Goal: Task Accomplishment & Management: Manage account settings

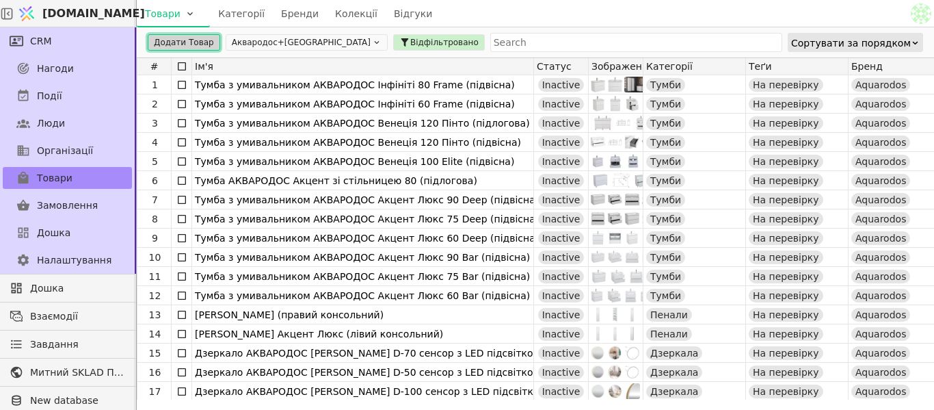
drag, startPoint x: 200, startPoint y: 44, endPoint x: 276, endPoint y: 44, distance: 75.9
click at [200, 44] on button "Додати Товар" at bounding box center [184, 42] width 72 height 16
click at [307, 44] on body "[DOMAIN_NAME] Товари Категорії Бренди Колекції Відгуки CRM Нагоди Події Люди Ор…" at bounding box center [467, 205] width 934 height 410
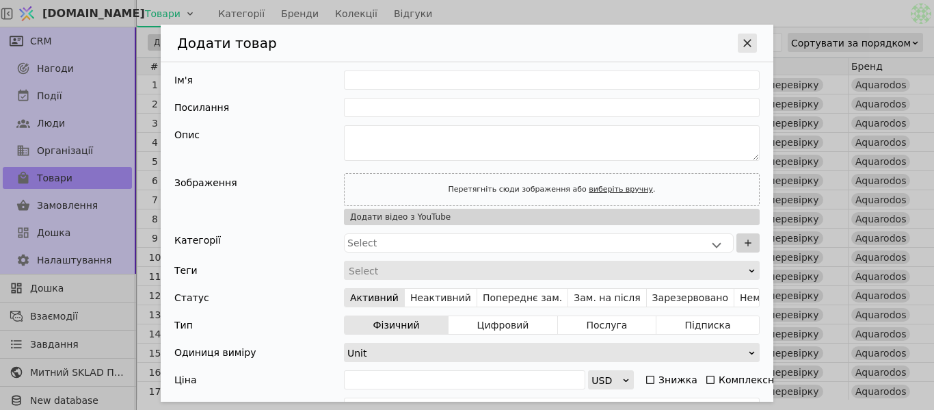
click at [741, 39] on icon "Додати Товар" at bounding box center [748, 43] width 14 height 14
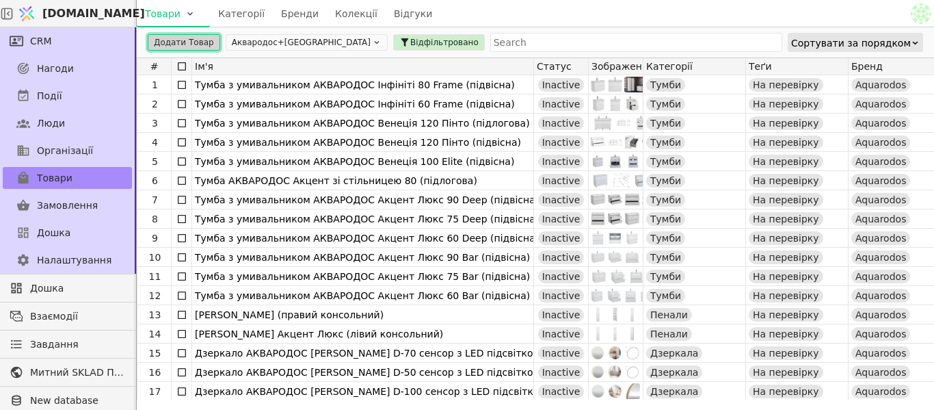
click at [252, 40] on button "Аквародос+[GEOGRAPHIC_DATA]" at bounding box center [307, 42] width 162 height 16
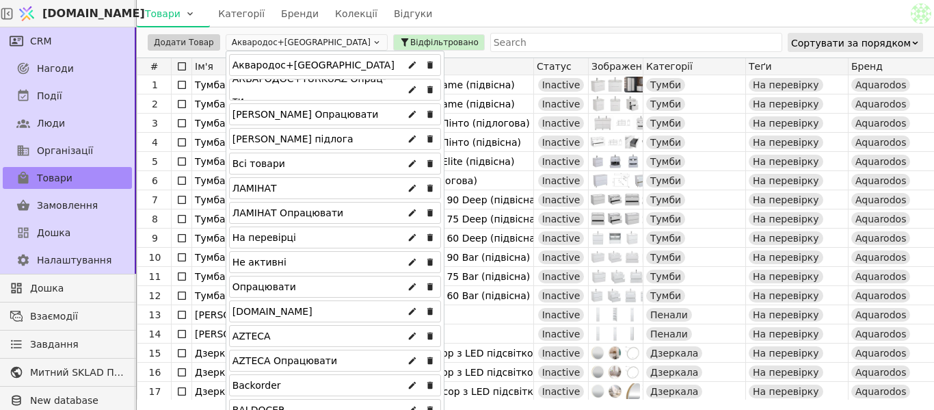
click at [294, 166] on div "Всі товари" at bounding box center [335, 164] width 212 height 22
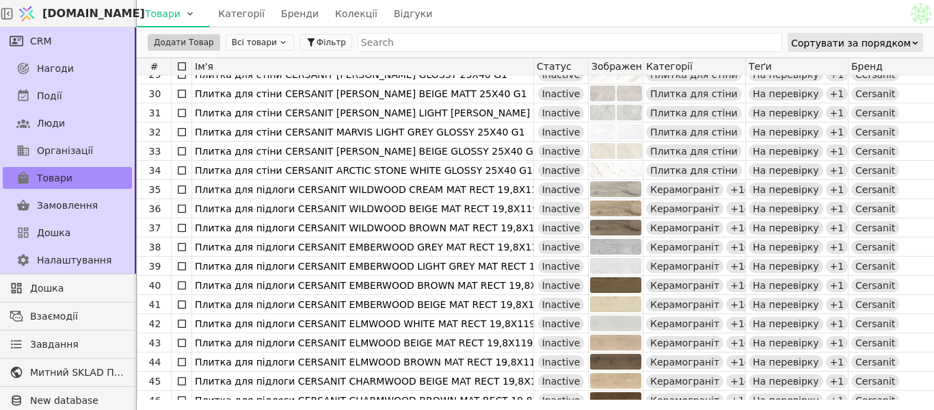
scroll to position [547, 0]
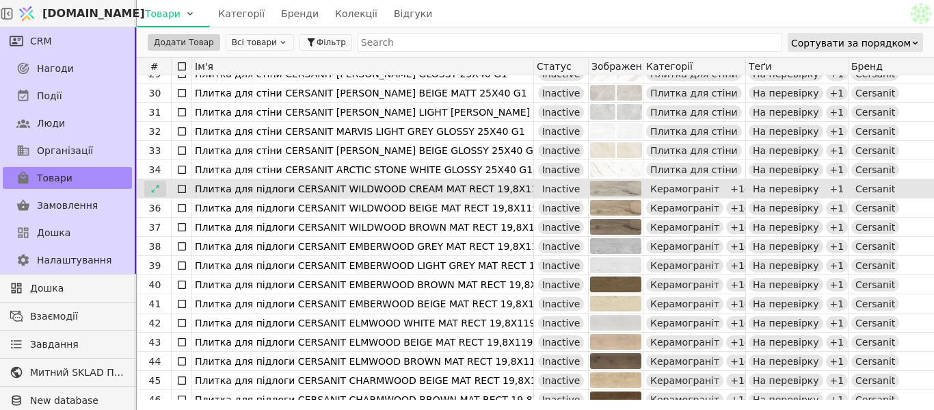
click at [152, 187] on icon at bounding box center [155, 189] width 10 height 10
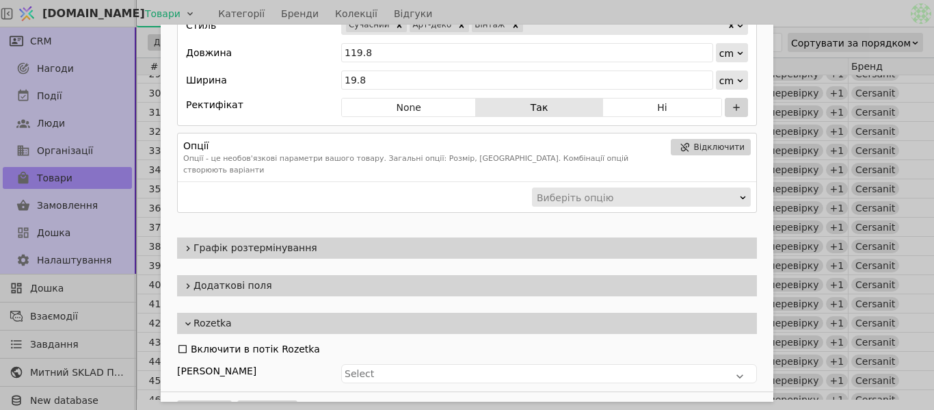
scroll to position [1189, 0]
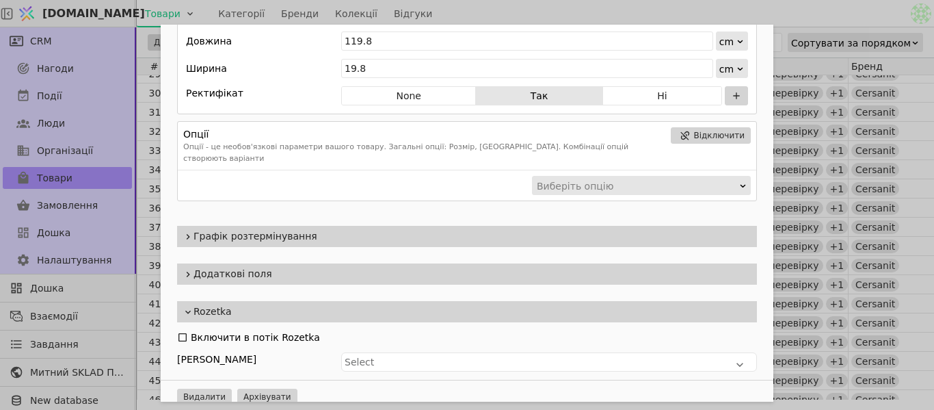
click at [767, 16] on div "Ім'я Плитка для підлоги CERSANIT WILDWOOD CREAM MAT RECT 19,8X119,8 G1 Посиланн…" at bounding box center [467, 205] width 934 height 410
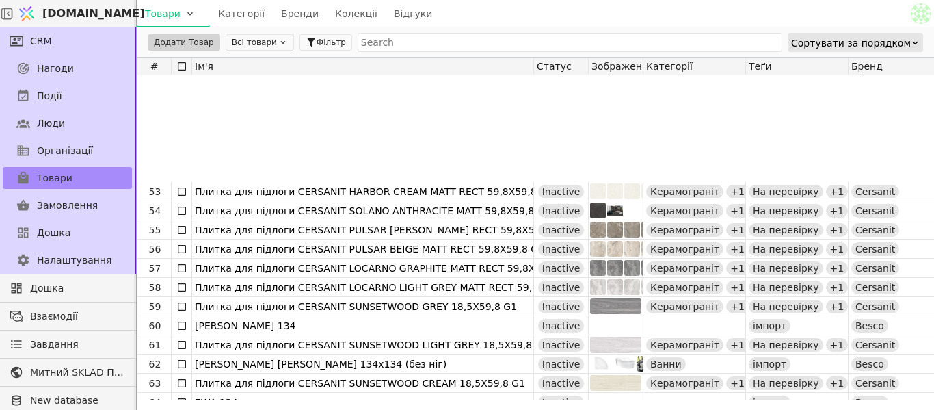
scroll to position [1026, 0]
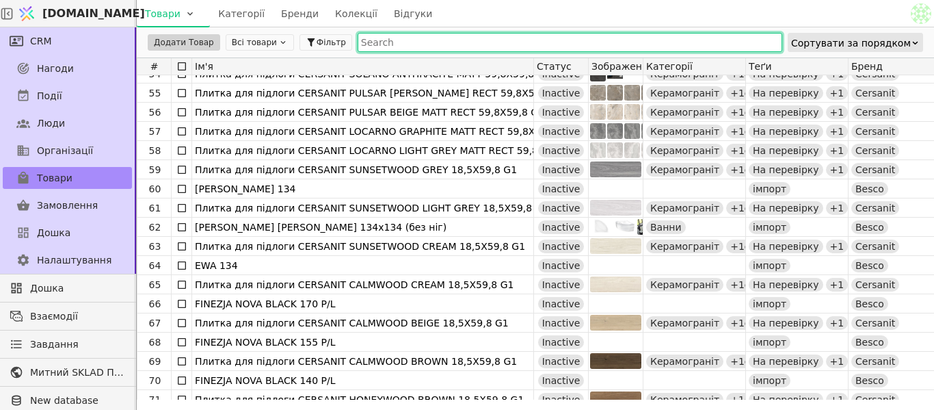
click at [421, 40] on input "text" at bounding box center [570, 42] width 425 height 19
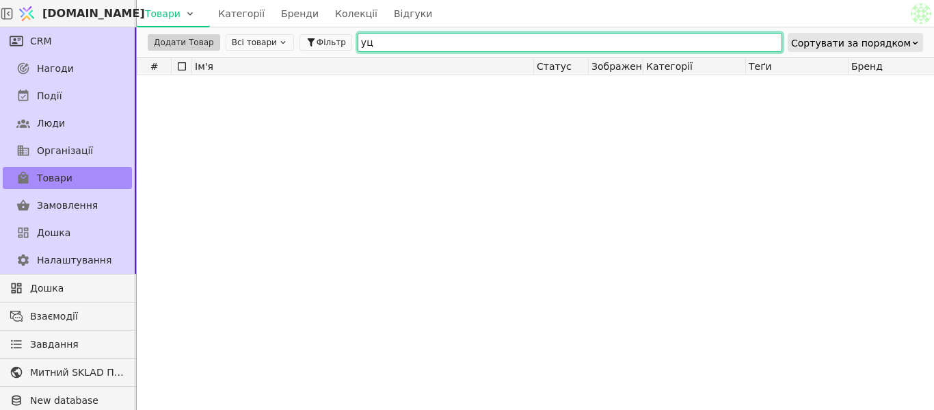
scroll to position [0, 0]
type input "у"
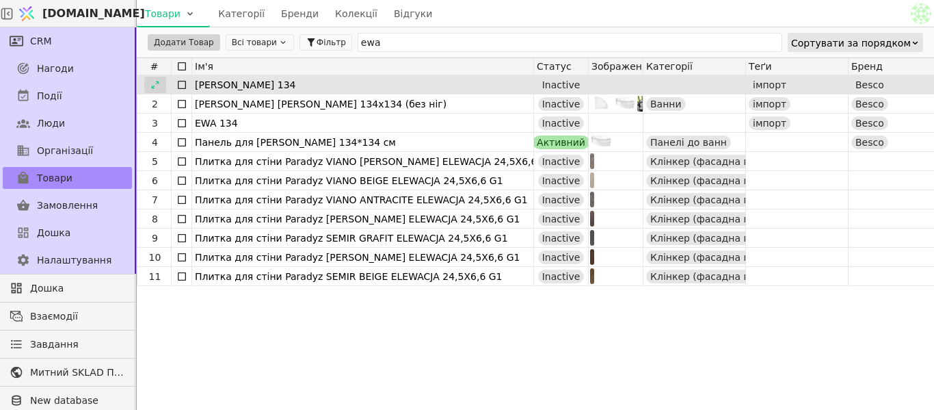
click at [160, 85] on div at bounding box center [155, 85] width 22 height 16
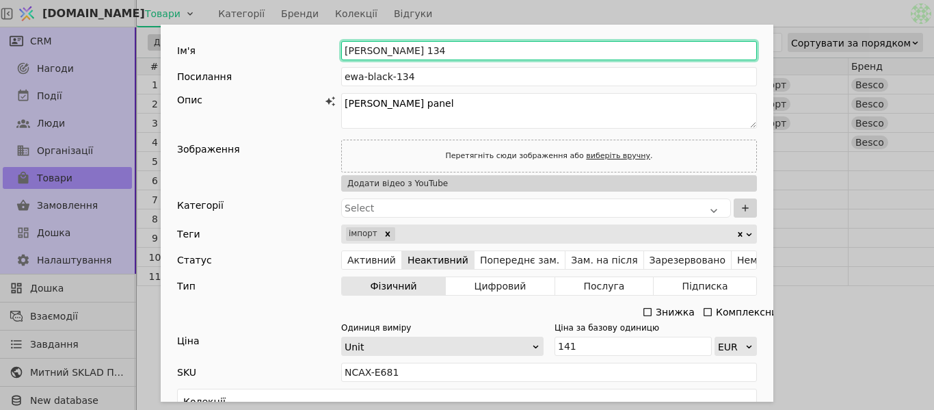
drag, startPoint x: 339, startPoint y: 51, endPoint x: 407, endPoint y: 57, distance: 68.0
click at [407, 57] on input "[PERSON_NAME] 134" at bounding box center [549, 50] width 416 height 19
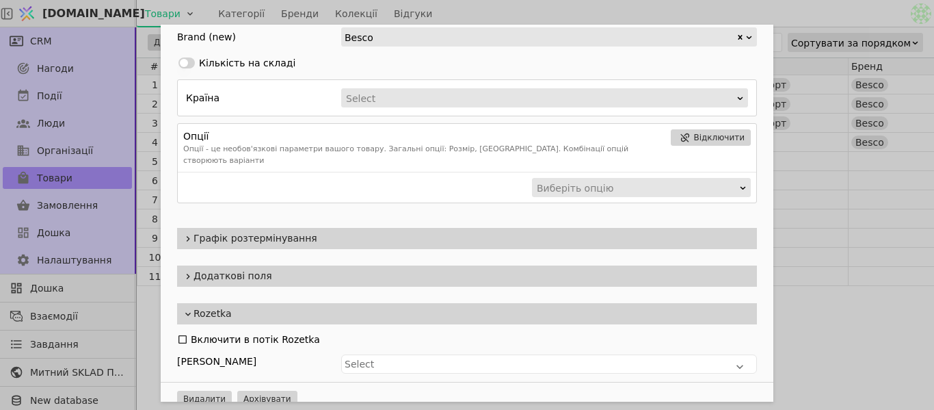
scroll to position [445, 0]
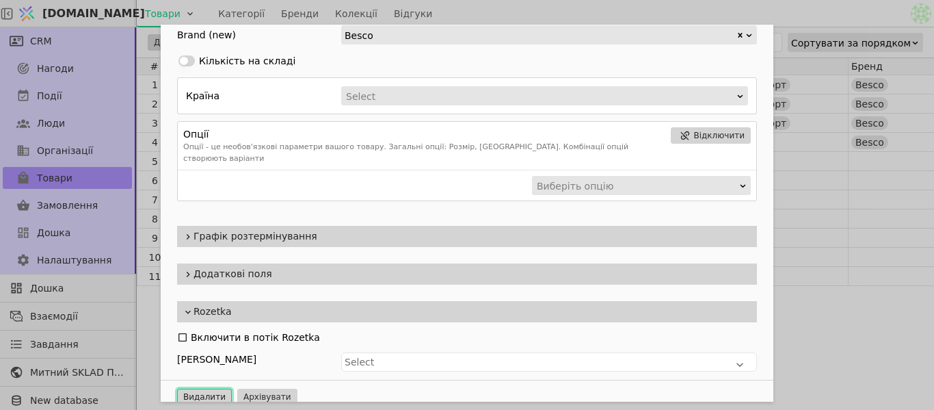
click at [209, 388] on button "Видалити" at bounding box center [204, 396] width 55 height 16
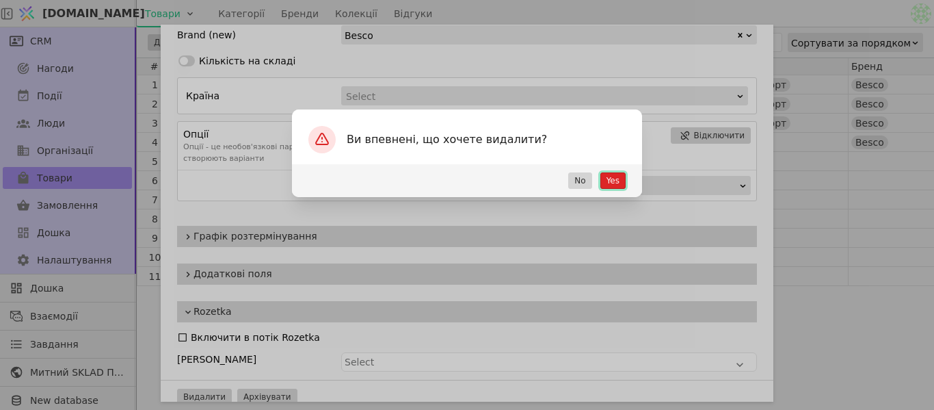
click at [616, 179] on button "Yes" at bounding box center [612, 180] width 25 height 16
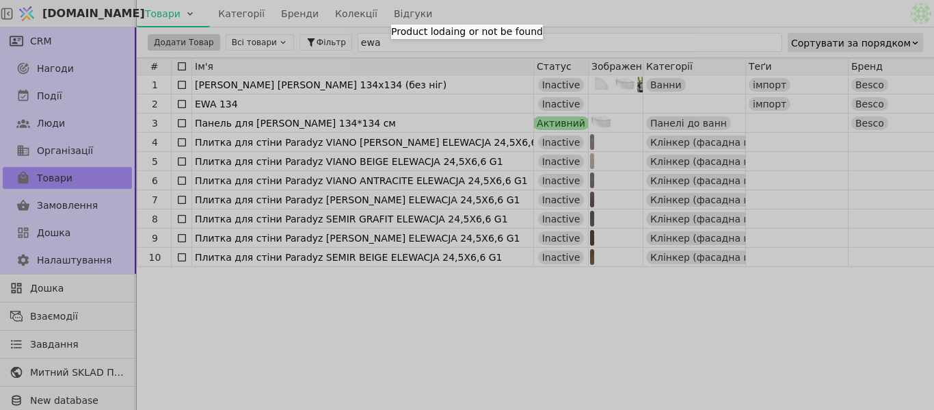
scroll to position [0, 0]
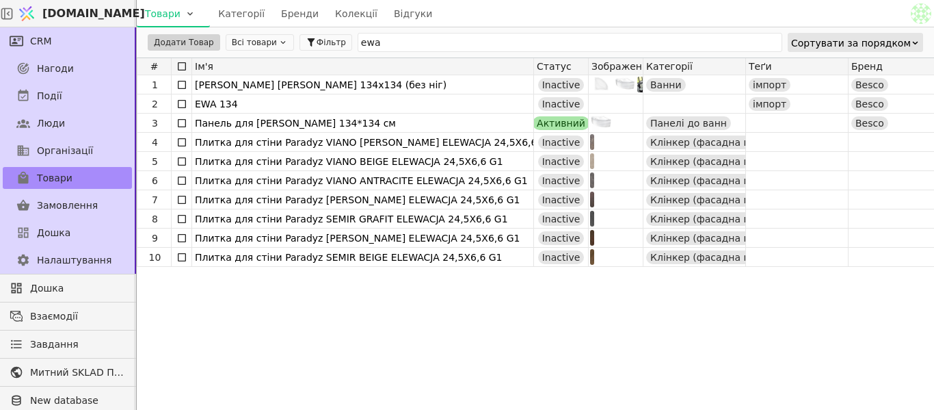
click at [371, 313] on div "1 [PERSON_NAME] [PERSON_NAME] 134х134 (без ніг) Inactive Ванни імпорт Besco 88.…" at bounding box center [912, 237] width 1550 height 324
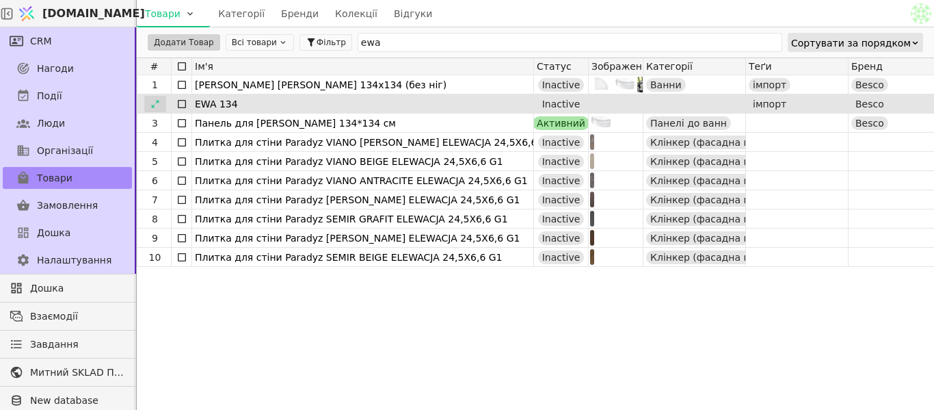
click at [157, 107] on icon at bounding box center [155, 104] width 10 height 10
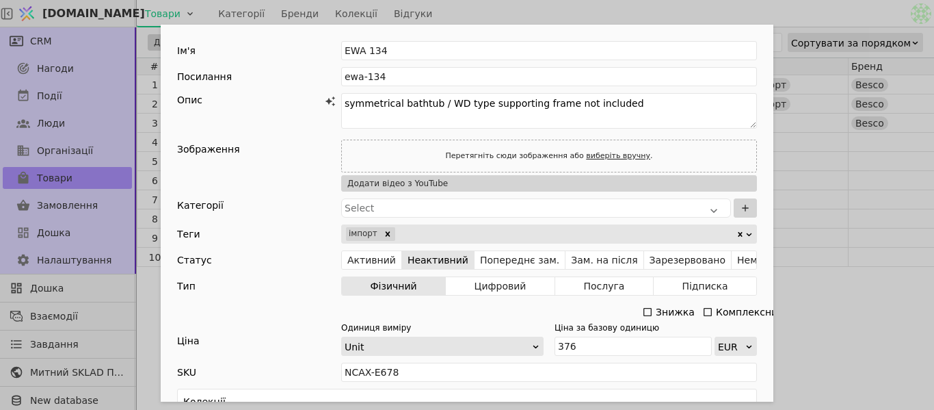
click at [462, 6] on div "Ім'я EWA 134 Посилання ewa-134 Опис symmetrical bathtub / WD type supporting fr…" at bounding box center [467, 205] width 934 height 410
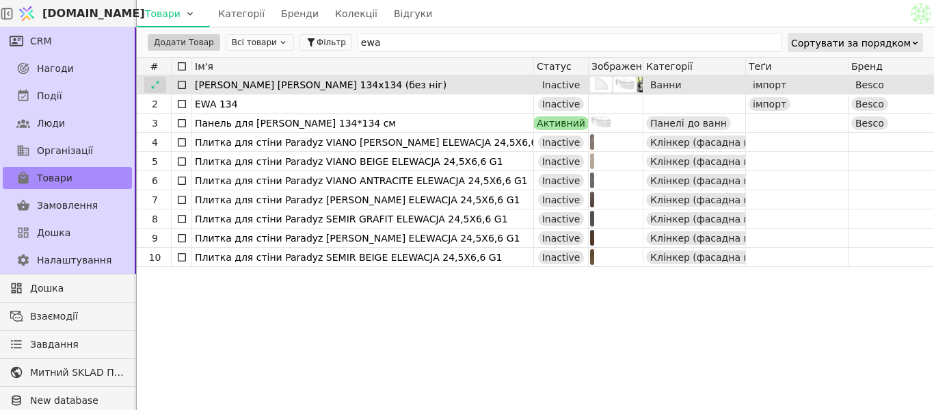
click at [159, 86] on icon at bounding box center [155, 85] width 10 height 10
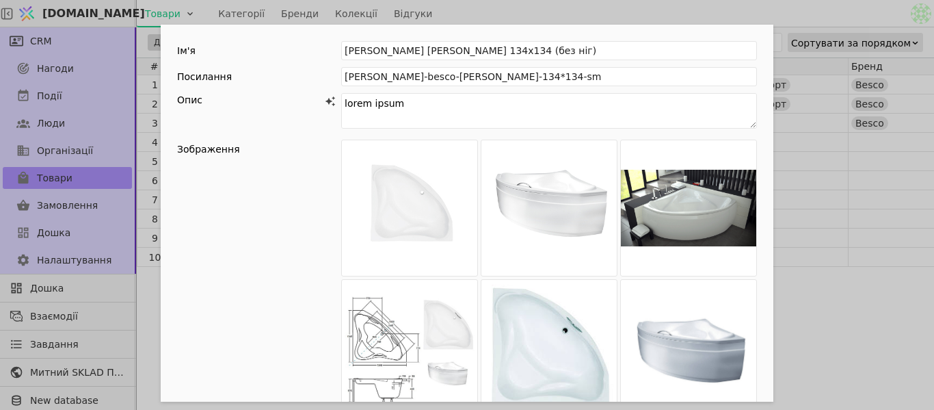
click at [589, 10] on div "Ім'я [PERSON_NAME] [PERSON_NAME] 134х134 (без ніг) Посилання vanna-akrylova-bes…" at bounding box center [467, 205] width 934 height 410
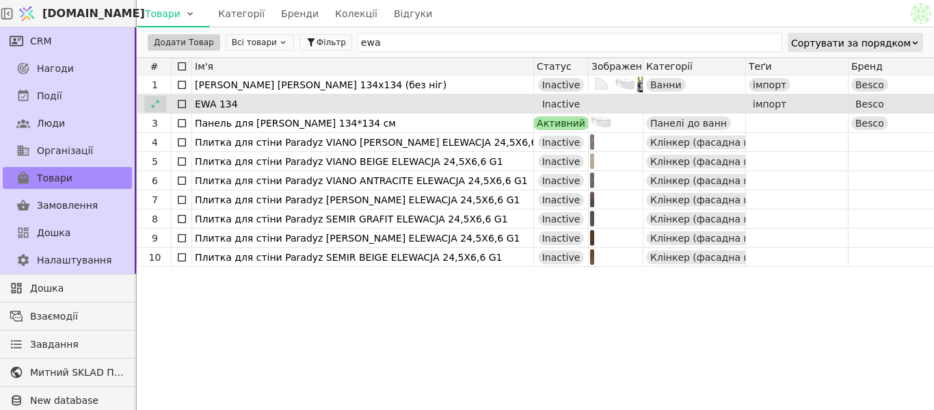
click at [166, 104] on div at bounding box center [155, 104] width 22 height 16
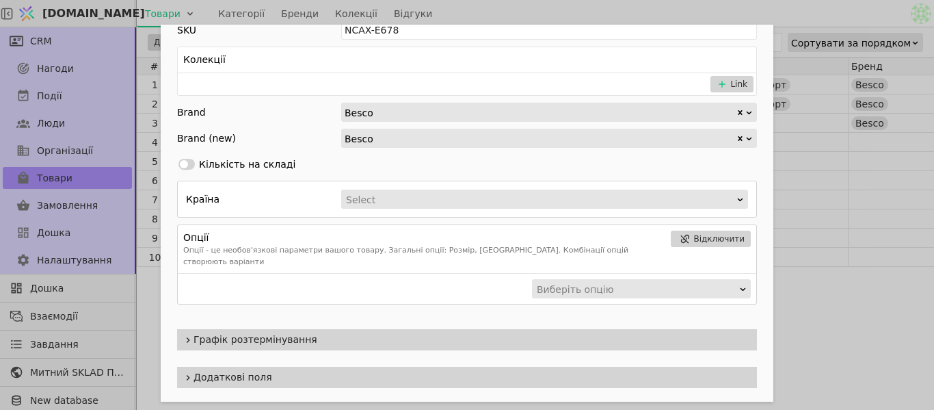
scroll to position [445, 0]
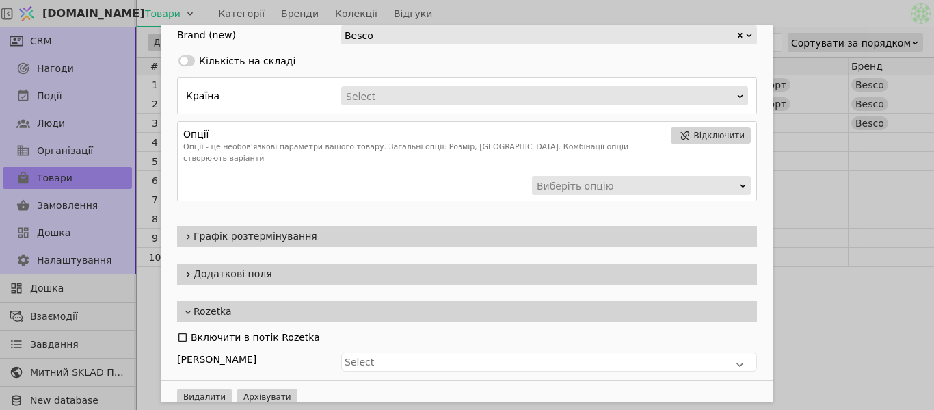
click at [236, 230] on span "Графік розтермінування" at bounding box center [473, 236] width 558 height 14
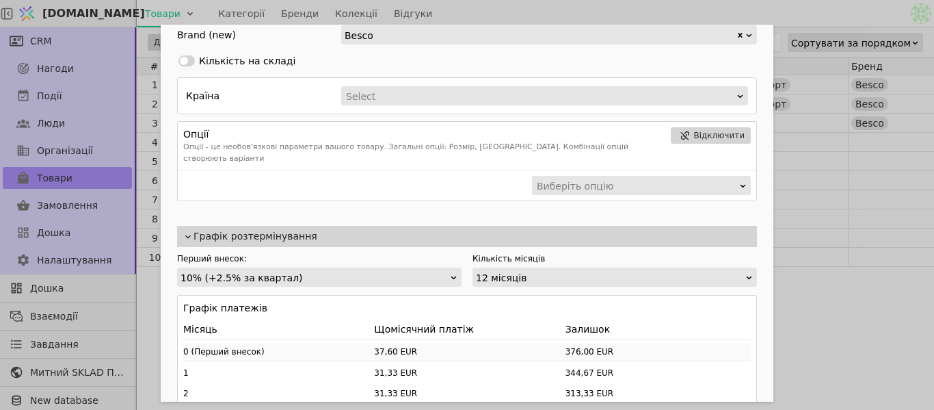
click at [236, 229] on span "Графік розтермінування" at bounding box center [473, 236] width 558 height 14
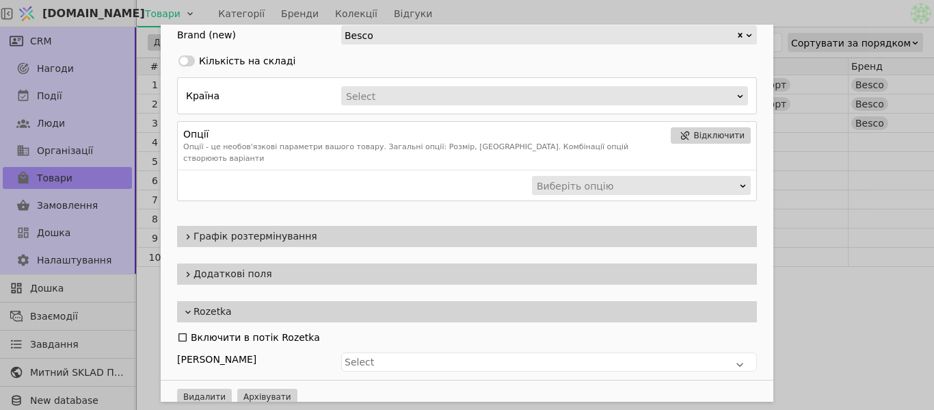
click at [242, 267] on span "Додаткові поля" at bounding box center [473, 274] width 558 height 14
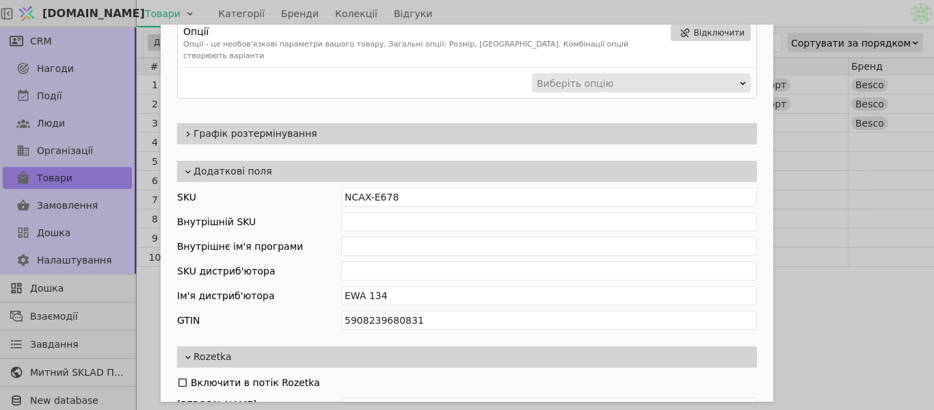
scroll to position [525, 0]
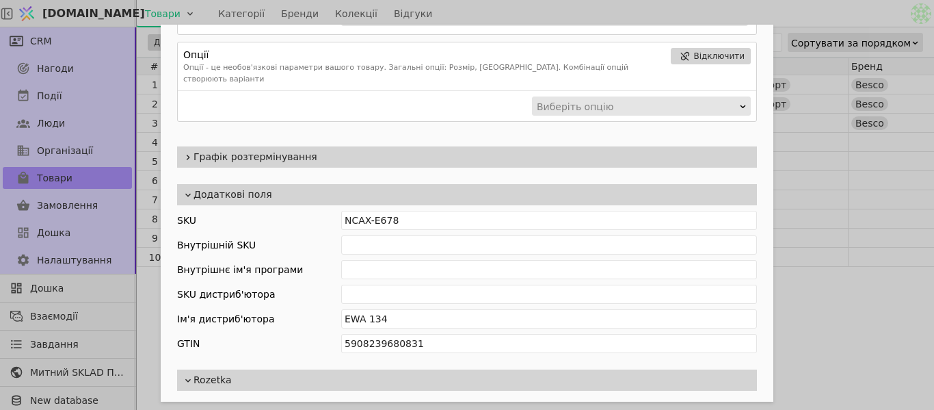
click at [243, 187] on span "Додаткові поля" at bounding box center [473, 194] width 558 height 14
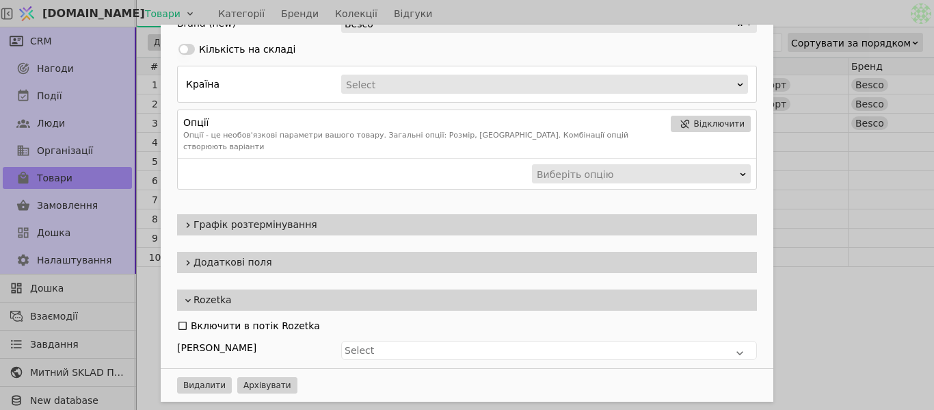
scroll to position [445, 0]
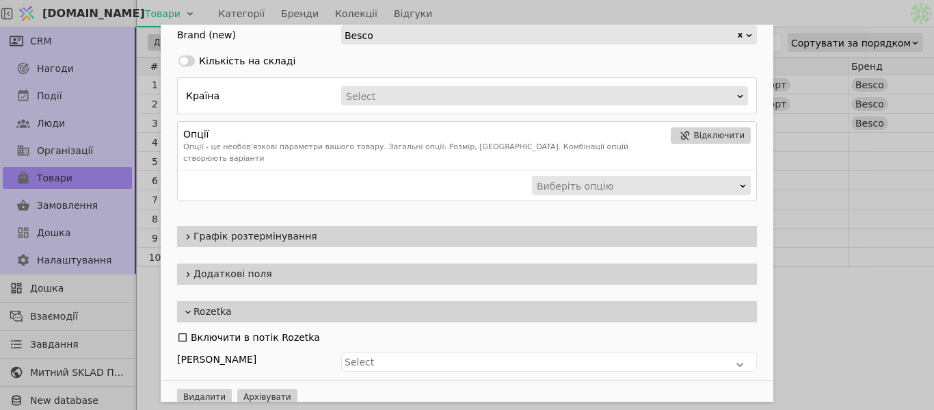
click at [817, 12] on div "Ім'я EWA 134 Посилання ewa-134 Опис symmetrical bathtub / WD type supporting fr…" at bounding box center [467, 205] width 934 height 410
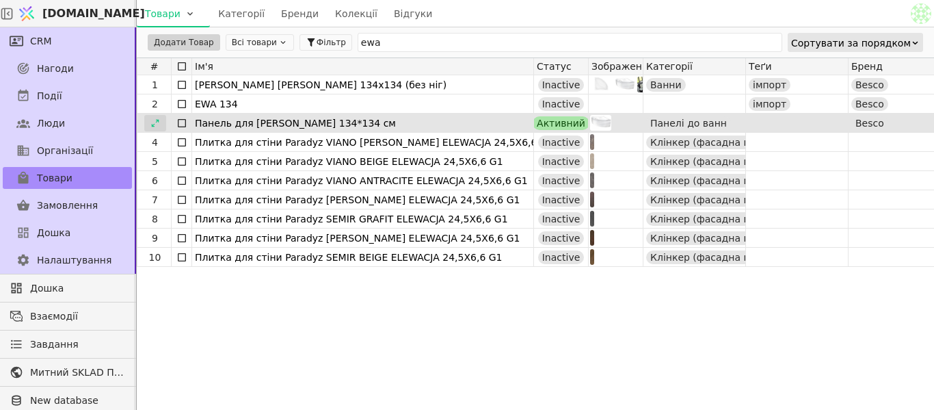
click at [155, 126] on icon at bounding box center [155, 123] width 10 height 10
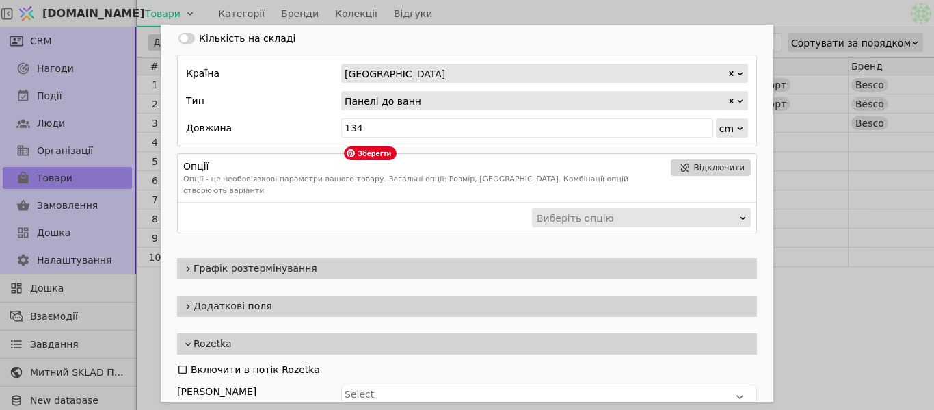
scroll to position [662, 0]
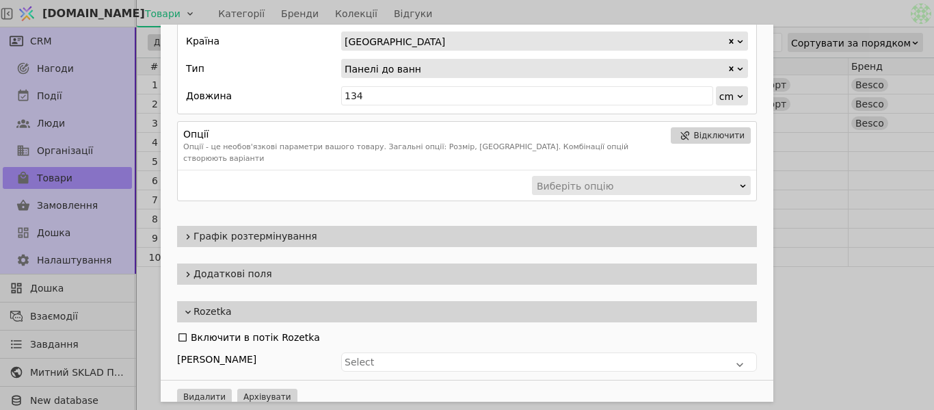
click at [404, 233] on div "Графік розтермінування" at bounding box center [467, 236] width 580 height 21
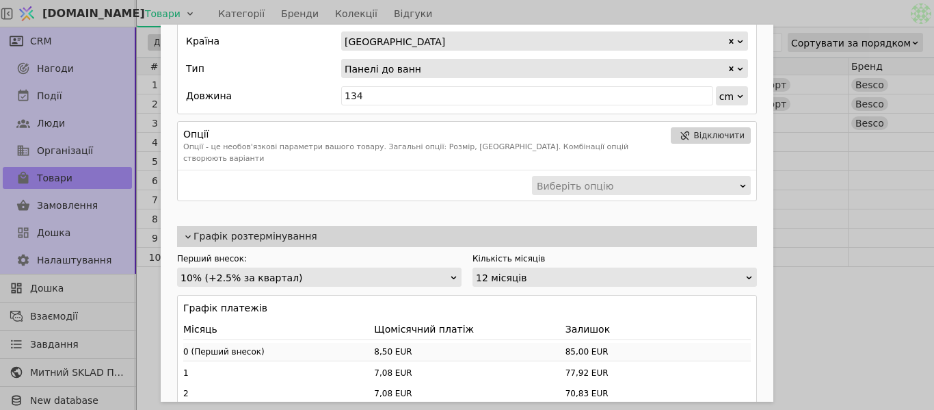
click at [315, 226] on div "Графік розтермінування" at bounding box center [467, 236] width 580 height 21
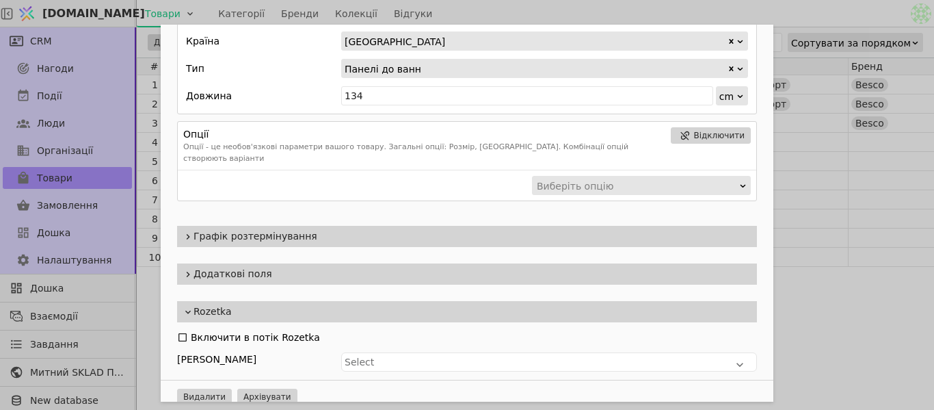
click at [316, 267] on span "Додаткові поля" at bounding box center [473, 274] width 558 height 14
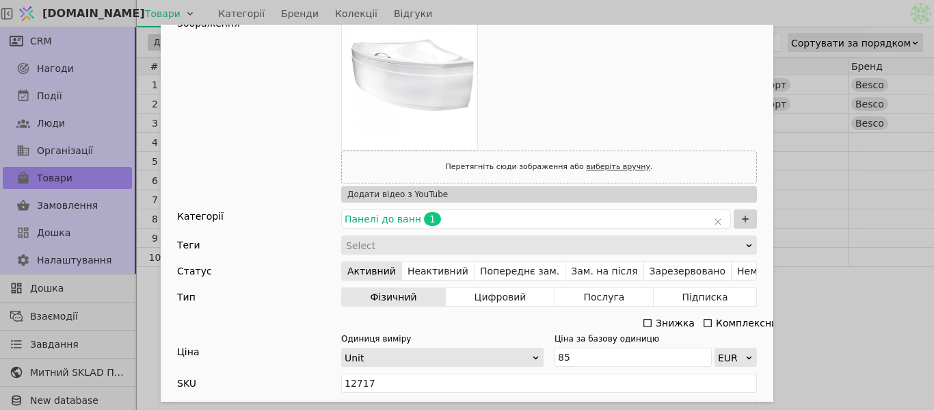
scroll to position [0, 0]
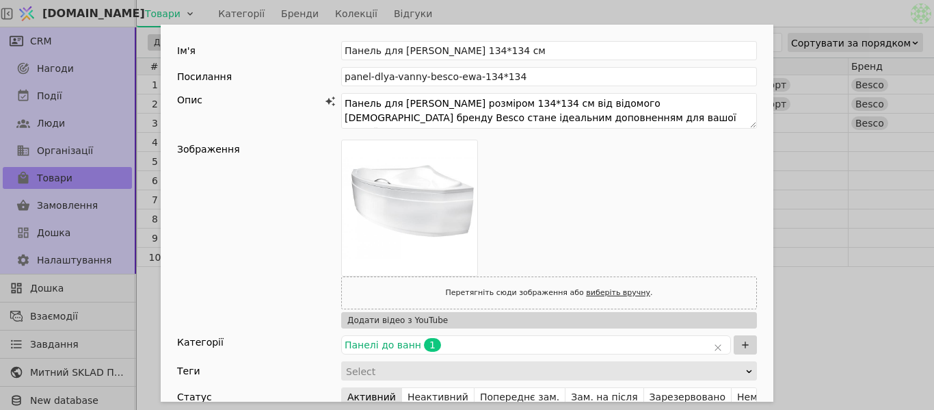
click at [458, 15] on div "Ім'я Панель для ванни [PERSON_NAME] 134*134 см Посилання panel-dlya-vanny-besco…" at bounding box center [467, 205] width 934 height 410
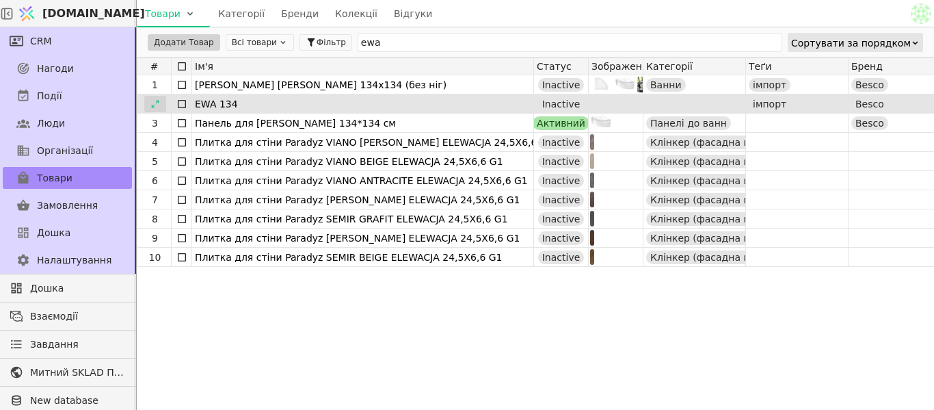
click at [157, 106] on icon at bounding box center [155, 104] width 10 height 10
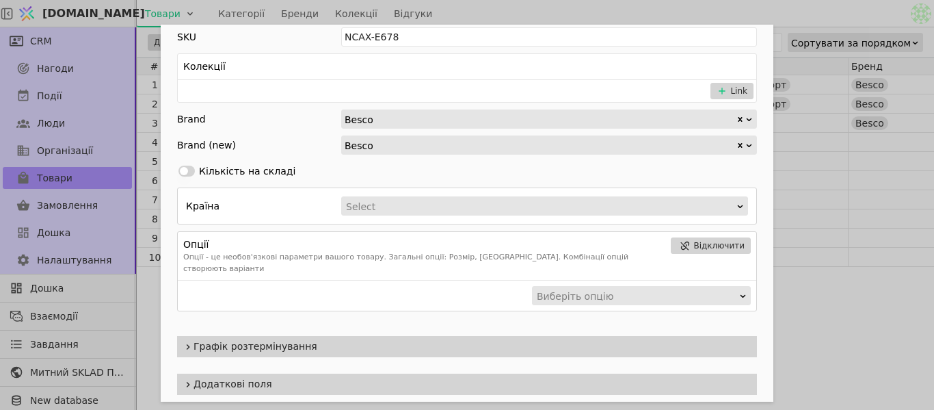
scroll to position [445, 0]
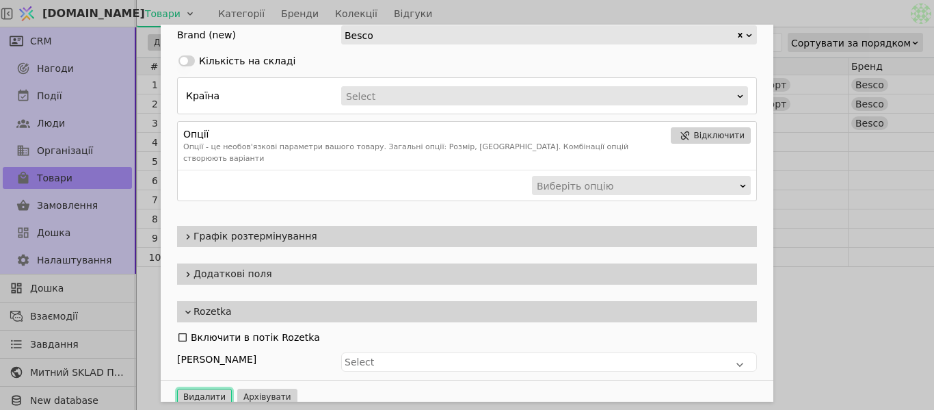
click at [189, 388] on button "Видалити" at bounding box center [204, 396] width 55 height 16
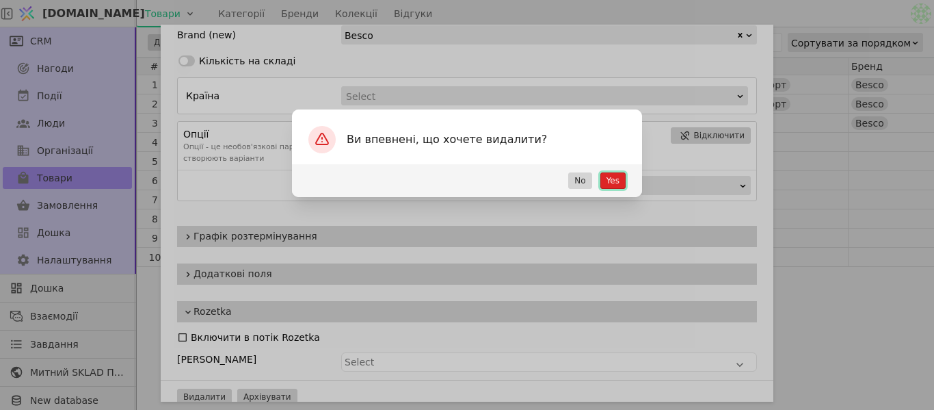
click at [616, 187] on button "Yes" at bounding box center [612, 180] width 25 height 16
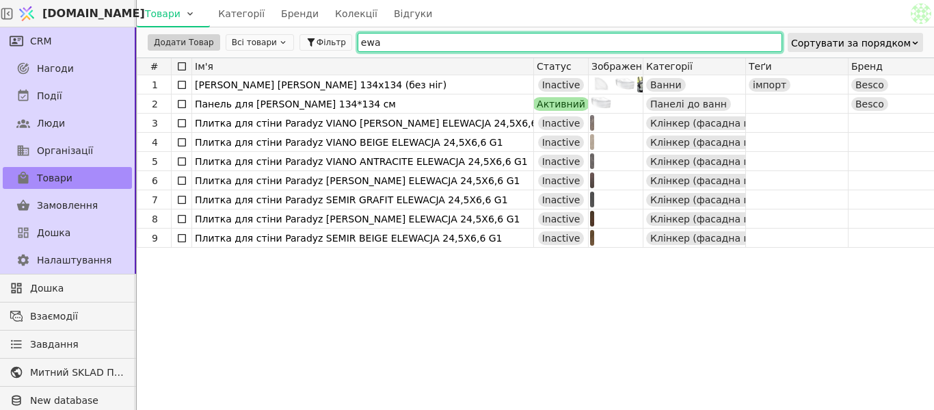
click at [368, 40] on input "ewa" at bounding box center [570, 42] width 425 height 19
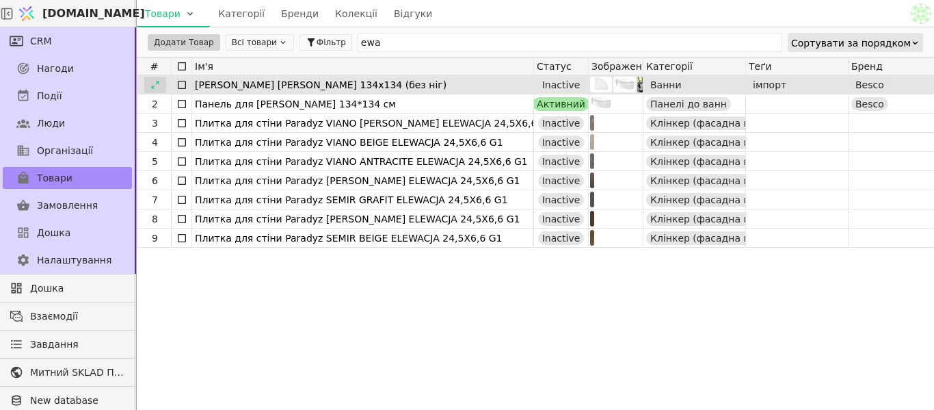
click at [153, 85] on icon at bounding box center [155, 85] width 10 height 10
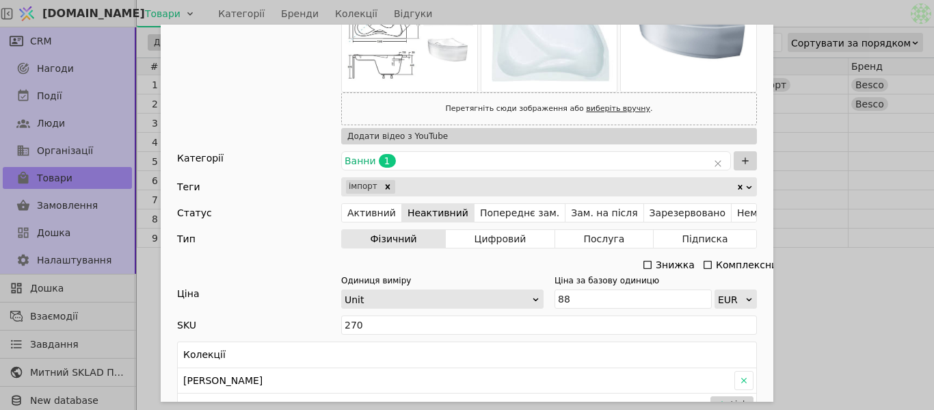
scroll to position [282, 0]
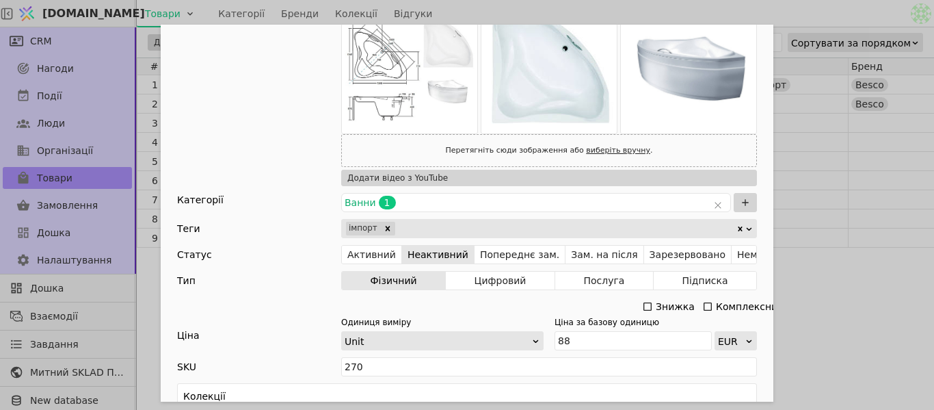
click at [432, 226] on div "Add Opportunity" at bounding box center [566, 228] width 339 height 19
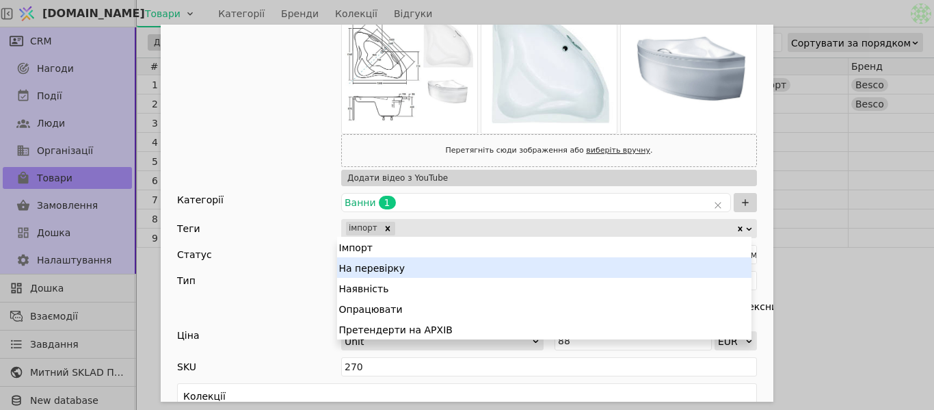
click at [420, 272] on div "На перевірку" at bounding box center [544, 267] width 414 height 21
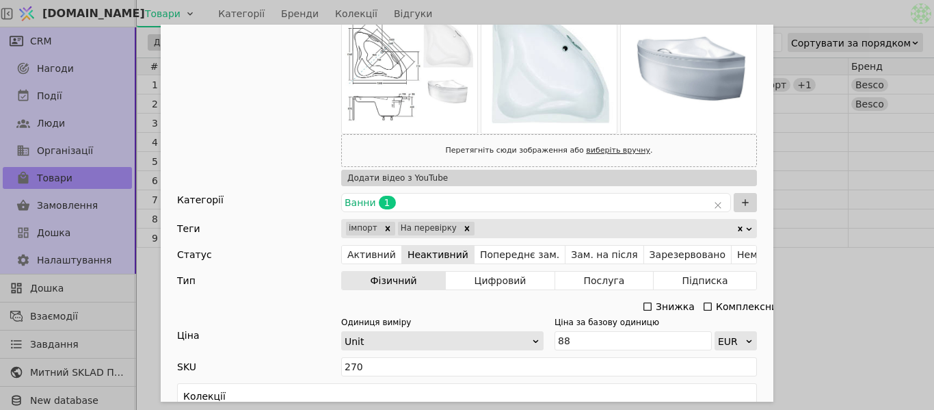
click at [793, 12] on div "Ім'я [PERSON_NAME] [PERSON_NAME] 134х134 (без ніг) Посилання vanna-akrylova-bes…" at bounding box center [467, 205] width 934 height 410
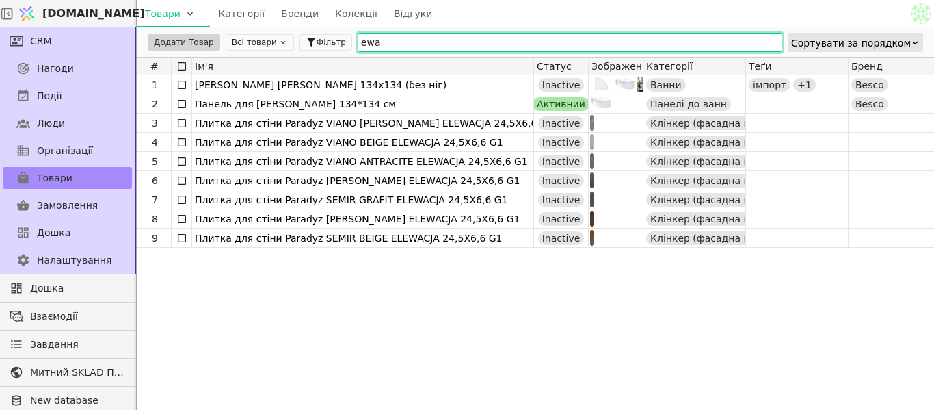
click at [459, 43] on input "ewa" at bounding box center [570, 42] width 425 height 19
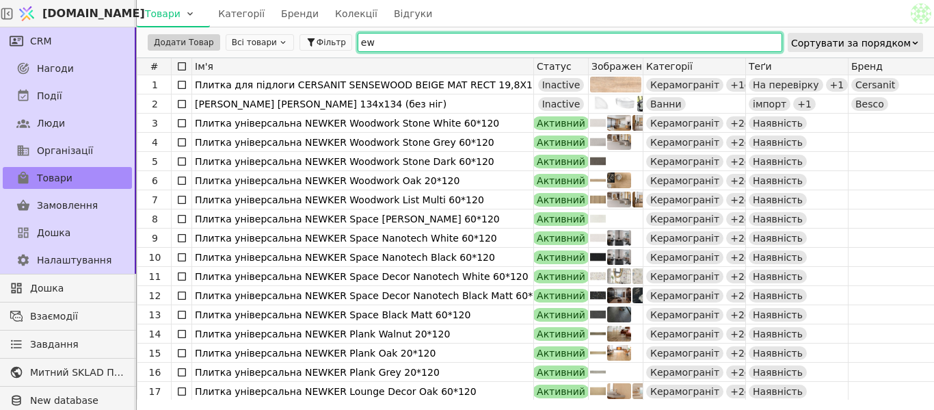
type input "e"
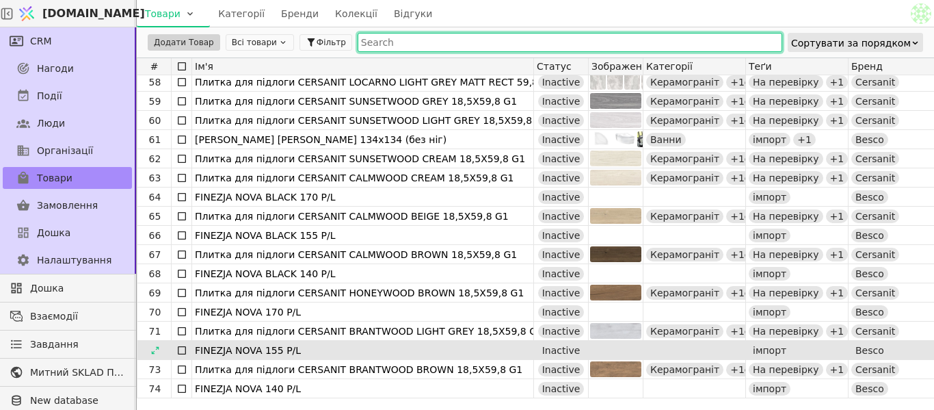
scroll to position [1026, 0]
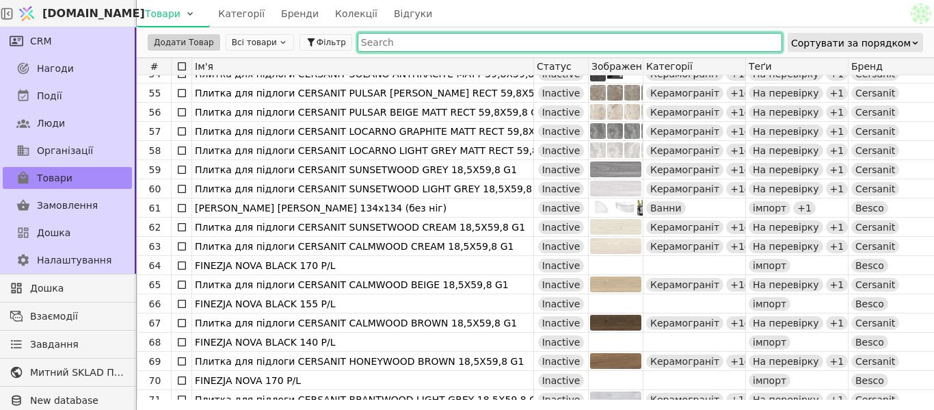
click at [263, 43] on button "Всі товари" at bounding box center [260, 42] width 68 height 16
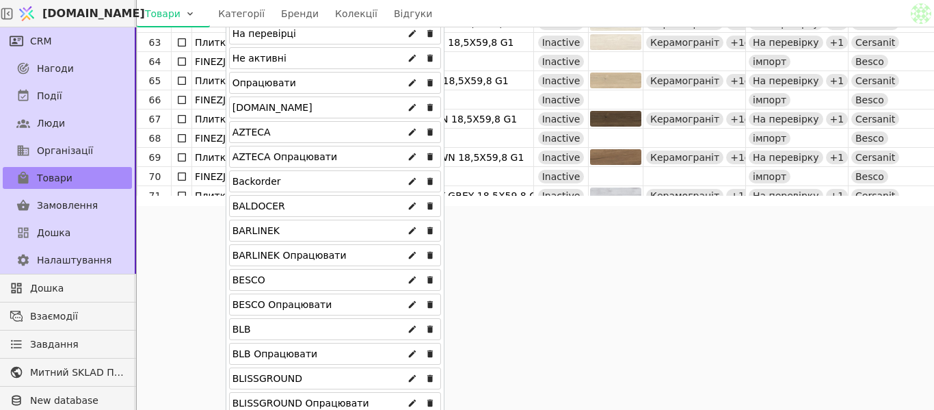
scroll to position [205, 0]
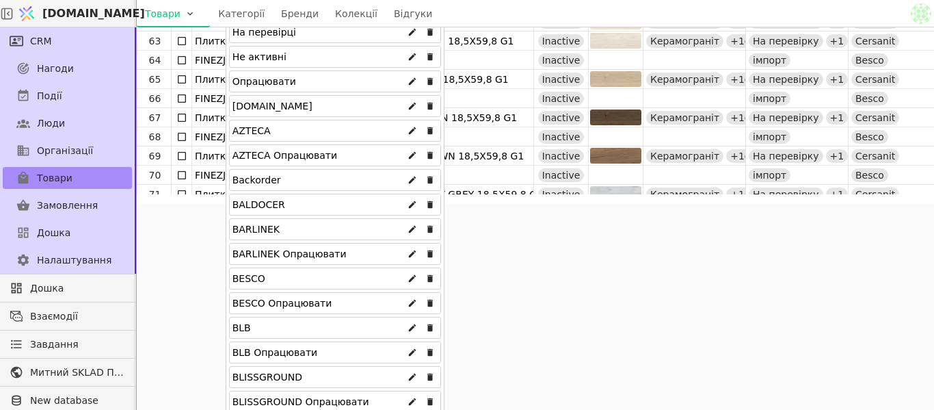
click at [289, 278] on div "BESCO" at bounding box center [335, 278] width 212 height 22
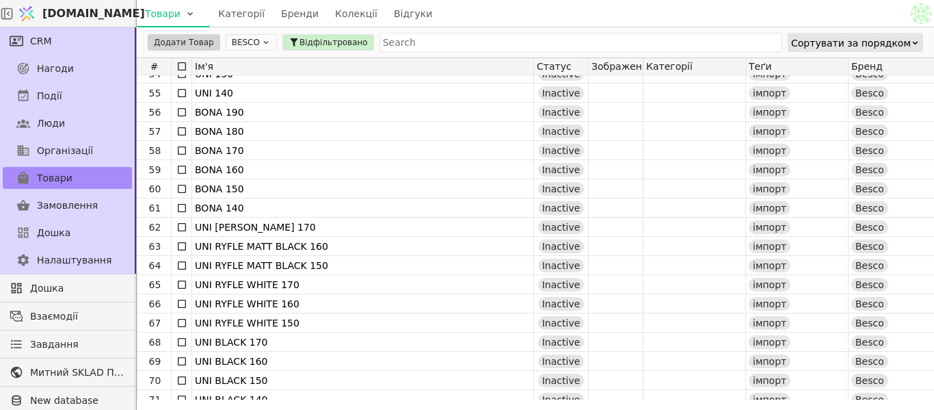
click at [261, 41] on icon at bounding box center [266, 43] width 10 height 10
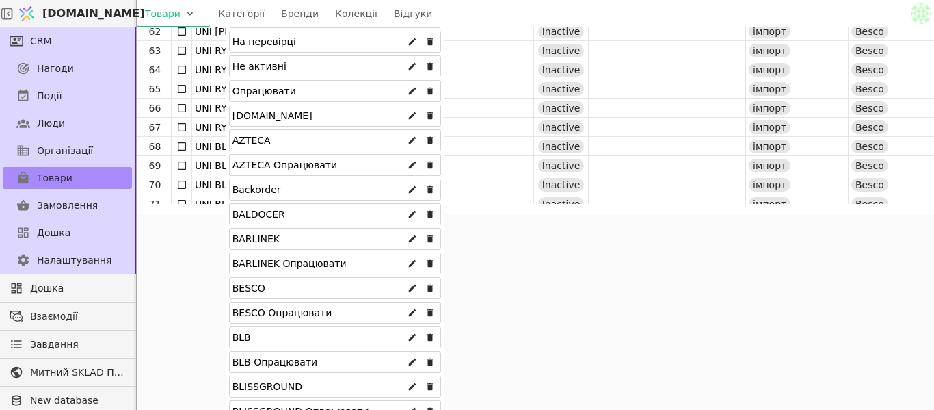
scroll to position [205, 0]
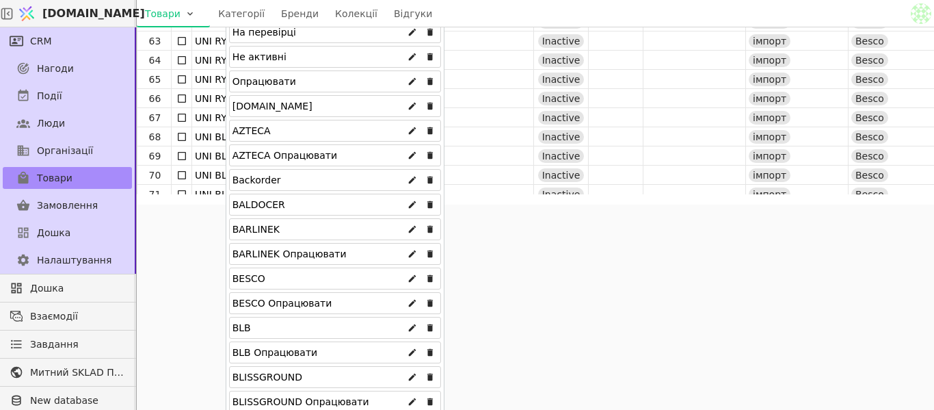
click at [283, 302] on div "BESCO Опрацювати" at bounding box center [283, 303] width 100 height 22
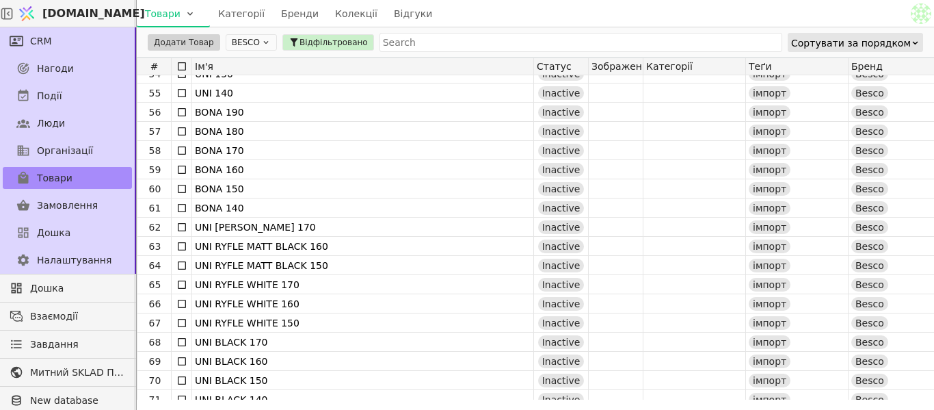
scroll to position [0, 0]
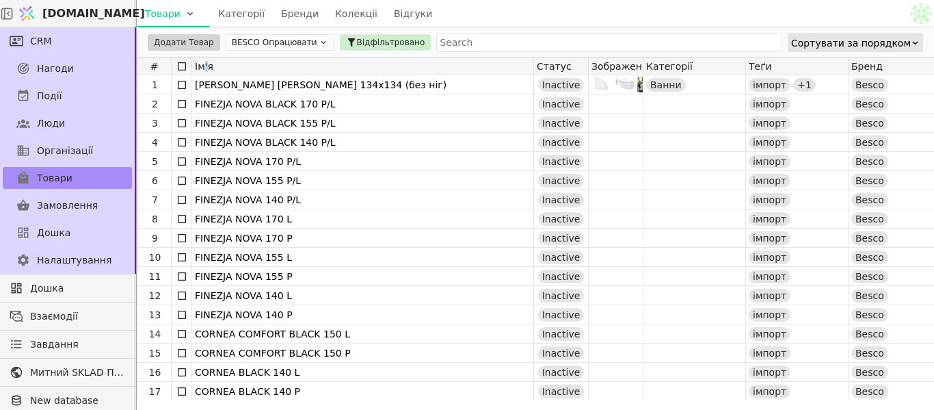
click at [204, 64] on span "Ім'я" at bounding box center [204, 66] width 18 height 11
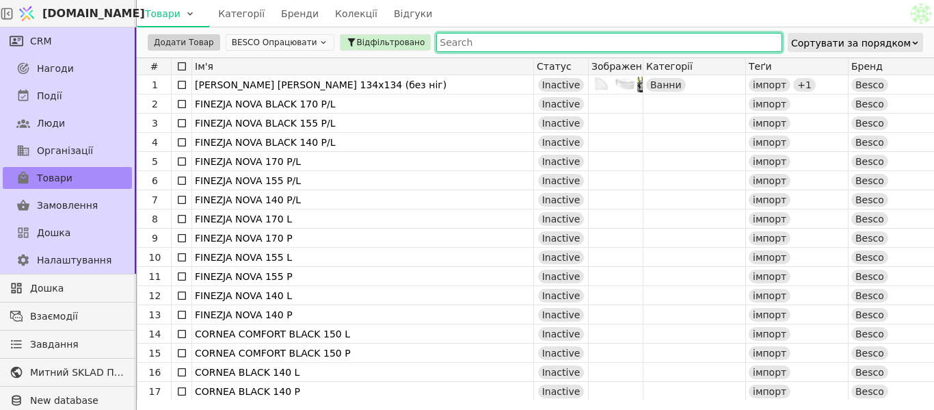
click at [443, 42] on input "text" at bounding box center [609, 42] width 346 height 19
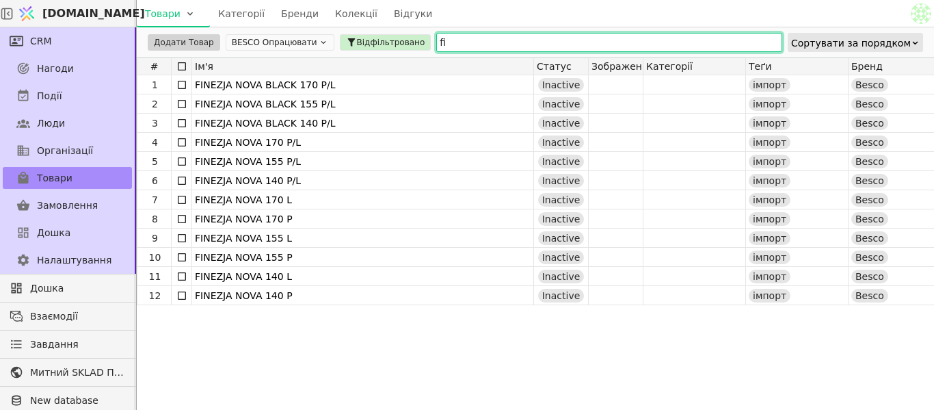
type input "f"
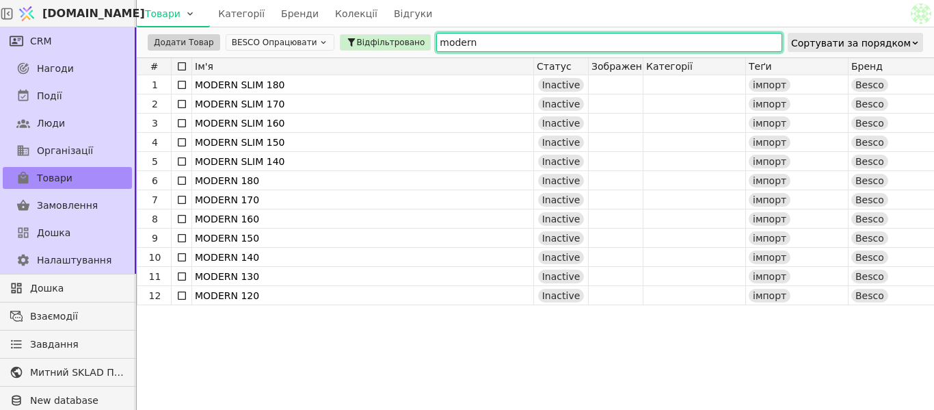
click at [515, 44] on input "modern" at bounding box center [609, 42] width 346 height 19
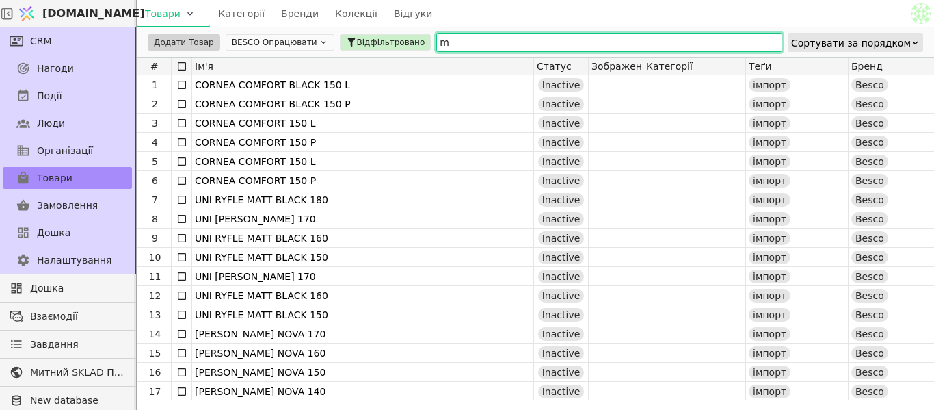
click at [287, 43] on button "BESCO Опрацювати" at bounding box center [280, 42] width 109 height 16
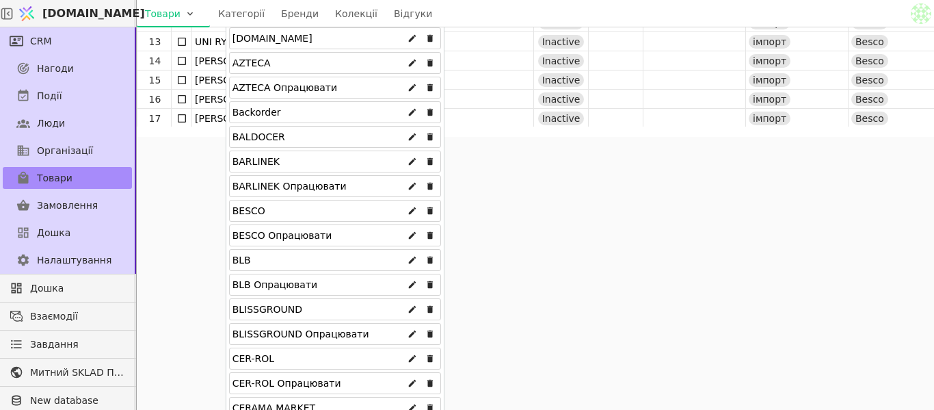
scroll to position [274, 0]
click at [278, 206] on div "BESCO" at bounding box center [335, 210] width 212 height 22
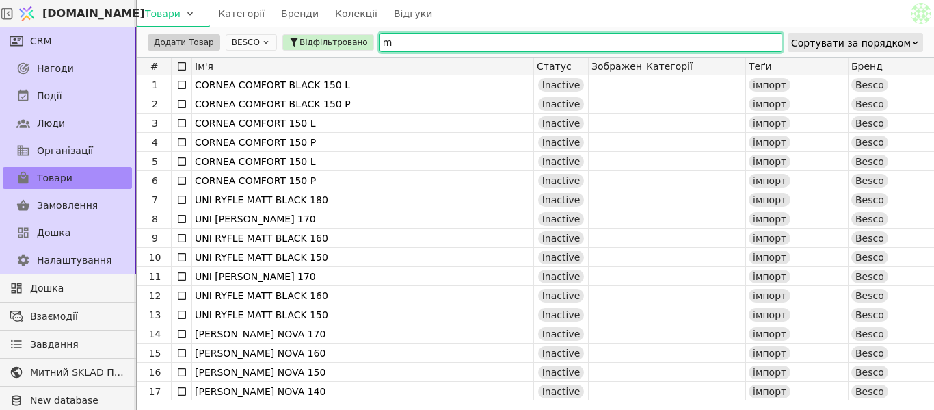
click at [498, 44] on input "m" at bounding box center [581, 42] width 403 height 19
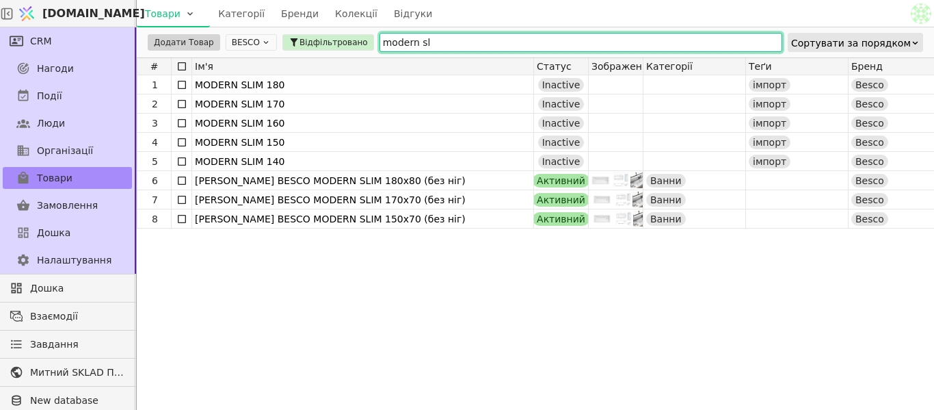
type input "modern sl"
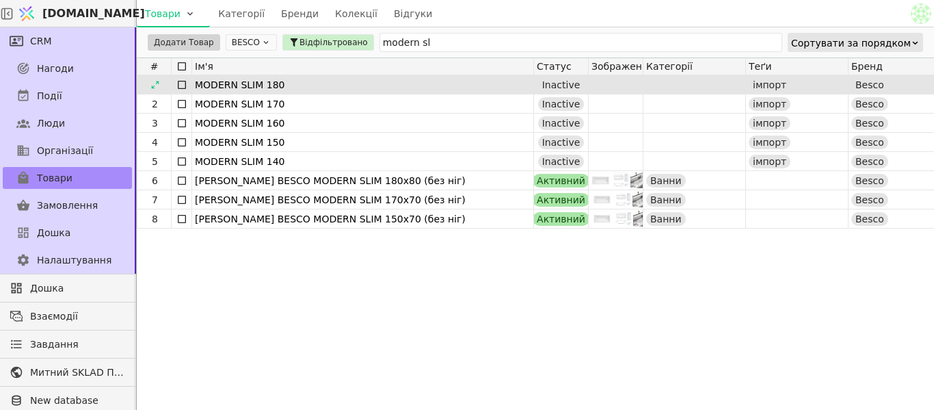
click at [183, 83] on icon at bounding box center [181, 84] width 11 height 11
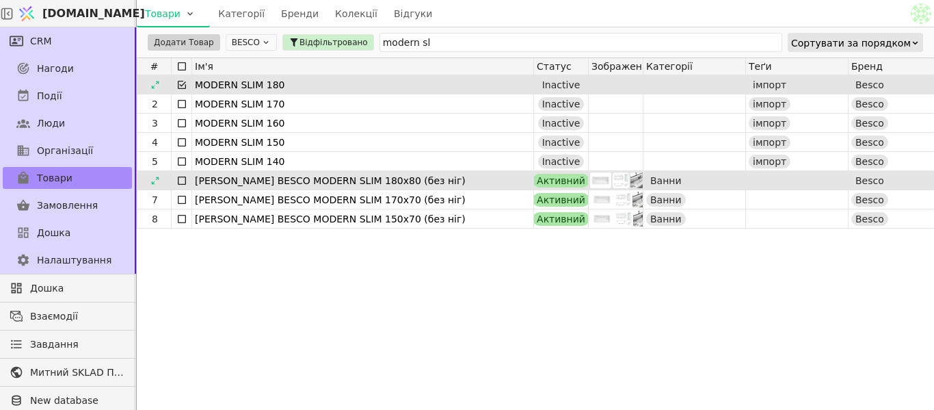
click at [181, 180] on icon at bounding box center [181, 180] width 11 height 11
click at [171, 44] on html "[DOMAIN_NAME] Товари Категорії Бренди Колекції Відгуки CRM Нагоди Події Люди Ор…" at bounding box center [467, 205] width 934 height 410
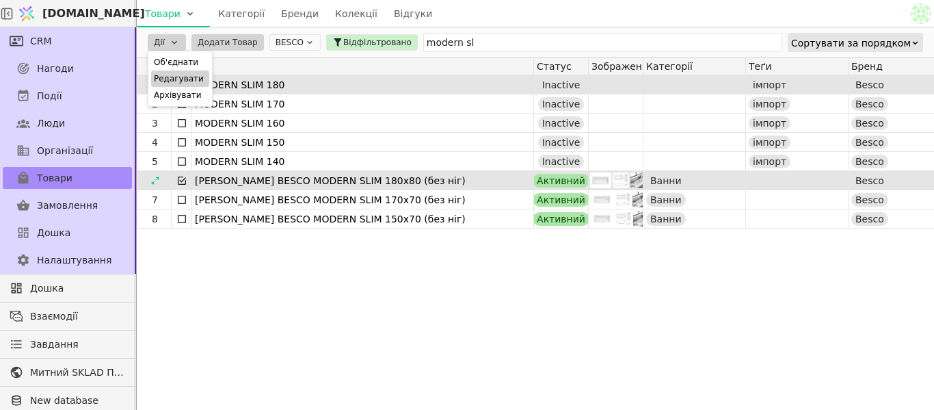
click at [184, 77] on div "Редагувати" at bounding box center [180, 78] width 58 height 16
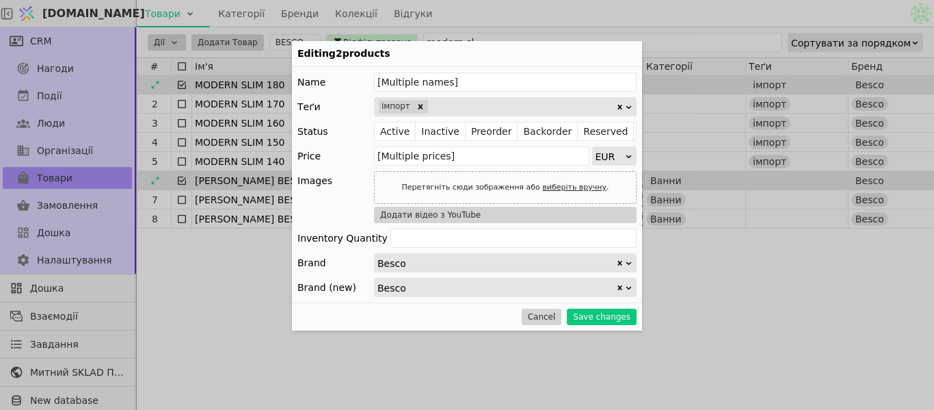
click at [467, 102] on div at bounding box center [523, 106] width 186 height 19
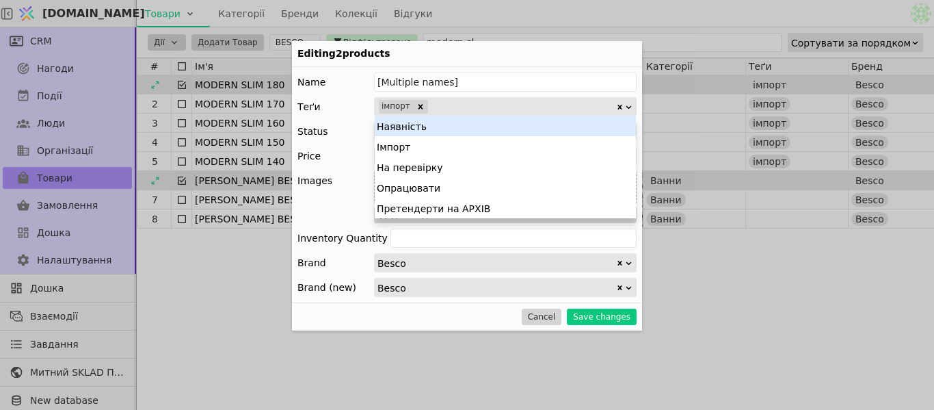
click at [481, 17] on div "Editing 2 products Name [Multiple names] Теґи 5 results available. Use Up and D…" at bounding box center [467, 205] width 934 height 410
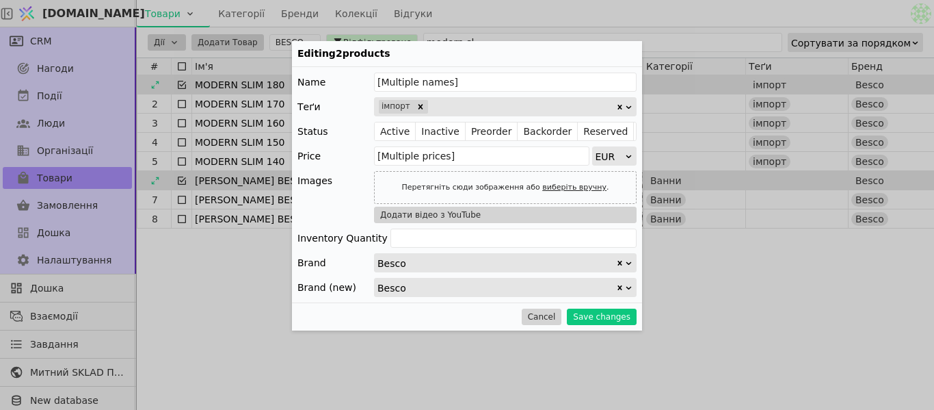
click at [457, 36] on div "Editing 2 products Name [Multiple names] Теґи імпорт Status Active Inactive Pre…" at bounding box center [467, 205] width 934 height 410
click at [452, 18] on div "Editing 2 products Name [Multiple names] Теґи імпорт Status Active Inactive Pre…" at bounding box center [467, 205] width 934 height 410
click at [555, 319] on button "Cancel" at bounding box center [542, 316] width 40 height 16
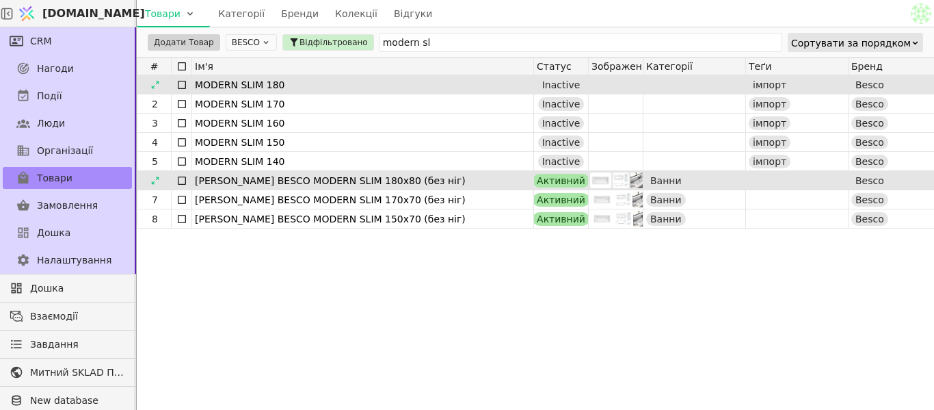
click at [181, 82] on icon at bounding box center [181, 84] width 11 height 11
click at [184, 179] on icon at bounding box center [181, 180] width 11 height 11
click at [177, 38] on html "[DOMAIN_NAME] Товари Категорії Бренди Колекції Відгуки CRM Нагоди Події Люди Ор…" at bounding box center [467, 205] width 934 height 410
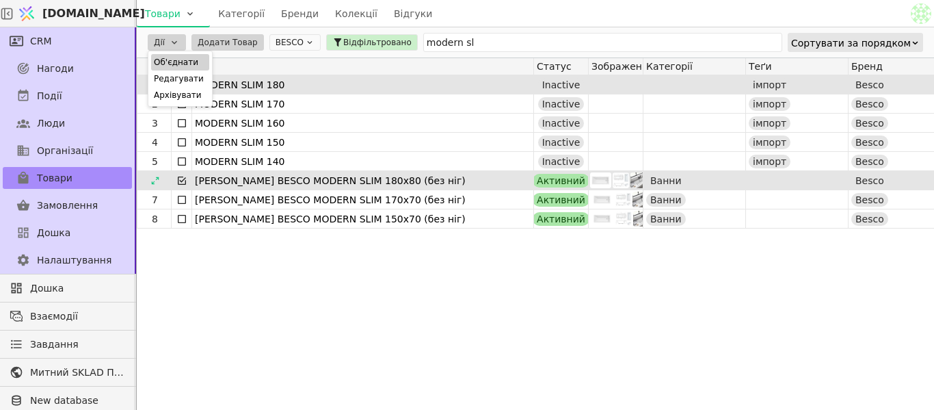
click at [189, 63] on div "Об'єднати" at bounding box center [180, 62] width 58 height 16
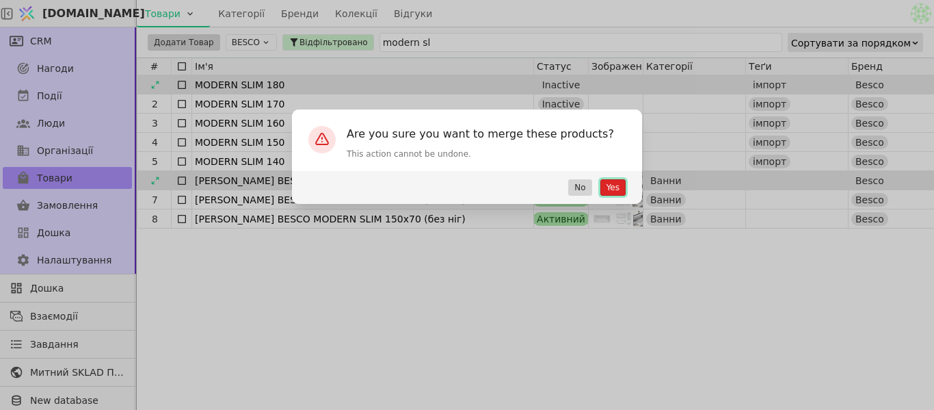
click at [622, 182] on button "Yes" at bounding box center [612, 187] width 25 height 16
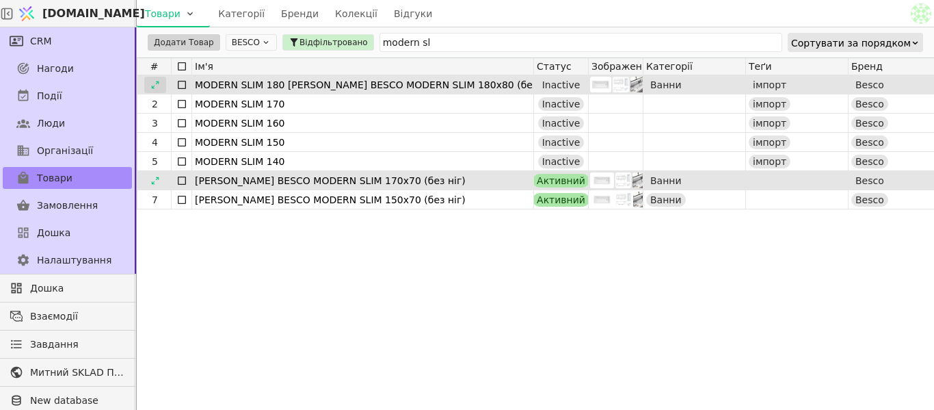
click at [163, 85] on div at bounding box center [155, 85] width 22 height 16
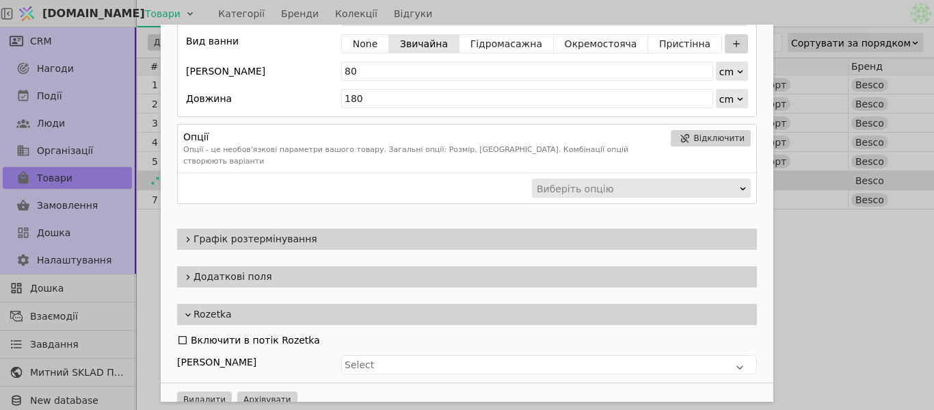
scroll to position [966, 0]
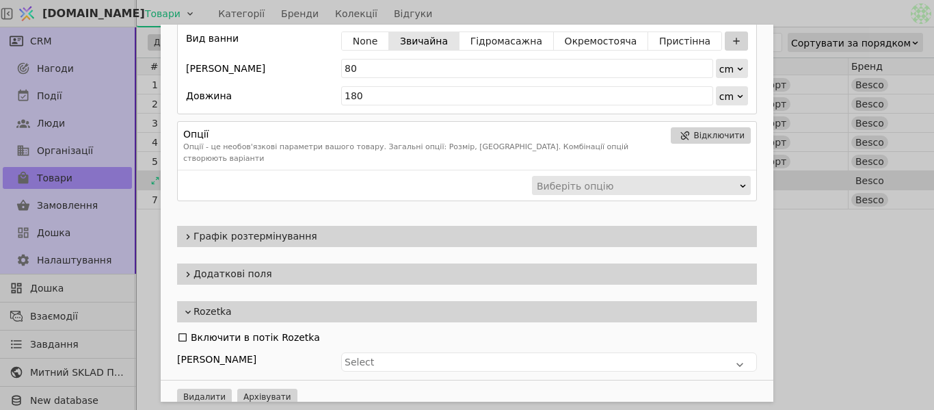
click at [286, 229] on span "Графік розтермінування" at bounding box center [473, 236] width 558 height 14
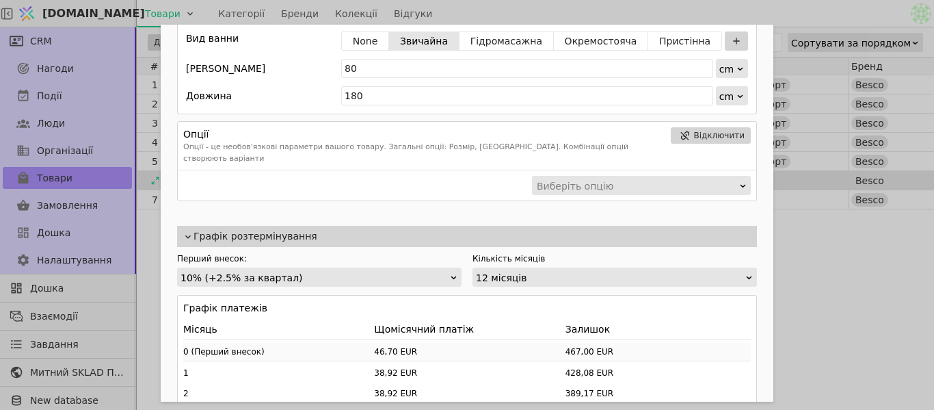
click at [276, 229] on span "Графік розтермінування" at bounding box center [473, 236] width 558 height 14
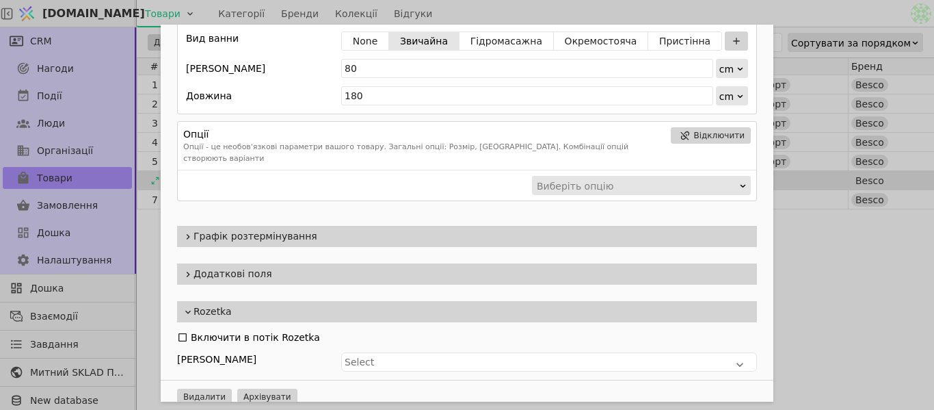
click at [230, 267] on span "Додаткові поля" at bounding box center [473, 274] width 558 height 14
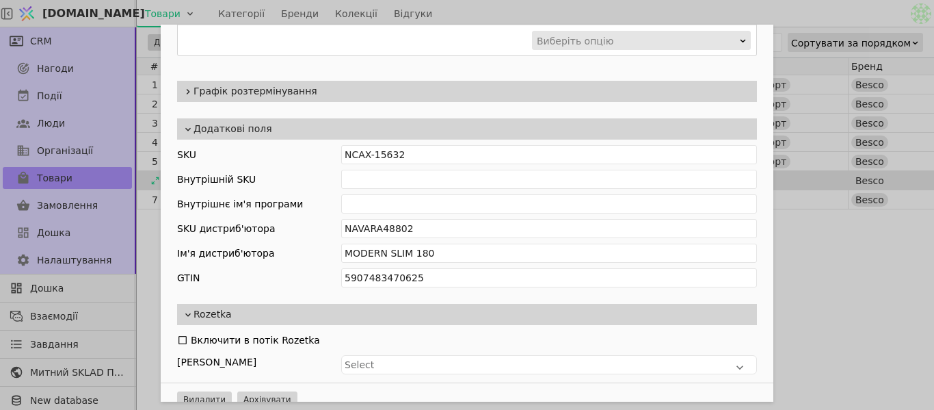
scroll to position [1113, 0]
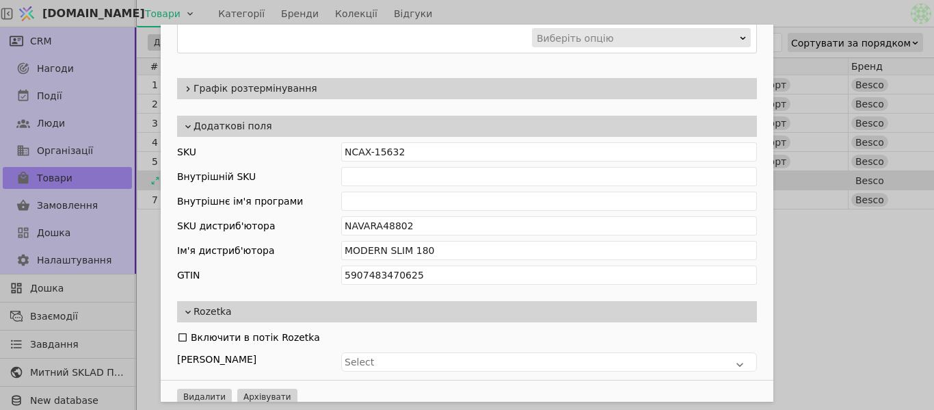
click at [298, 122] on div "Додаткові поля" at bounding box center [467, 126] width 580 height 21
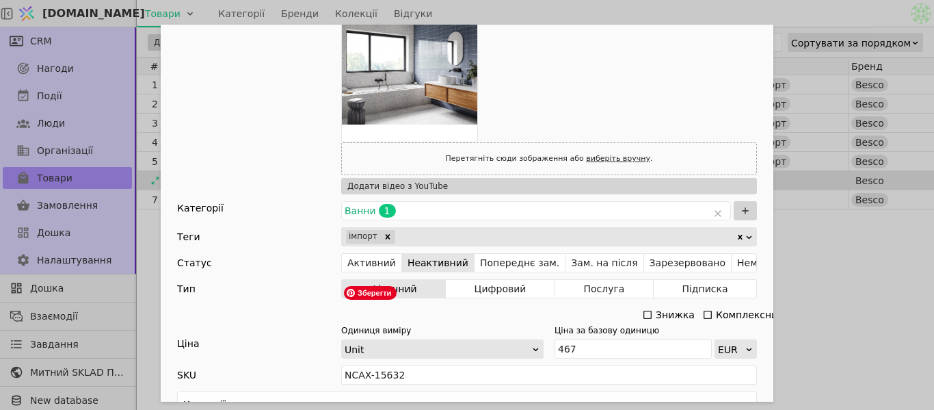
scroll to position [479, 0]
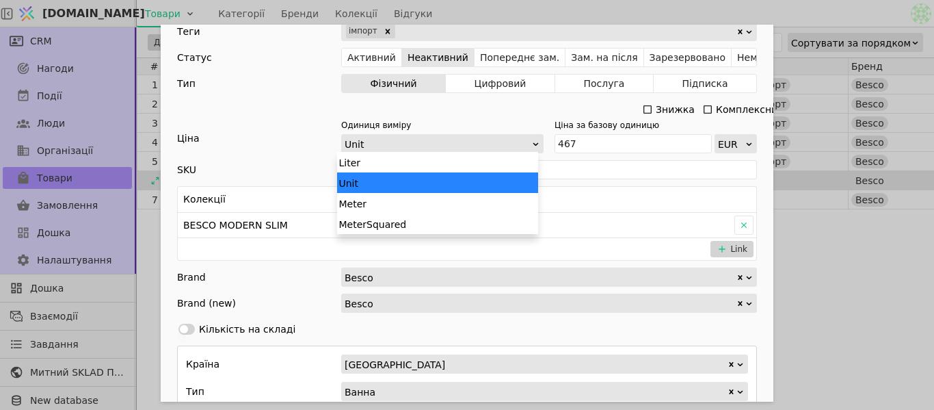
click at [473, 146] on div "Unit" at bounding box center [438, 144] width 187 height 19
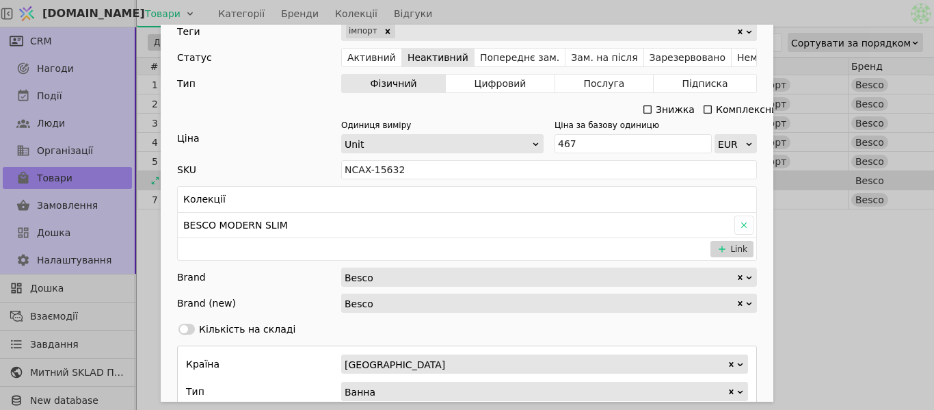
click at [312, 131] on div "Ціна" at bounding box center [259, 142] width 164 height 22
click at [830, 248] on div "Ім'я MODERN SLIM 180 [PERSON_NAME] BESCO MODERN SLIM 180х80 (без ніг) Посилання…" at bounding box center [467, 205] width 934 height 410
click at [830, 248] on div "1 MODERN SLIM 180 [PERSON_NAME] BESCO MODERN SLIM 180х80 (без ніг) Inactive Ван…" at bounding box center [912, 237] width 1550 height 324
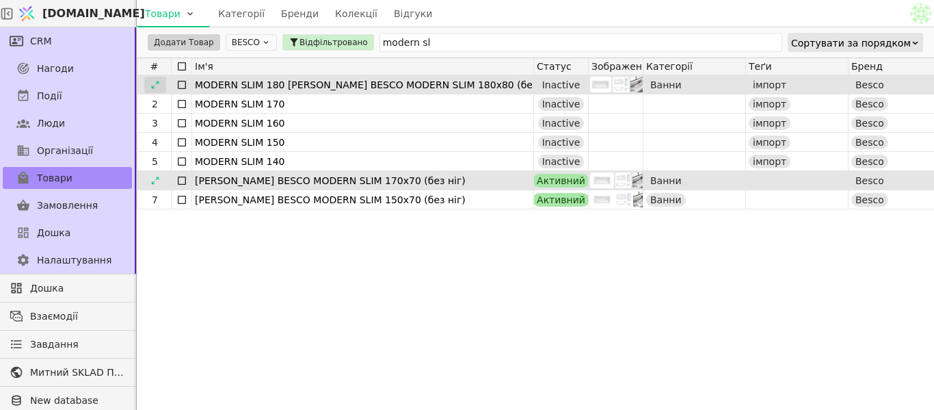
click at [157, 85] on icon at bounding box center [155, 85] width 10 height 10
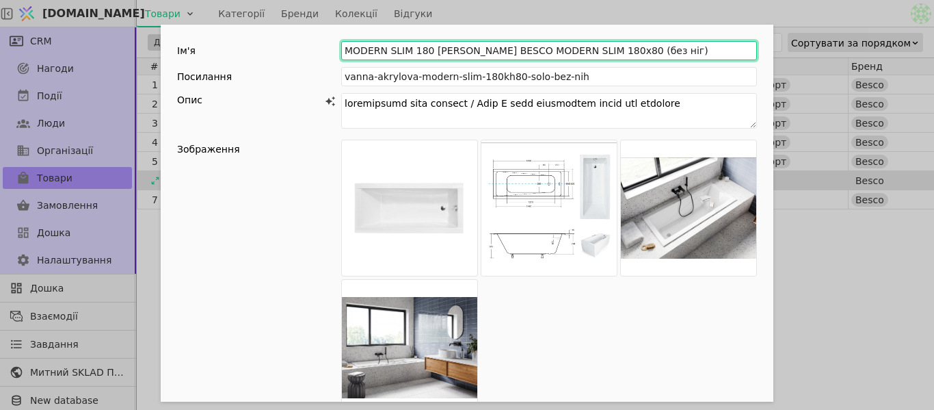
click at [427, 46] on input "MODERN SLIM 180 [PERSON_NAME] BESCO MODERN SLIM 180х80 (без ніг)" at bounding box center [549, 50] width 416 height 19
type input "[PERSON_NAME] BESCO MODERN SLIM 180х80 (без ніг)"
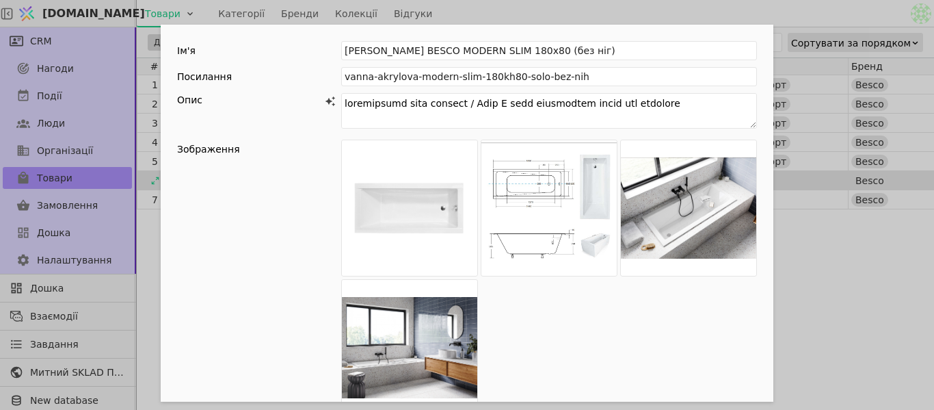
click at [276, 103] on div "Опис" at bounding box center [249, 100] width 145 height 14
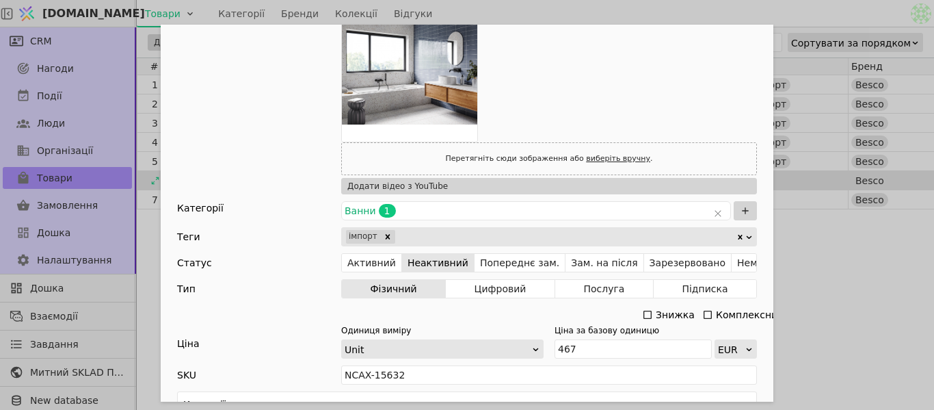
scroll to position [342, 0]
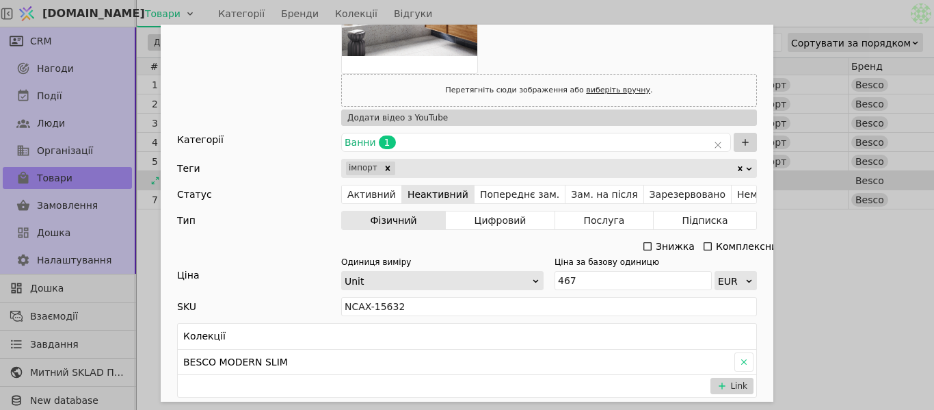
click at [406, 168] on div "Add Opportunity" at bounding box center [566, 168] width 339 height 19
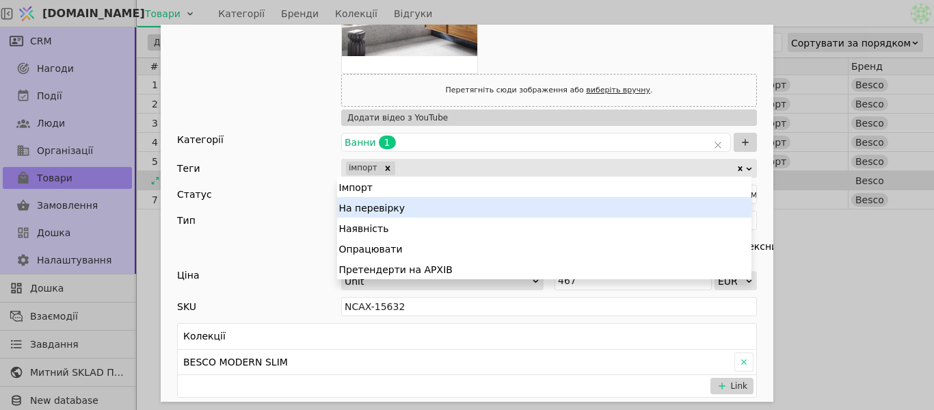
click at [401, 206] on div "На перевірку" at bounding box center [544, 207] width 414 height 21
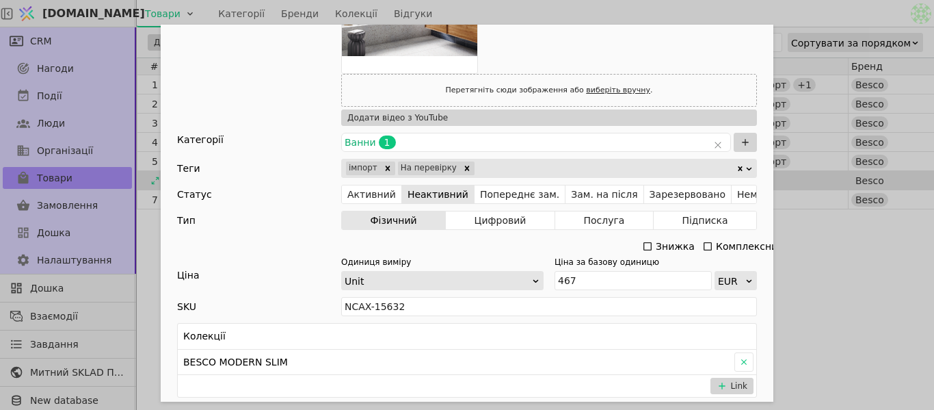
click at [284, 142] on div "Категорії" at bounding box center [259, 142] width 164 height 19
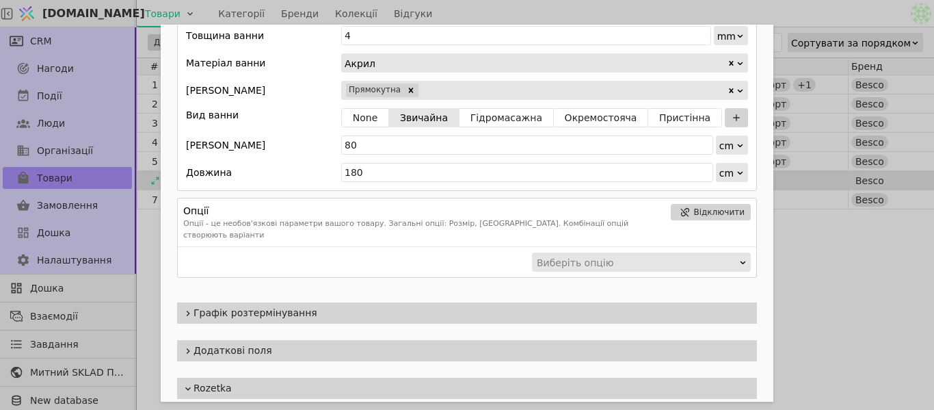
scroll to position [966, 0]
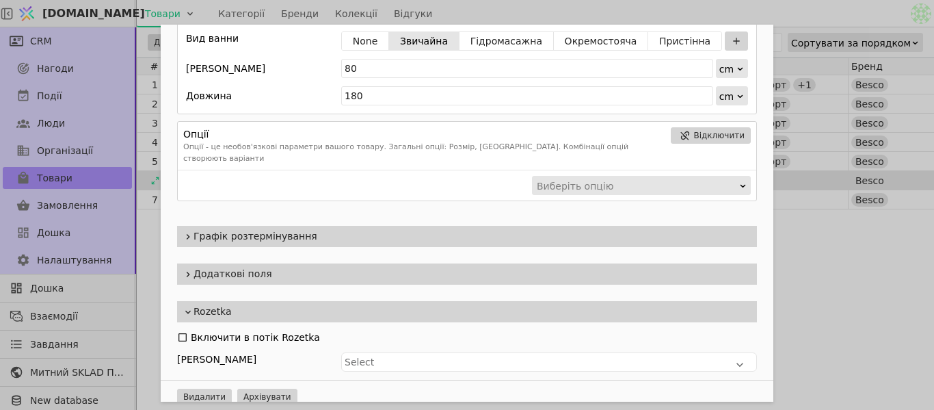
click at [814, 240] on div "Ім'я [PERSON_NAME] BESCO MODERN SLIM 180х80 (без ніг) Посилання vanna-akrylova-…" at bounding box center [467, 205] width 934 height 410
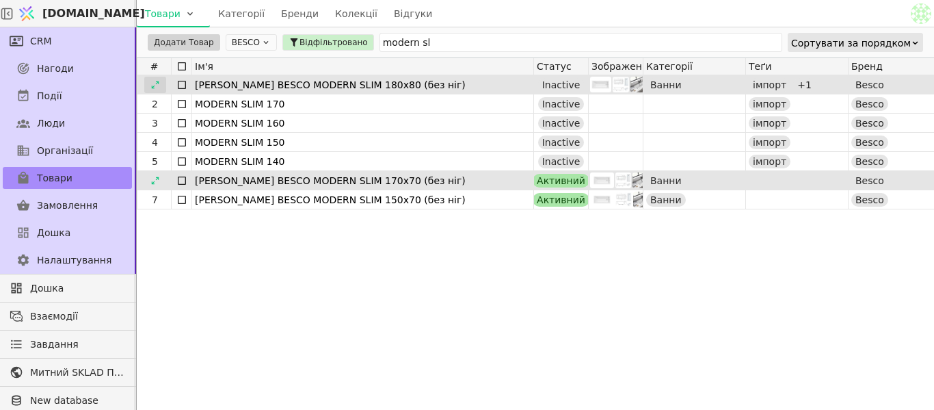
click at [161, 88] on div at bounding box center [155, 85] width 22 height 16
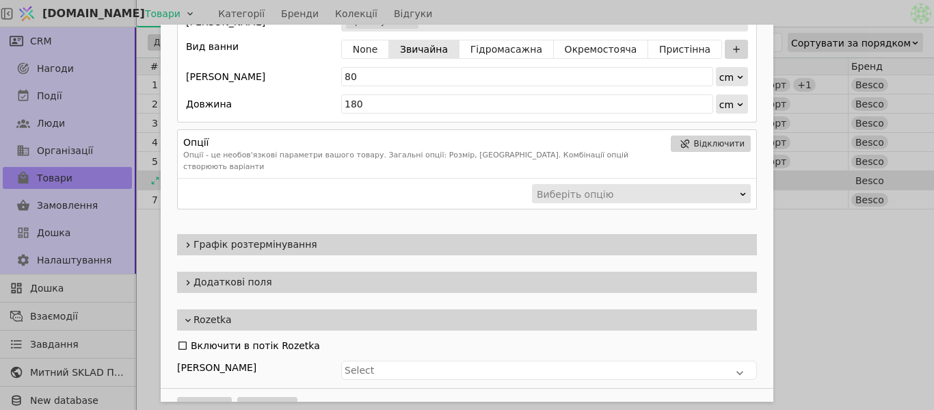
scroll to position [966, 0]
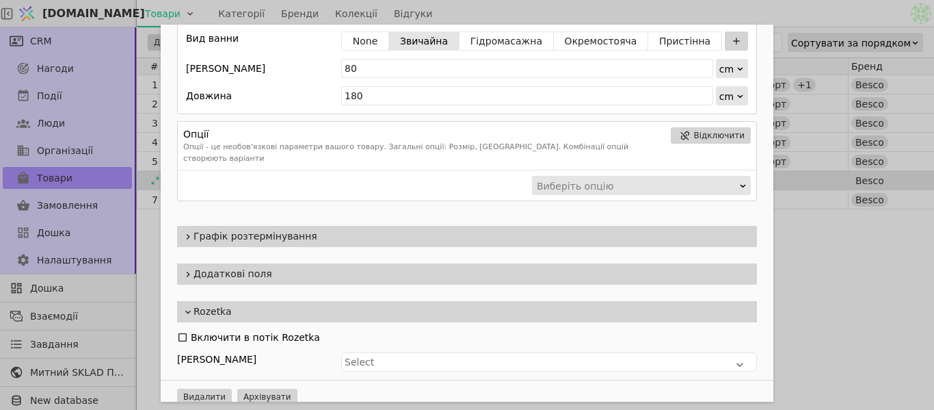
click at [289, 267] on span "Додаткові поля" at bounding box center [473, 274] width 558 height 14
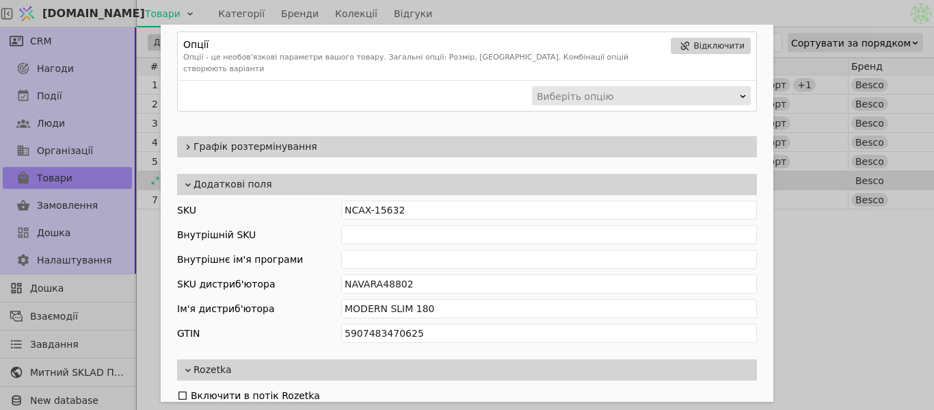
scroll to position [1113, 0]
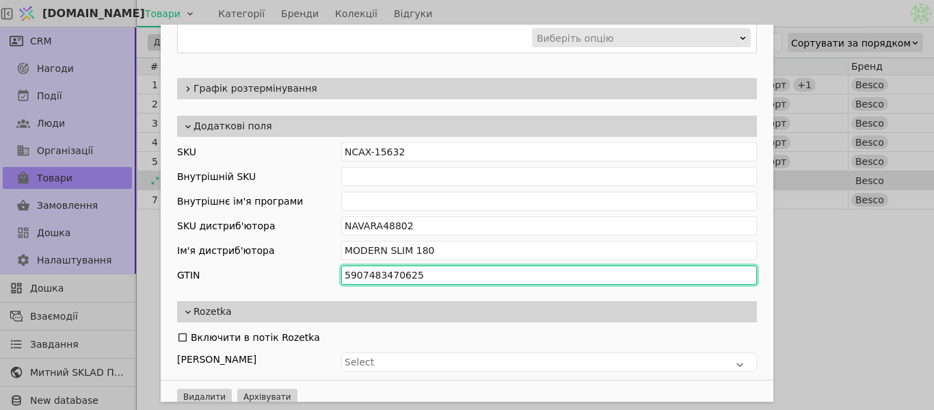
drag, startPoint x: 339, startPoint y: 261, endPoint x: 425, endPoint y: 266, distance: 87.0
click at [427, 267] on input "5907483470625" at bounding box center [549, 274] width 416 height 19
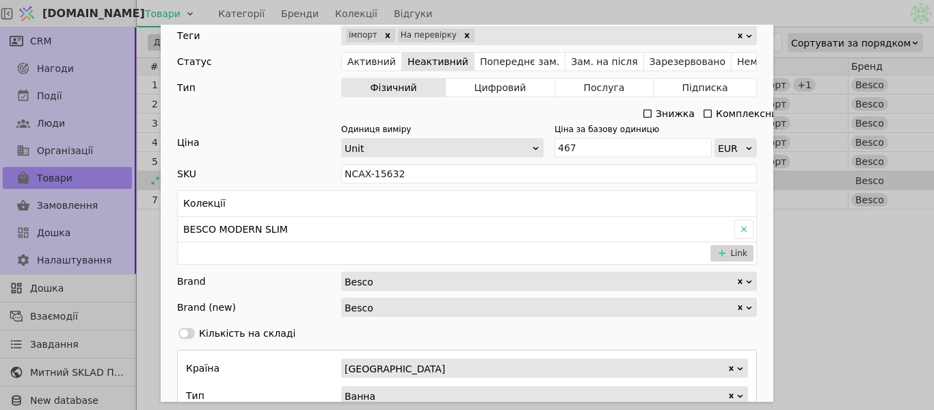
scroll to position [19, 0]
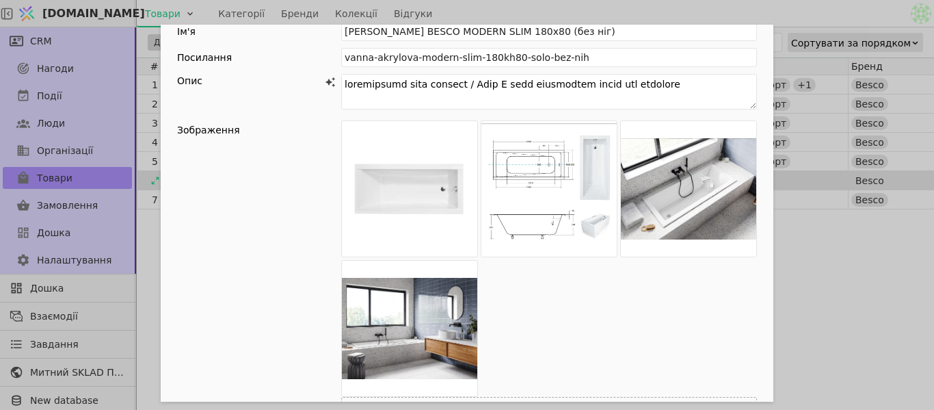
click at [797, 23] on div "Ім'я [PERSON_NAME] BESCO MODERN SLIM 180х80 (без ніг) Посилання vanna-akrylova-…" at bounding box center [467, 205] width 934 height 410
click at [559, 10] on div "Ім'я [PERSON_NAME] BESCO MODERN SLIM 180х80 (без ніг) Посилання vanna-akrylova-…" at bounding box center [467, 205] width 934 height 410
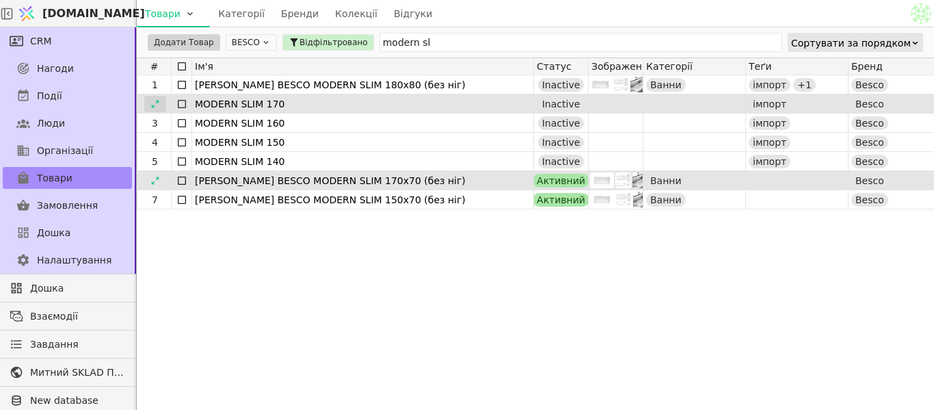
click at [156, 102] on icon at bounding box center [155, 104] width 10 height 10
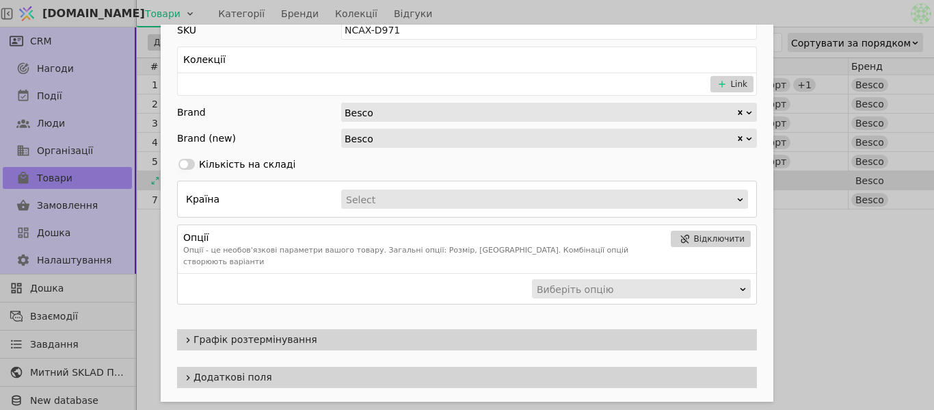
scroll to position [445, 0]
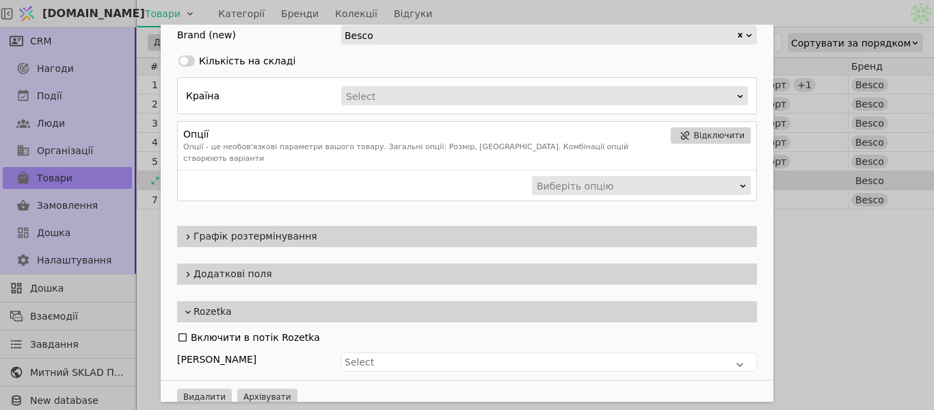
click at [282, 263] on div "Додаткові поля" at bounding box center [467, 273] width 580 height 21
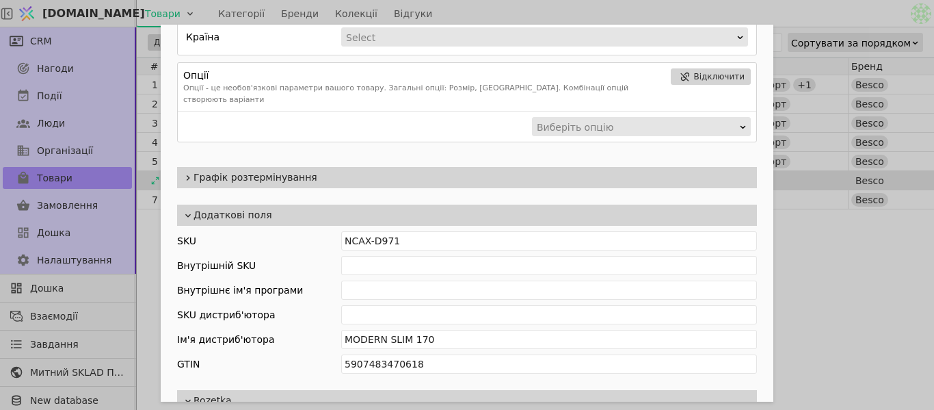
scroll to position [582, 0]
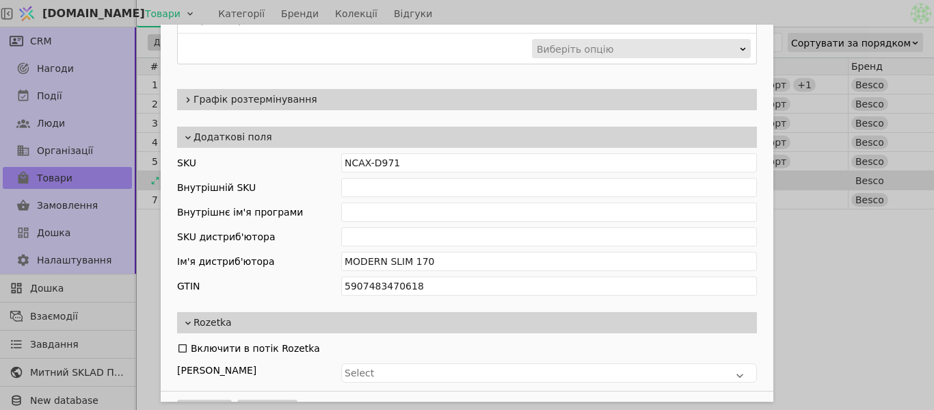
click at [695, 8] on div "Ім'я MODERN SLIM 170 Посилання modern-slim-170 Опис rectangular slim bathtub / …" at bounding box center [467, 205] width 934 height 410
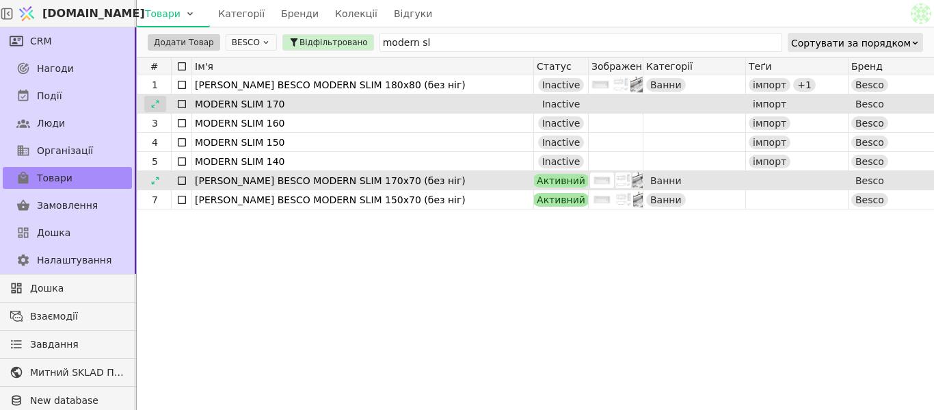
click at [161, 103] on div at bounding box center [155, 104] width 22 height 16
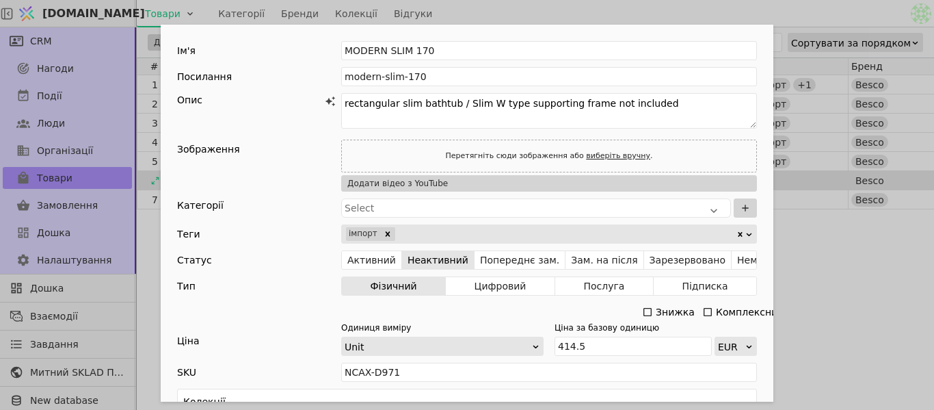
click at [464, 8] on div "Ім'я MODERN SLIM 170 Посилання modern-slim-170 Опис rectangular slim bathtub / …" at bounding box center [467, 205] width 934 height 410
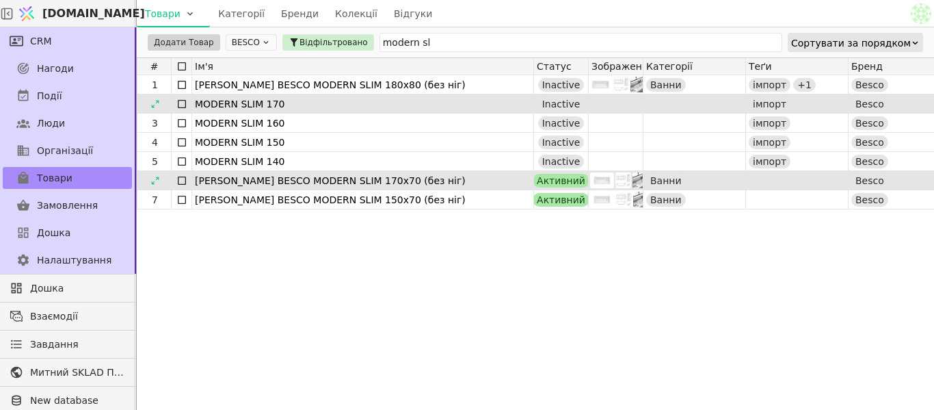
click at [180, 105] on icon at bounding box center [181, 103] width 11 height 11
click at [181, 181] on icon at bounding box center [181, 180] width 11 height 11
click at [175, 42] on html "[DOMAIN_NAME] Товари Категорії Бренди Колекції Відгуки CRM Нагоди Події Люди Ор…" at bounding box center [467, 205] width 934 height 410
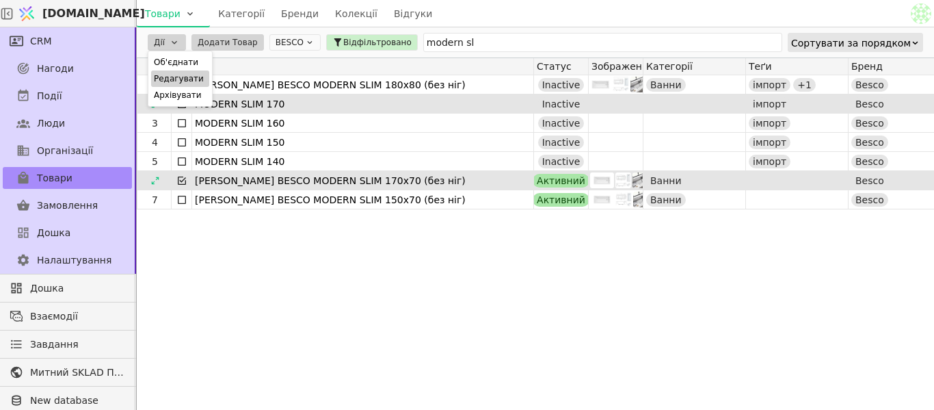
click at [189, 75] on div "Редагувати" at bounding box center [180, 78] width 58 height 16
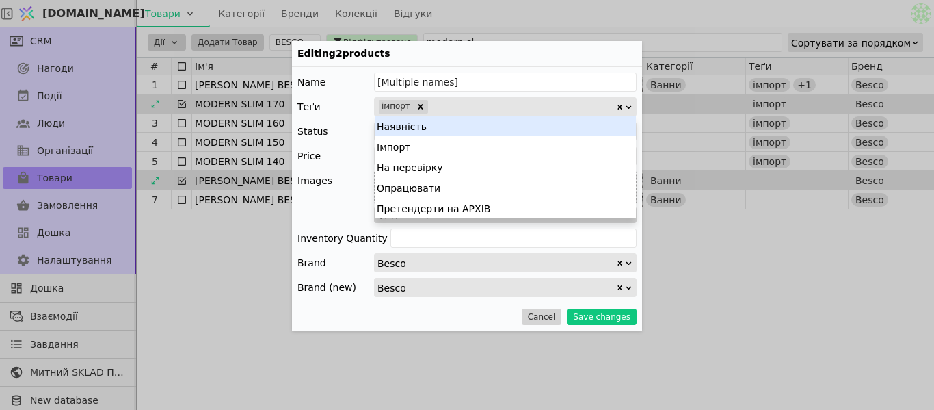
click at [441, 105] on div at bounding box center [523, 106] width 186 height 19
click at [464, 65] on div "Editing 2 products" at bounding box center [467, 54] width 350 height 26
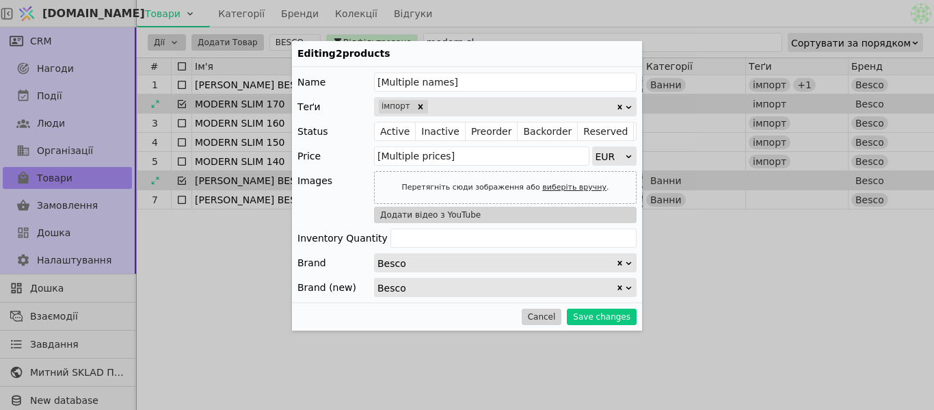
click at [459, 33] on div "Editing 2 products Name [Multiple names] Теґи імпорт Status Active Inactive Pre…" at bounding box center [467, 205] width 934 height 410
click at [546, 319] on button "Cancel" at bounding box center [542, 316] width 40 height 16
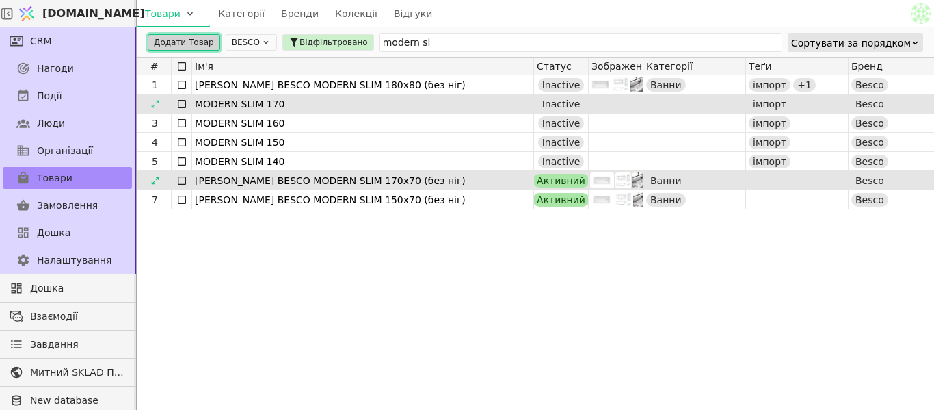
click at [174, 49] on button "Додати Товар" at bounding box center [184, 42] width 72 height 16
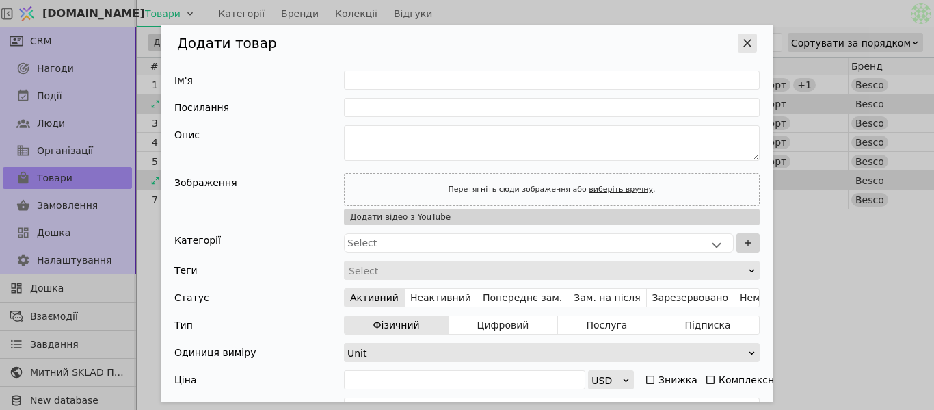
click at [743, 42] on icon "Додати Товар" at bounding box center [747, 43] width 8 height 8
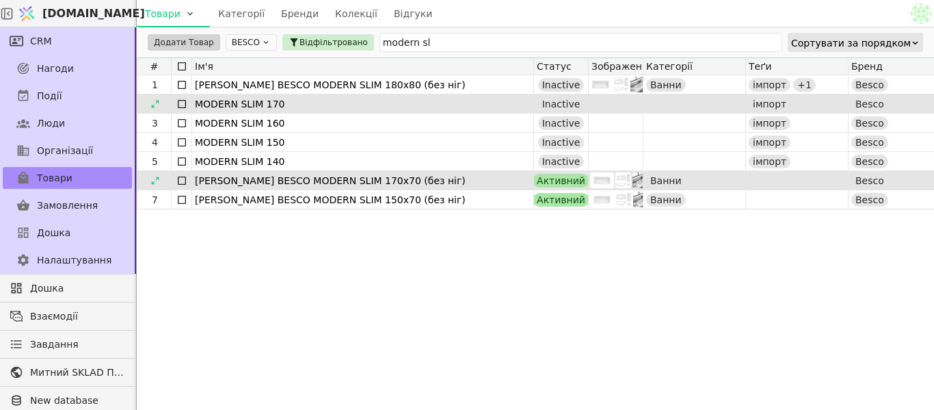
click at [176, 103] on icon at bounding box center [181, 103] width 11 height 11
click at [185, 183] on icon at bounding box center [182, 180] width 8 height 8
click at [176, 42] on html "[DOMAIN_NAME] Товари Категорії Бренди Колекції Відгуки CRM Нагоди Події Люди Ор…" at bounding box center [467, 205] width 934 height 410
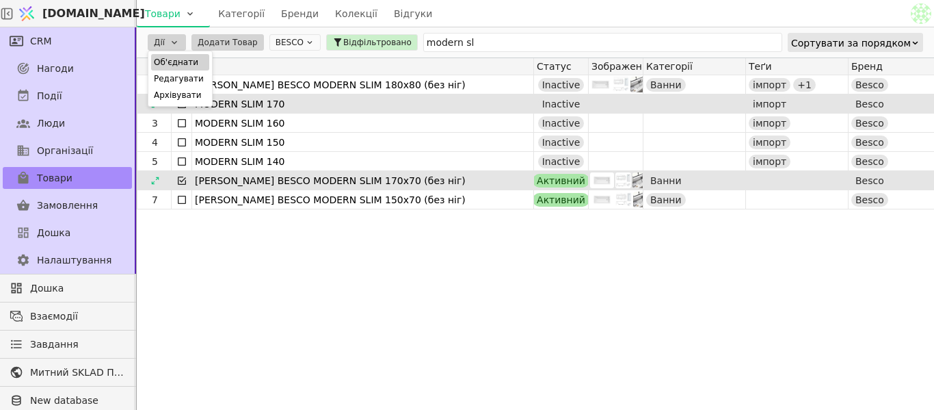
click at [183, 61] on div "Об'єднати" at bounding box center [180, 62] width 58 height 16
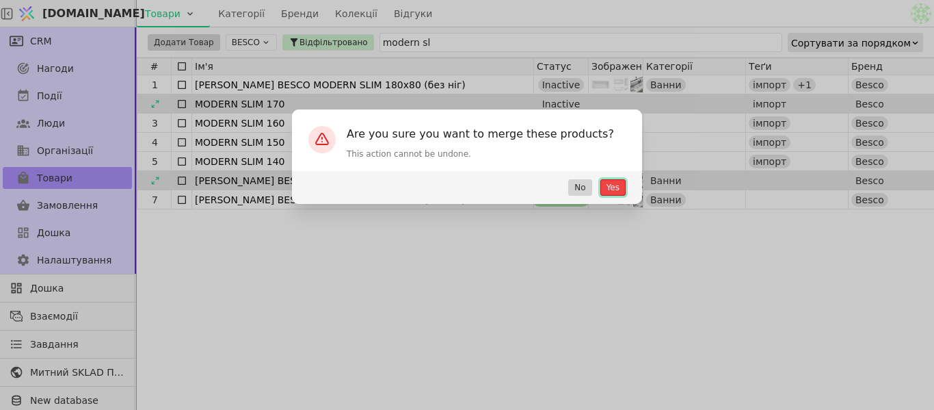
click at [614, 193] on button "Yes" at bounding box center [612, 187] width 25 height 16
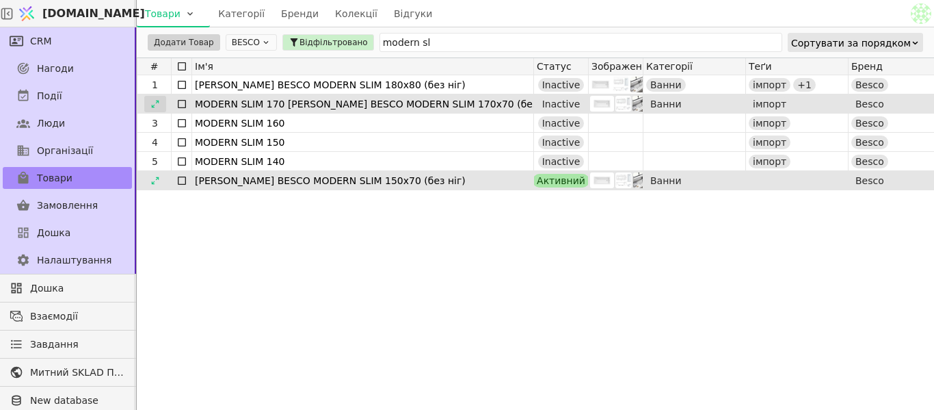
click at [150, 101] on icon at bounding box center [155, 104] width 10 height 10
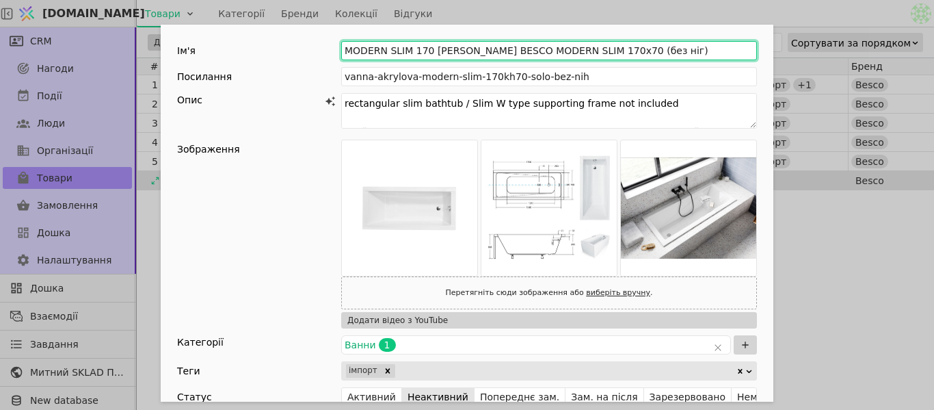
click at [423, 51] on input "MODERN SLIM 170 [PERSON_NAME] BESCO MODERN SLIM 170х70 (без ніг)" at bounding box center [549, 50] width 416 height 19
type input "[PERSON_NAME] BESCO MODERN SLIM 170х70 (без ніг)"
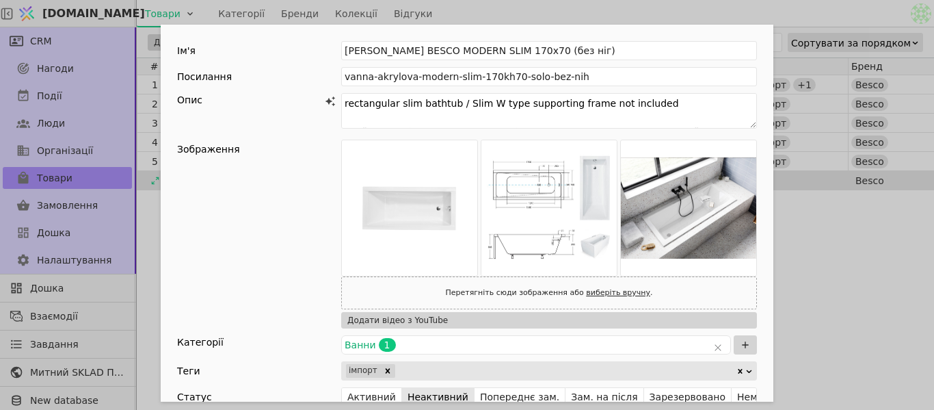
click at [280, 72] on div "Посилання vanna-akrylova-modern-slim-170kh70-solo-bez-nih" at bounding box center [467, 76] width 580 height 19
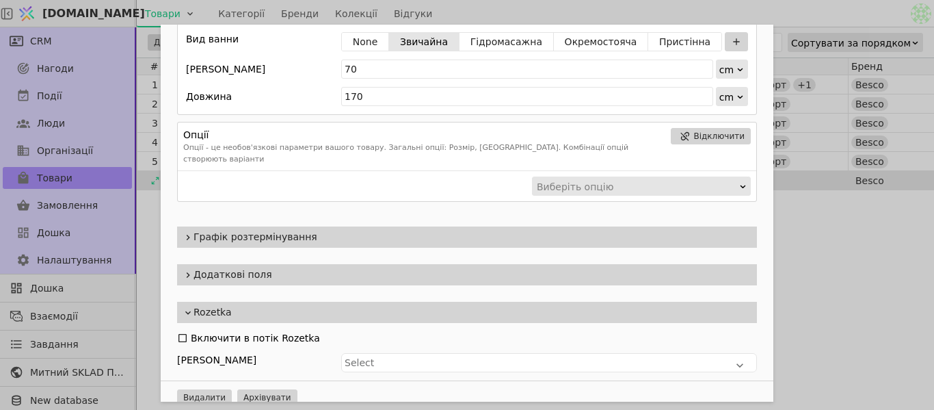
scroll to position [826, 0]
click at [259, 267] on span "Додаткові поля" at bounding box center [473, 274] width 558 height 14
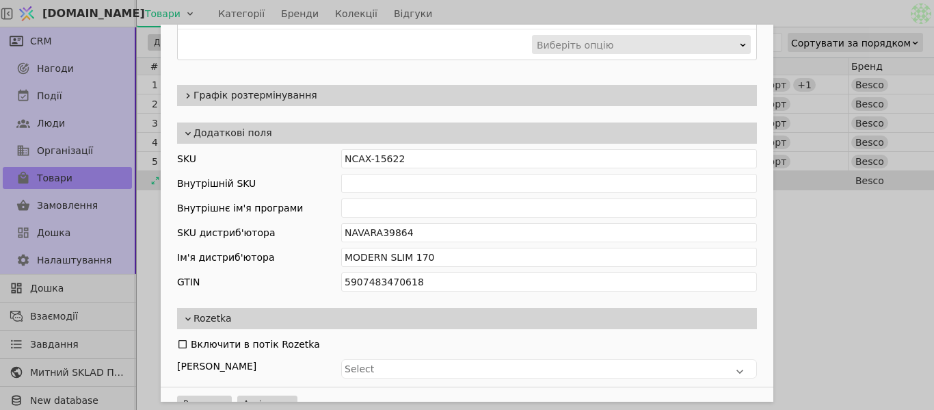
scroll to position [974, 0]
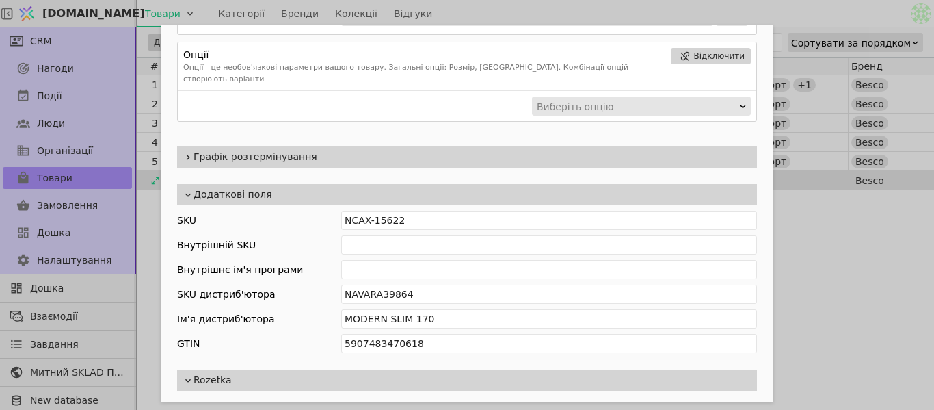
click at [259, 187] on span "Додаткові поля" at bounding box center [473, 194] width 558 height 14
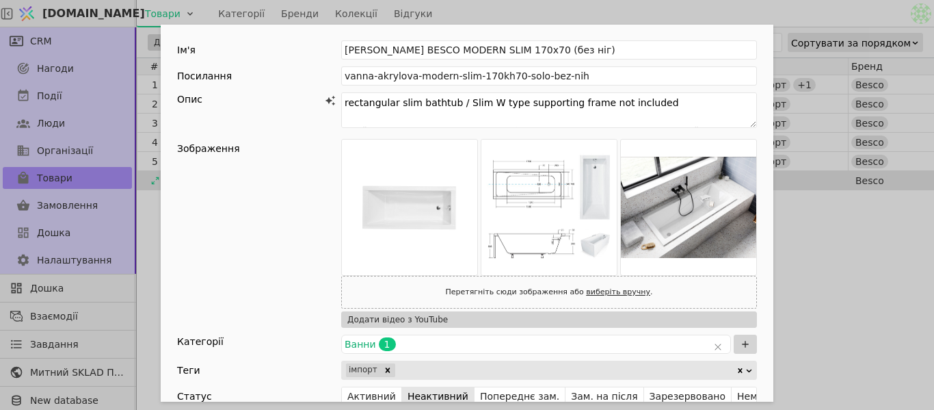
scroll to position [0, 0]
click at [748, 16] on div "Ім'я [PERSON_NAME] BESCO MODERN SLIM 170х70 (без ніг) Посилання vanna-akrylova-…" at bounding box center [467, 205] width 934 height 410
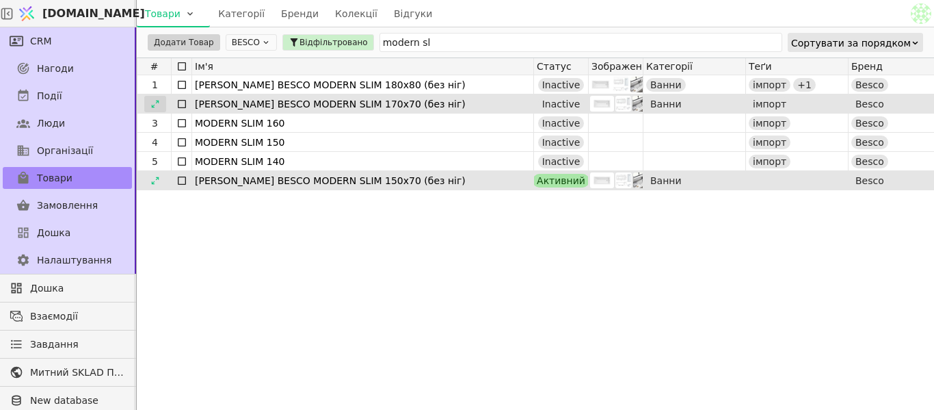
click at [157, 108] on icon at bounding box center [155, 104] width 10 height 10
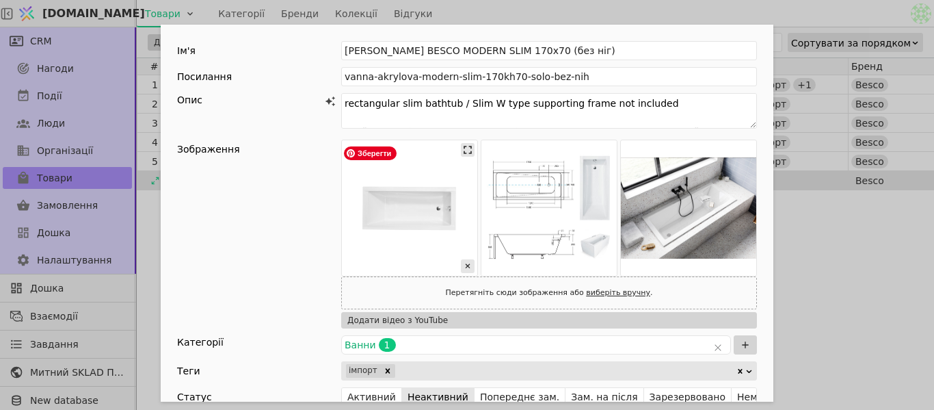
scroll to position [137, 0]
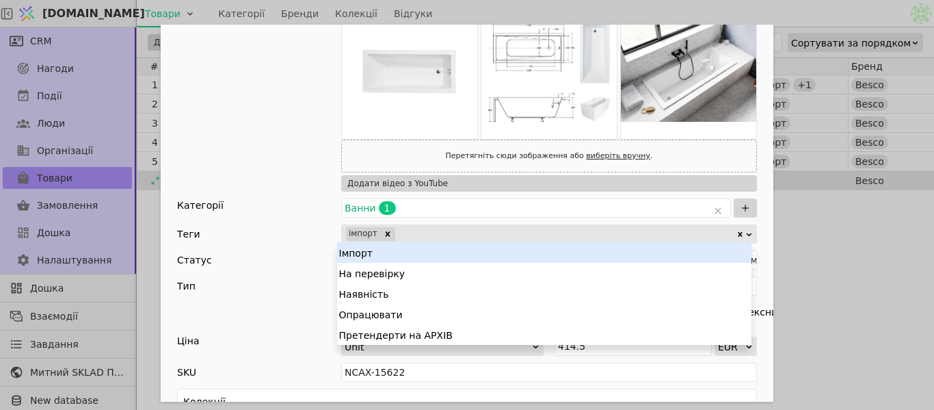
click at [438, 231] on div "Add Opportunity" at bounding box center [566, 233] width 339 height 19
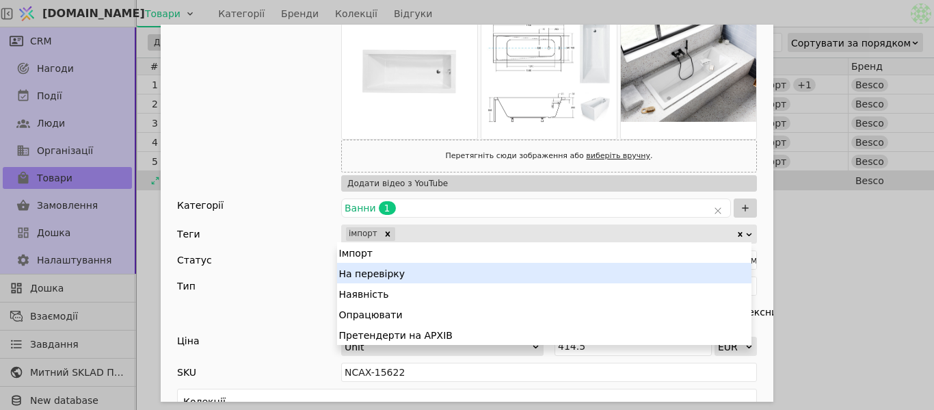
click at [411, 274] on div "На перевірку" at bounding box center [544, 273] width 414 height 21
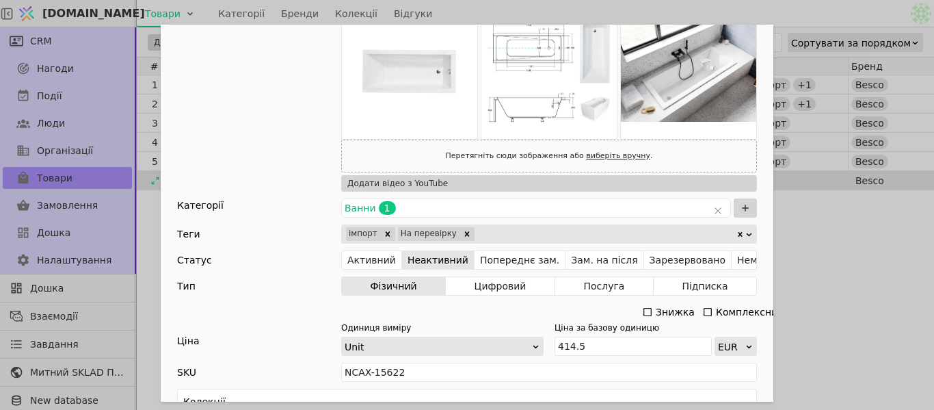
click at [829, 219] on div "Ім'я [PERSON_NAME] BESCO MODERN SLIM 170х70 (без ніг) Посилання vanna-akrylova-…" at bounding box center [467, 205] width 934 height 410
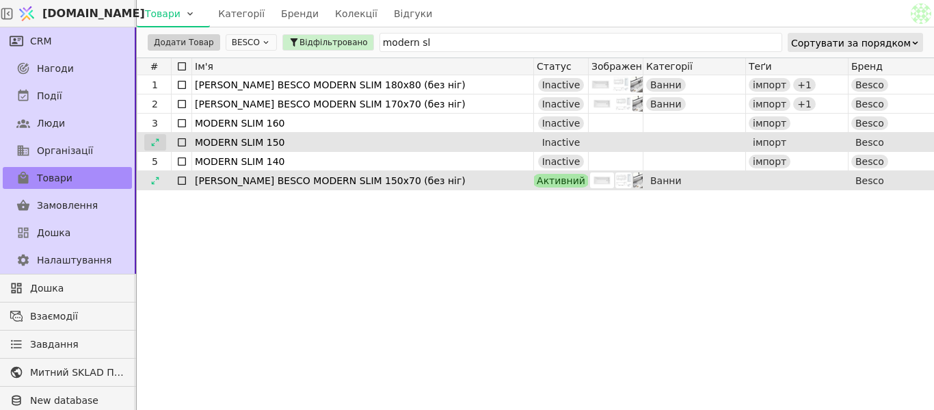
click at [159, 146] on icon at bounding box center [155, 142] width 10 height 10
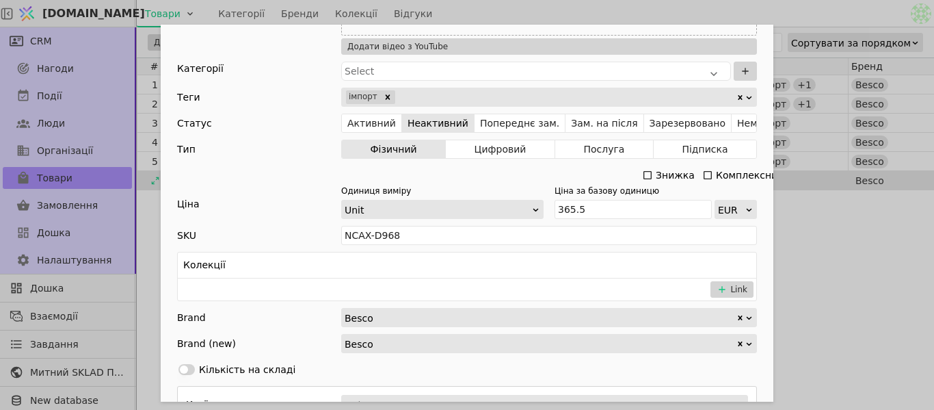
scroll to position [68, 0]
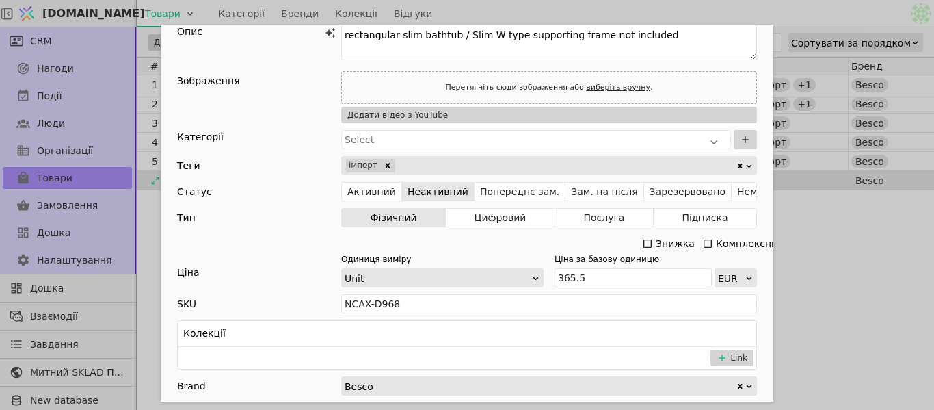
click at [834, 251] on div "Ім'я MODERN SLIM 150 Посилання modern-slim-150 Опис rectangular slim bathtub / …" at bounding box center [467, 205] width 934 height 410
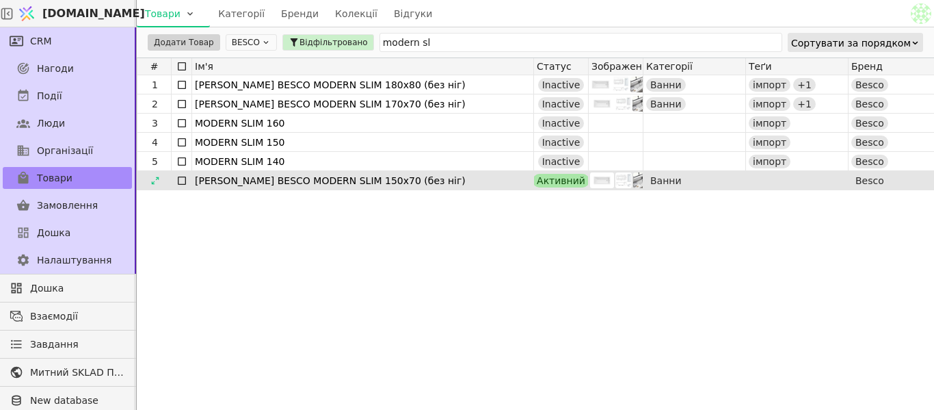
click at [184, 180] on icon at bounding box center [181, 180] width 11 height 11
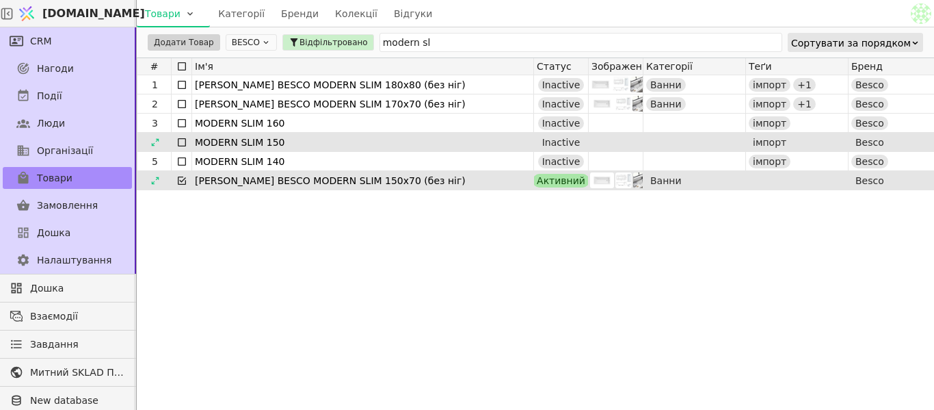
click at [184, 140] on icon at bounding box center [181, 142] width 11 height 11
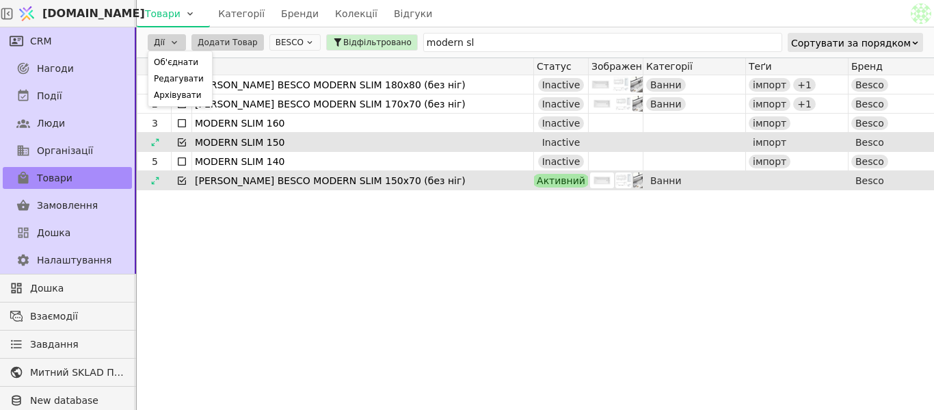
click at [182, 43] on html "[DOMAIN_NAME] Товари Категорії Бренди Колекції Відгуки CRM Нагоди Події Люди Ор…" at bounding box center [467, 205] width 934 height 410
click at [188, 73] on div "Редагувати" at bounding box center [180, 78] width 58 height 16
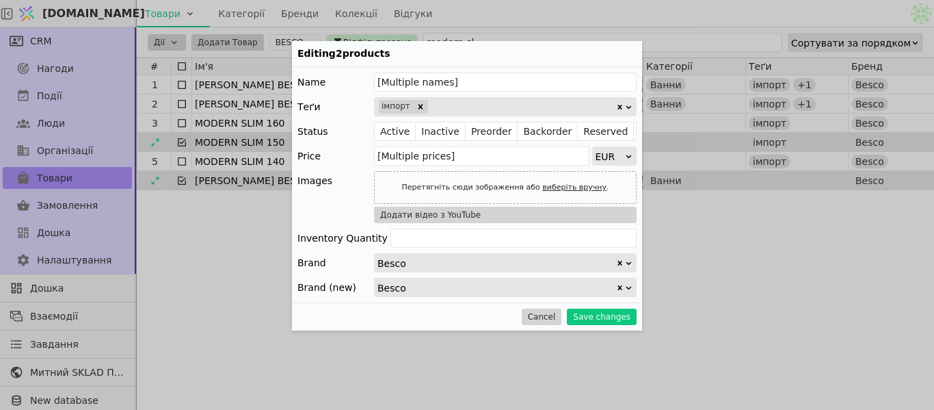
click at [437, 104] on div at bounding box center [523, 106] width 186 height 19
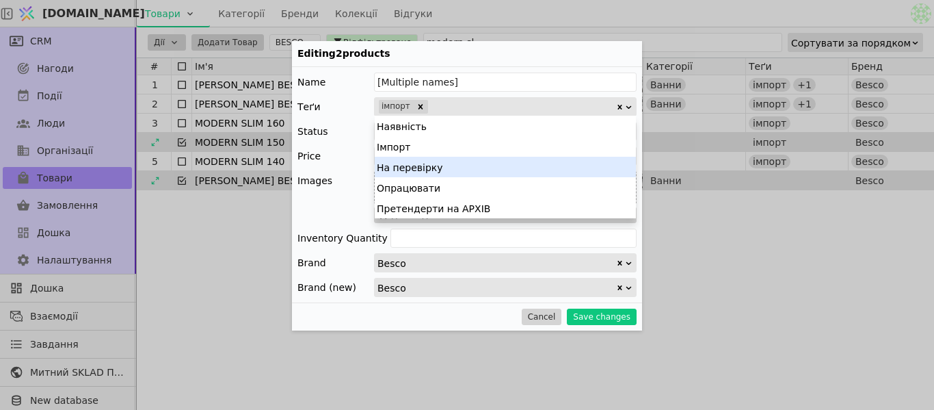
click at [441, 167] on div "На перевірку" at bounding box center [505, 167] width 261 height 21
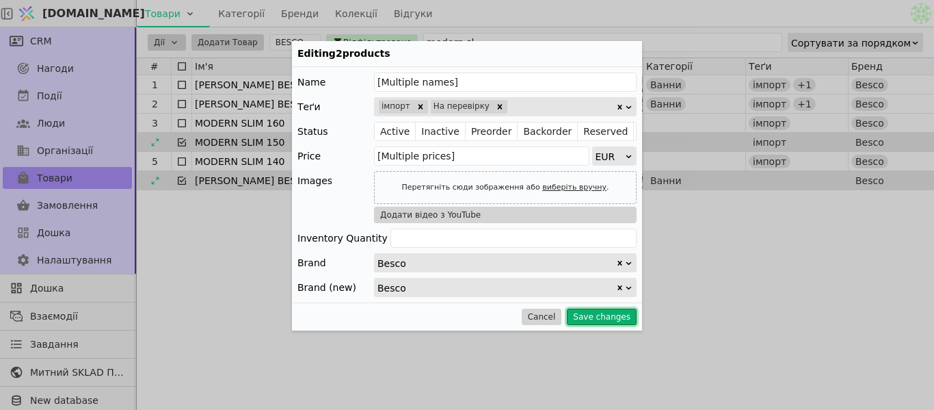
click at [598, 313] on button "Save changes" at bounding box center [602, 316] width 70 height 16
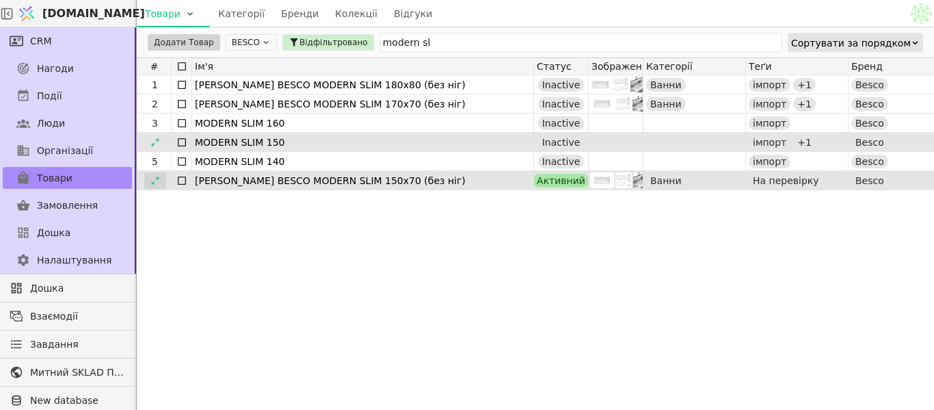
click at [161, 176] on div at bounding box center [155, 180] width 22 height 16
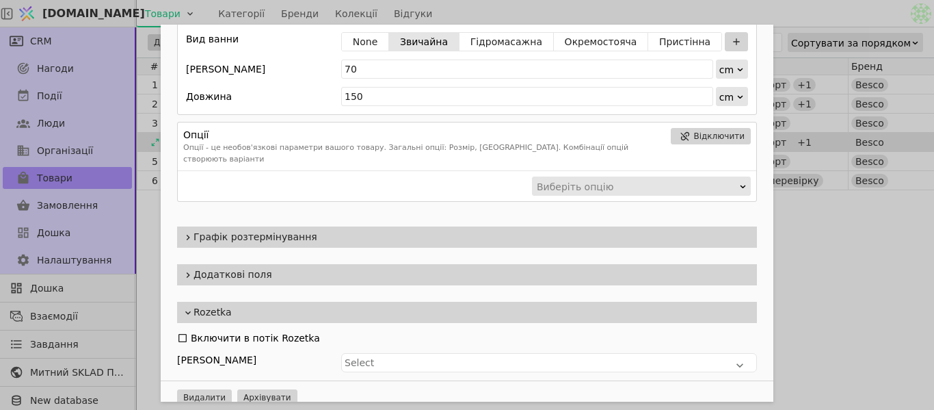
scroll to position [826, 0]
click at [372, 267] on span "Додаткові поля" at bounding box center [473, 274] width 558 height 14
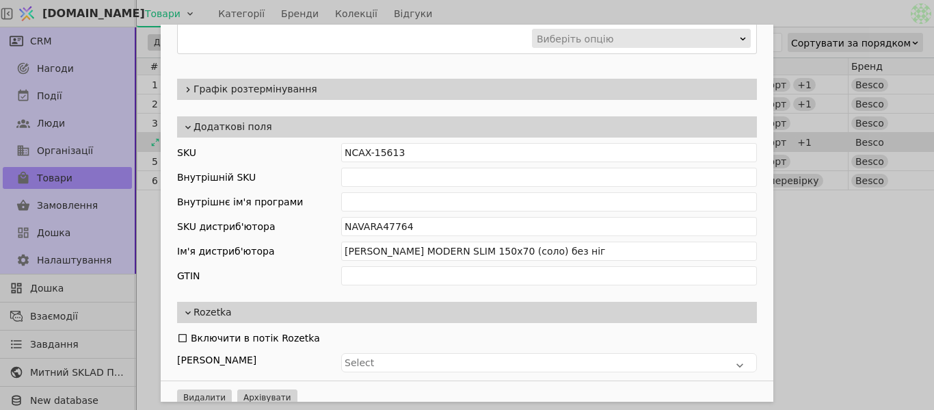
scroll to position [974, 0]
click at [775, 12] on div "Ім'я Ванна акрилова BESCO MODERN SLIM 150х70 (без ніг) Посилання vanna-akrylova…" at bounding box center [467, 205] width 934 height 410
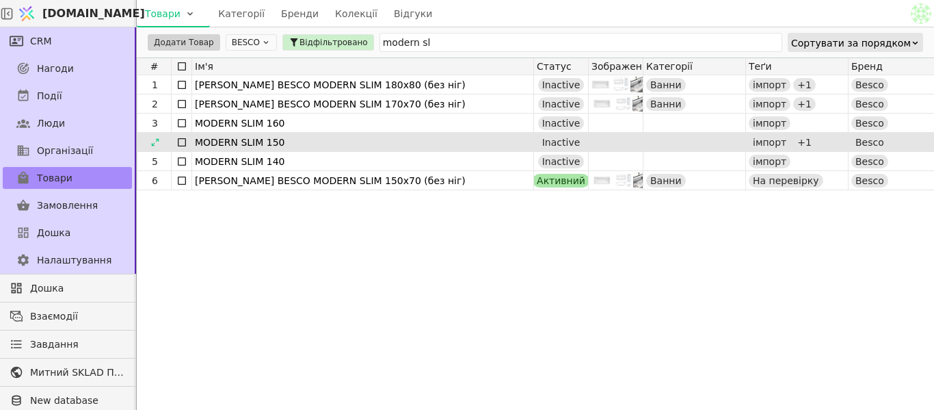
click at [184, 142] on icon at bounding box center [181, 142] width 11 height 11
click at [183, 181] on icon at bounding box center [181, 180] width 11 height 11
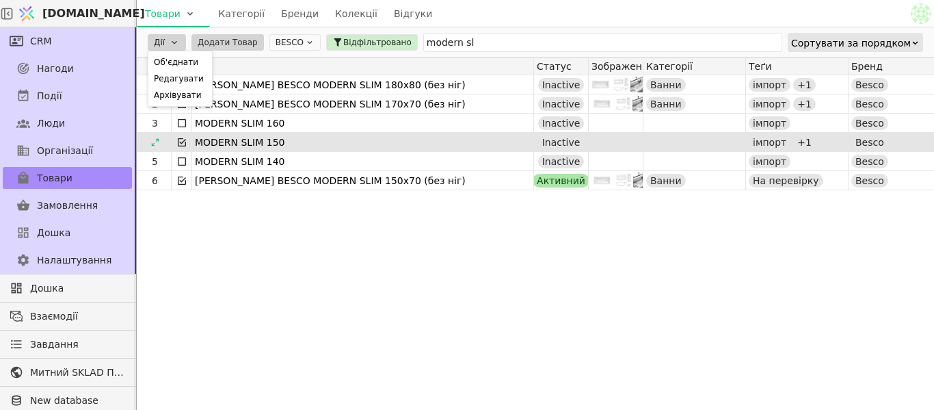
click at [181, 39] on html "[DOMAIN_NAME] Товари Категорії Бренди Колекції Відгуки CRM Нагоди Події Люди Ор…" at bounding box center [467, 205] width 934 height 410
click at [184, 61] on div "Об'єднати" at bounding box center [180, 62] width 58 height 16
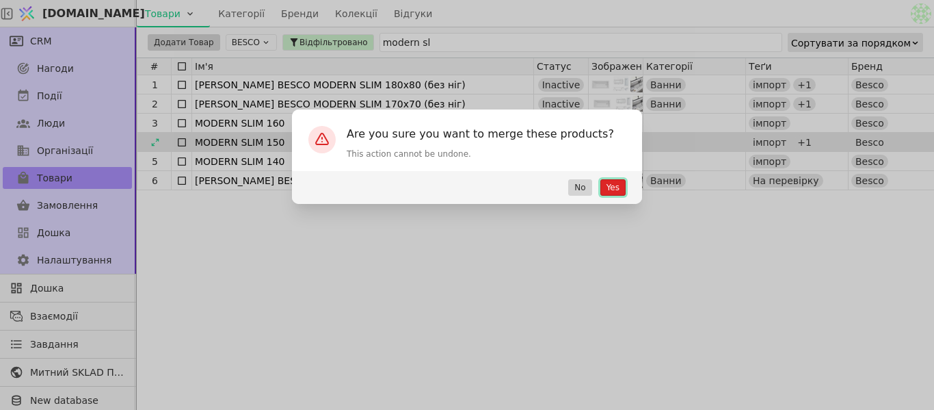
click at [622, 190] on button "Yes" at bounding box center [612, 187] width 25 height 16
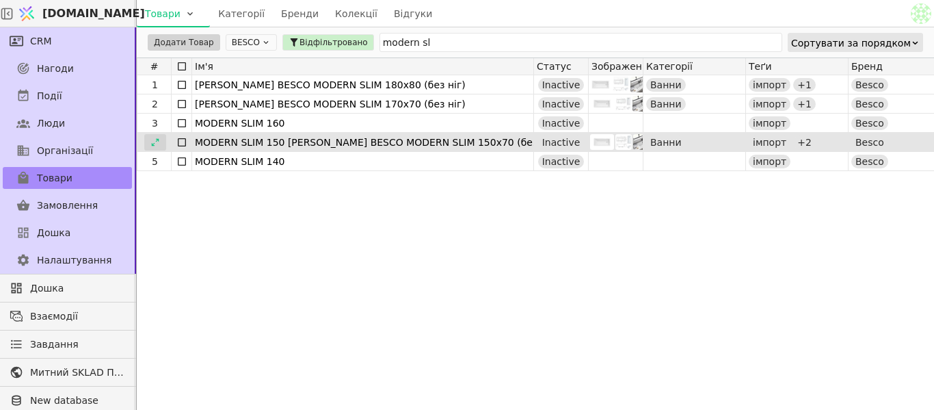
click at [160, 142] on div at bounding box center [155, 142] width 22 height 16
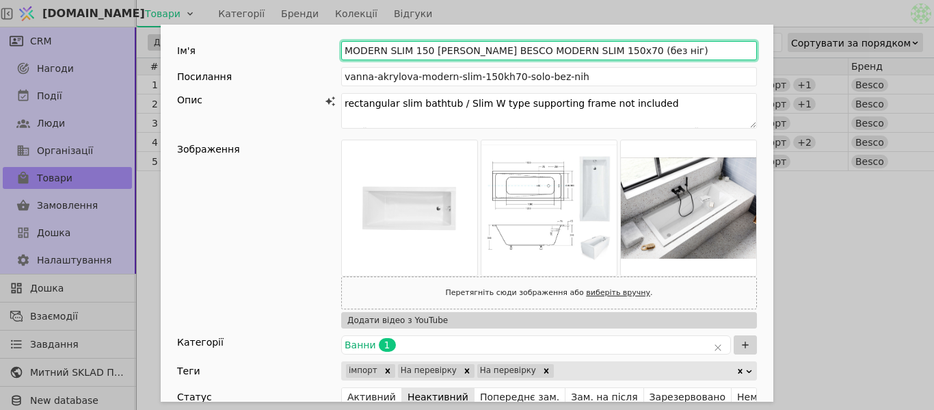
click at [423, 54] on input "MODERN SLIM 150 [PERSON_NAME] BESCO MODERN SLIM 150х70 (без ніг)" at bounding box center [549, 50] width 416 height 19
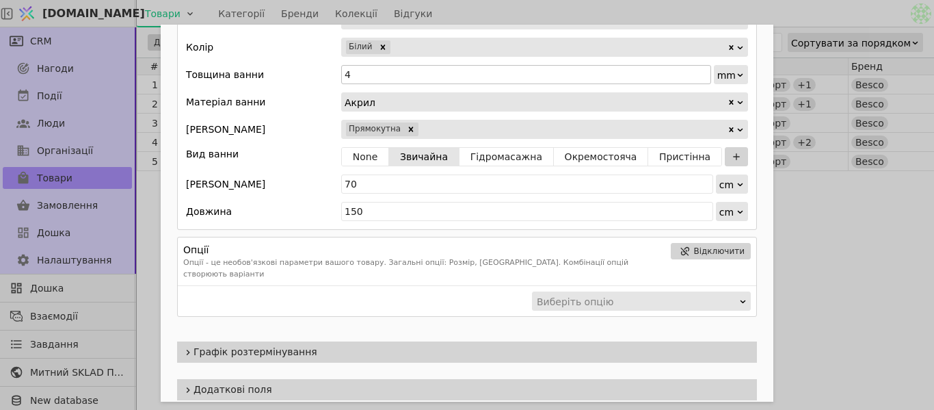
scroll to position [826, 0]
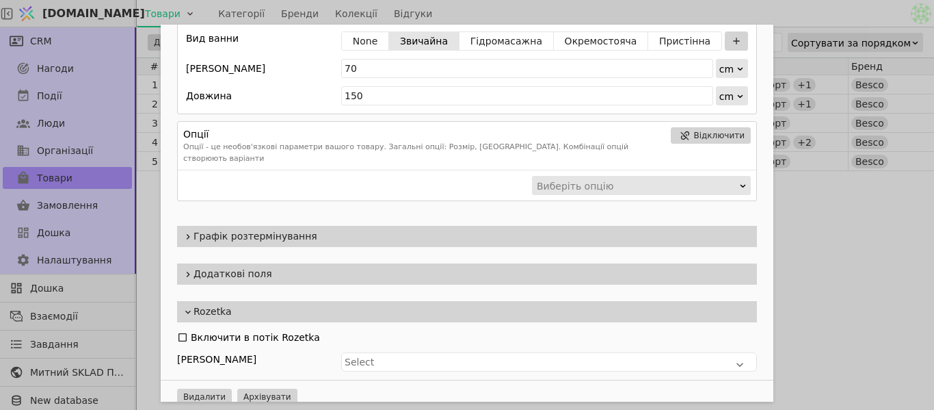
type input "[PERSON_NAME] BESCO MODERN SLIM 150х70 (без ніг)"
click at [276, 267] on span "Додаткові поля" at bounding box center [473, 274] width 558 height 14
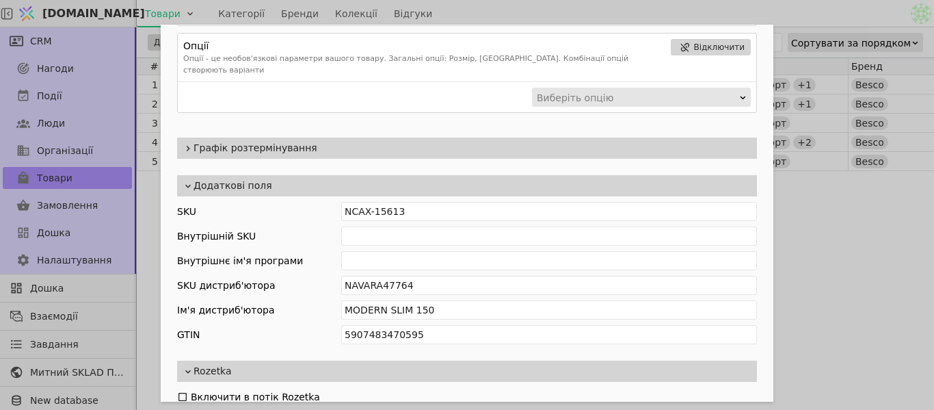
scroll to position [974, 0]
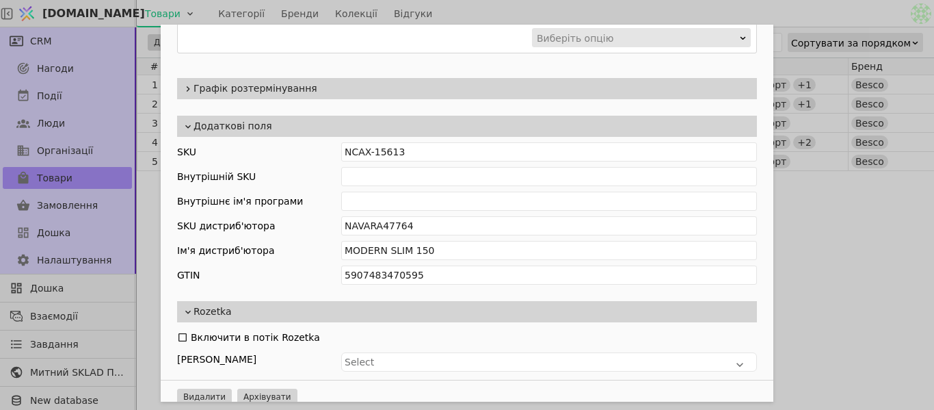
click at [883, 231] on div "Ім'я [PERSON_NAME] BESCO MODERN SLIM 150х70 (без ніг) Посилання vanna-akrylova-…" at bounding box center [467, 205] width 934 height 410
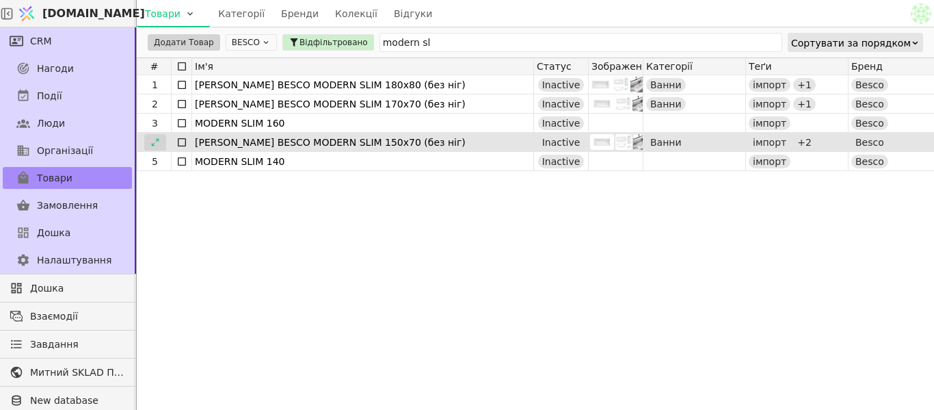
click at [160, 137] on div at bounding box center [155, 142] width 22 height 16
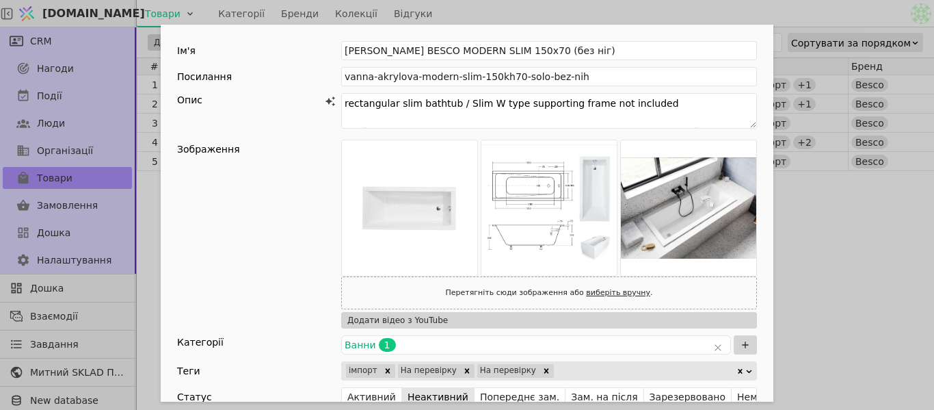
click at [860, 223] on div "Ім'я [PERSON_NAME] BESCO MODERN SLIM 150х70 (без ніг) Посилання vanna-akrylova-…" at bounding box center [467, 205] width 934 height 410
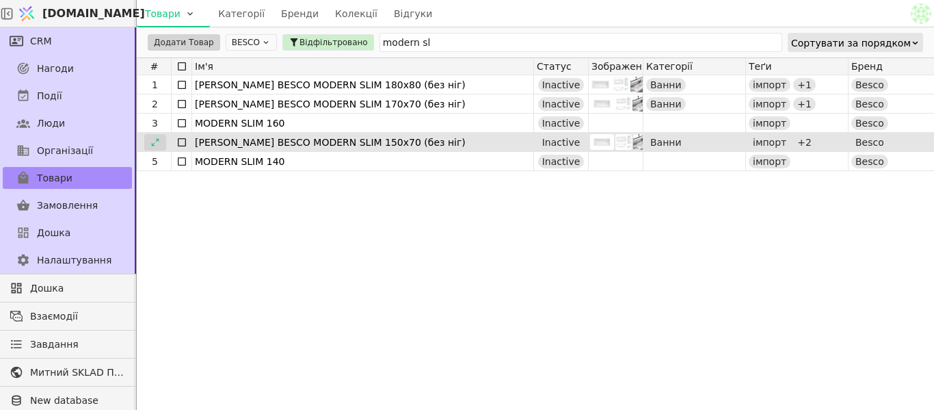
click at [152, 147] on div at bounding box center [155, 142] width 22 height 16
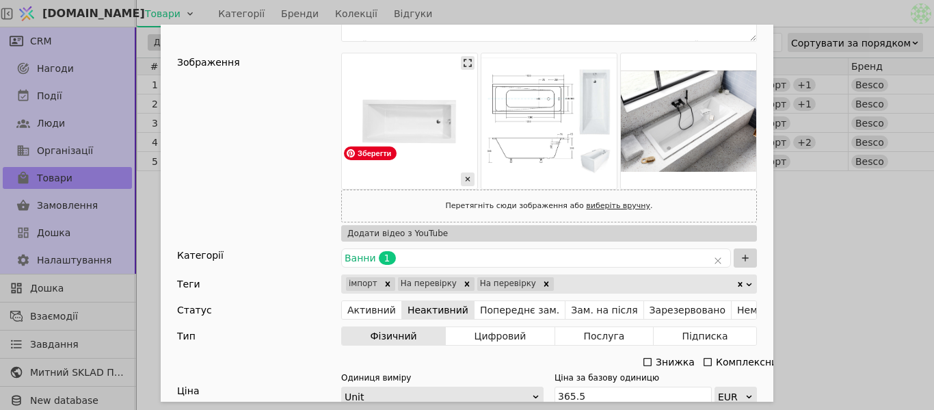
scroll to position [137, 0]
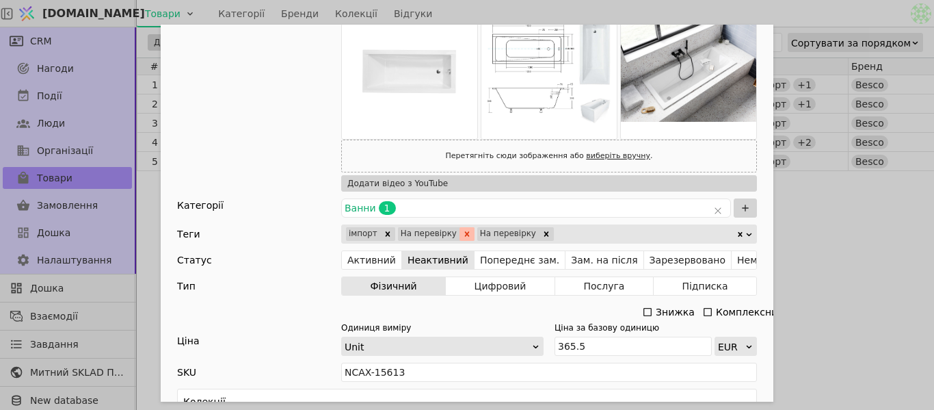
click at [465, 233] on icon "Remove На перевірку" at bounding box center [467, 233] width 5 height 5
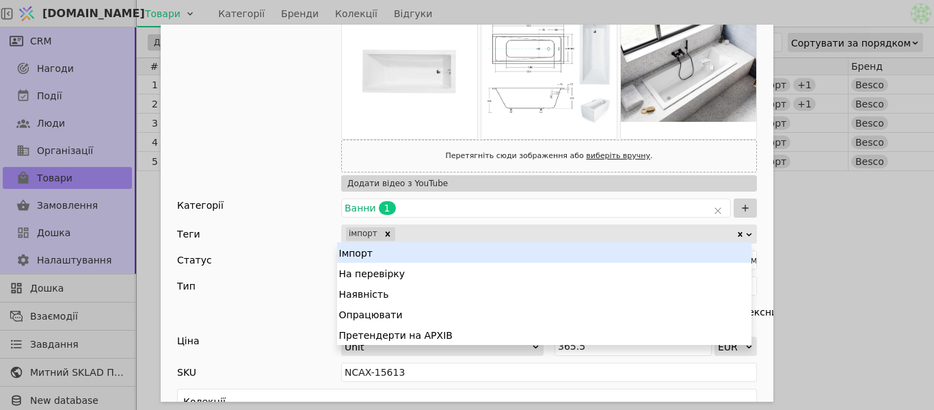
click at [452, 233] on div "Add Opportunity" at bounding box center [566, 233] width 339 height 19
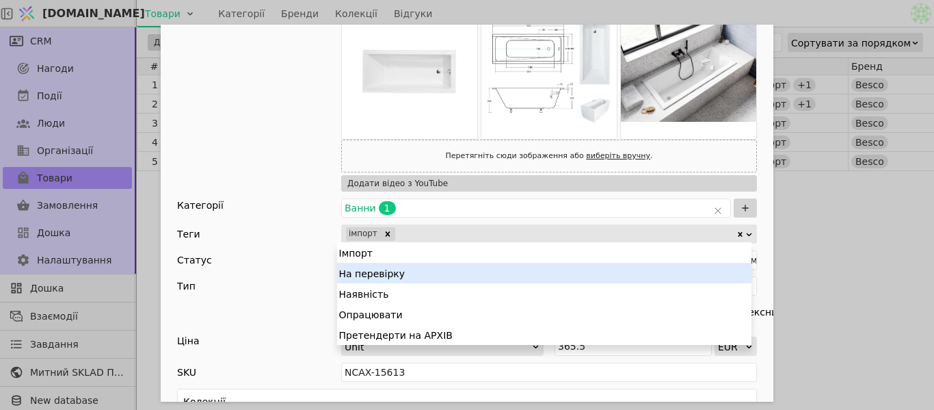
click at [406, 278] on div "На перевірку" at bounding box center [544, 273] width 414 height 21
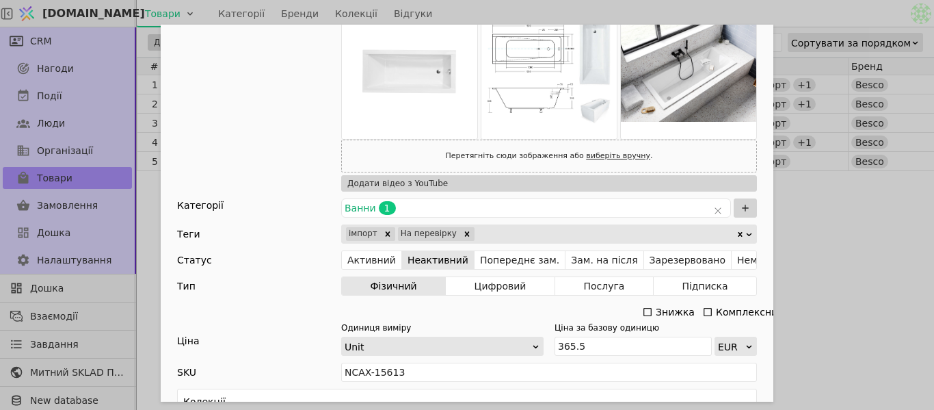
click at [823, 207] on div "Ім'я [PERSON_NAME] BESCO MODERN SLIM 150х70 (без ніг) Посилання vanna-akrylova-…" at bounding box center [467, 205] width 934 height 410
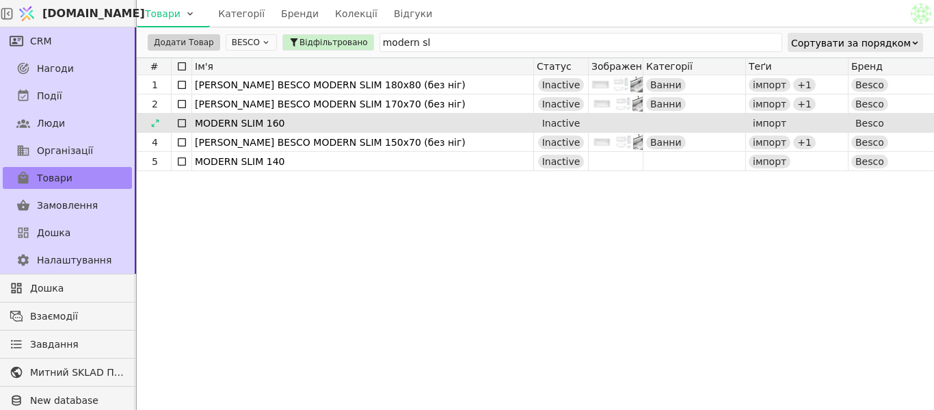
click at [252, 123] on div "MODERN SLIM 160" at bounding box center [363, 123] width 336 height 19
click at [157, 124] on icon at bounding box center [155, 123] width 10 height 10
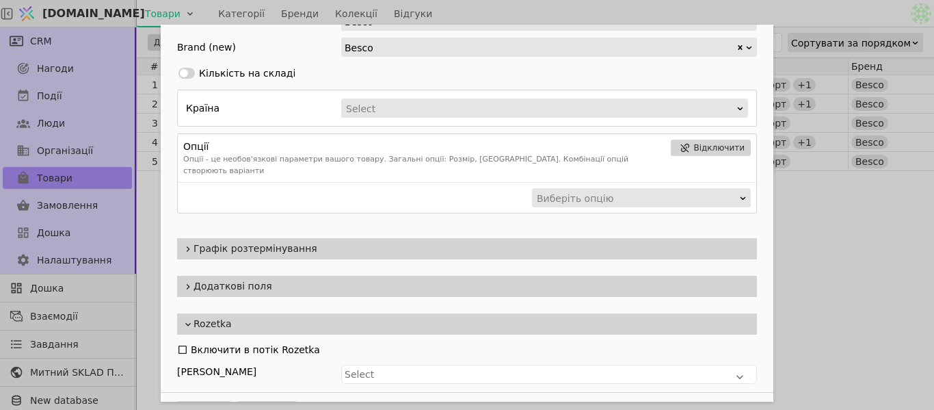
scroll to position [445, 0]
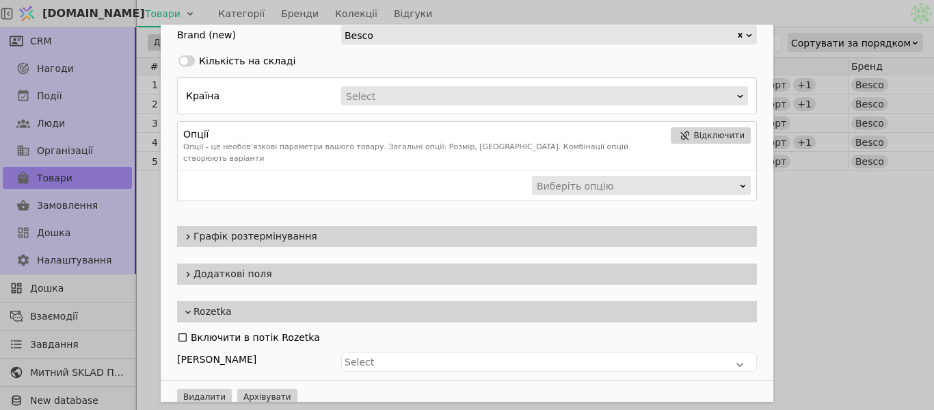
click at [844, 233] on div "Ім'я MODERN SLIM 160 Посилання modern-slim-160 Опис rectangular slim bathtub / …" at bounding box center [467, 205] width 934 height 410
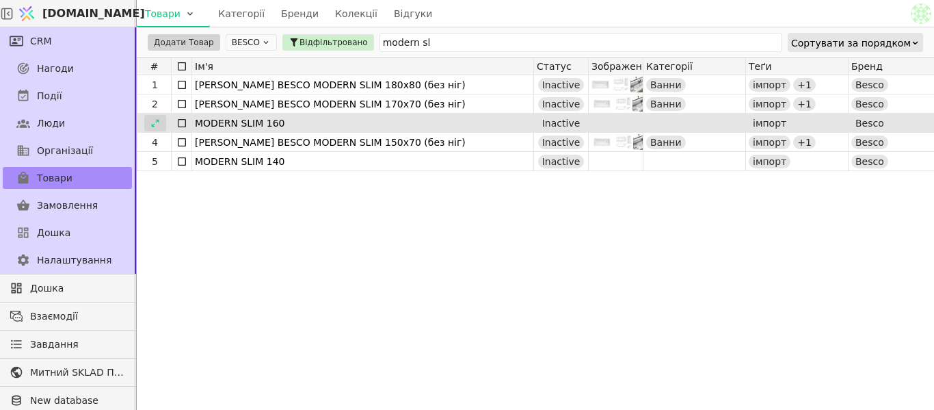
click at [161, 121] on div at bounding box center [155, 123] width 22 height 16
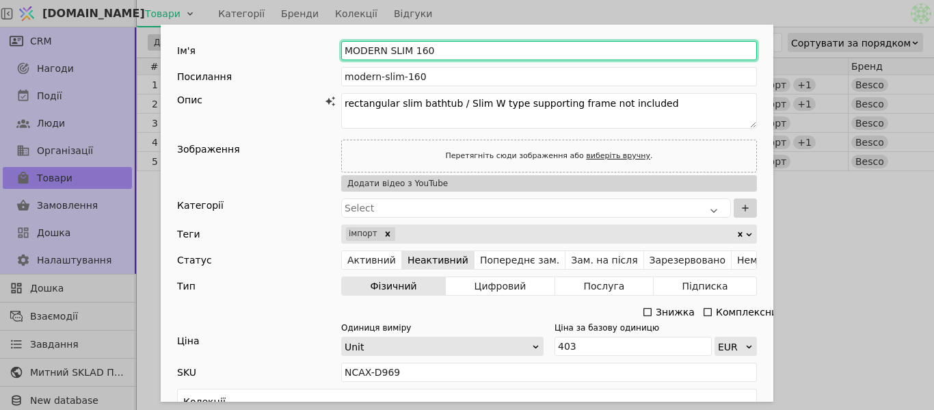
drag, startPoint x: 435, startPoint y: 36, endPoint x: 497, endPoint y: 34, distance: 61.6
click at [497, 34] on div "Ім'я MODERN SLIM 160 Посилання modern-slim-160 Опис rectangular slim bathtub / …" at bounding box center [467, 344] width 613 height 638
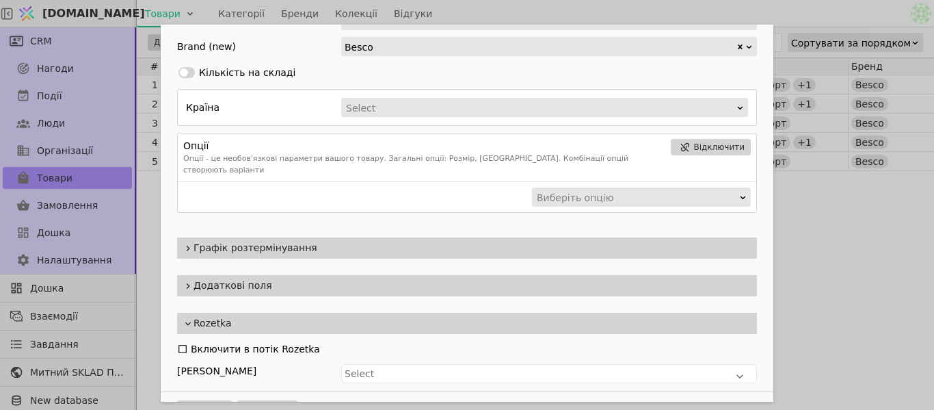
scroll to position [445, 0]
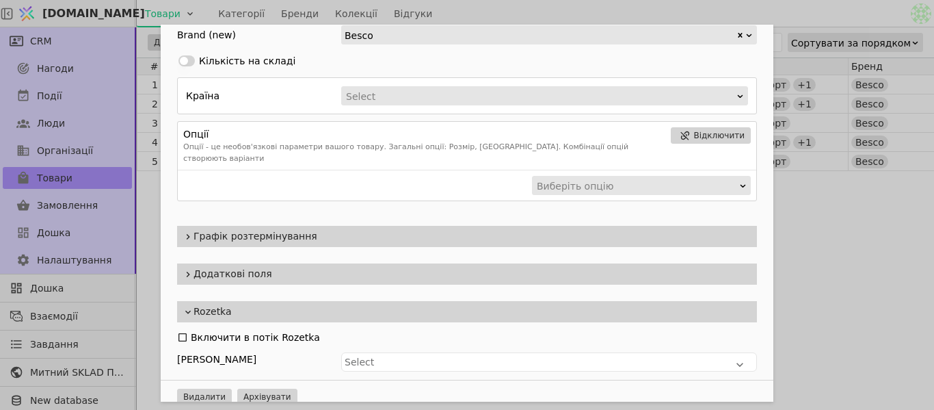
click at [876, 19] on div "Ім'я MODERN SLIM 160 Посилання modern-slim-160 Опис rectangular slim bathtub / …" at bounding box center [467, 205] width 934 height 410
click at [798, 12] on div "Ім'я MODERN SLIM 160 Посилання modern-slim-160 Опис rectangular slim bathtub / …" at bounding box center [467, 205] width 934 height 410
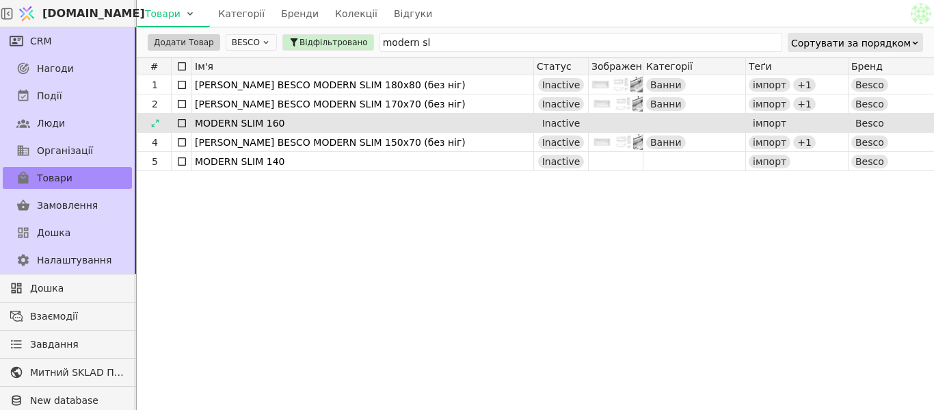
click at [183, 124] on icon at bounding box center [181, 123] width 11 height 11
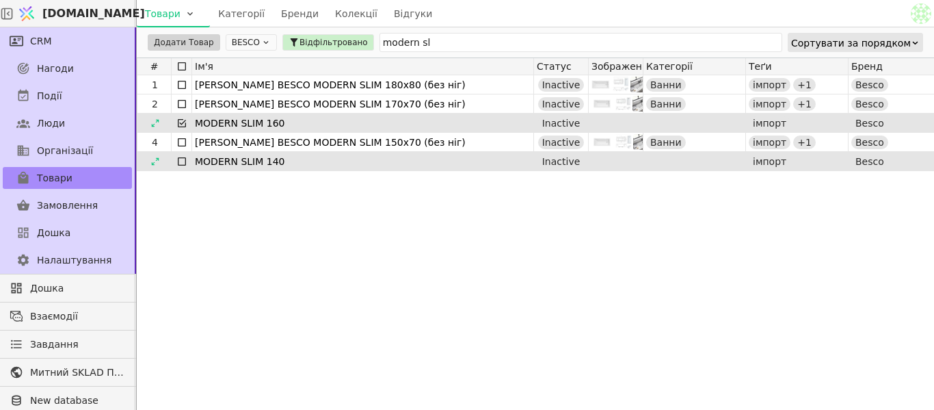
click at [182, 159] on icon at bounding box center [181, 161] width 11 height 11
click at [180, 42] on html "[DOMAIN_NAME] Товари Категорії Бренди Колекції Відгуки CRM Нагоди Події Люди Ор…" at bounding box center [467, 205] width 934 height 410
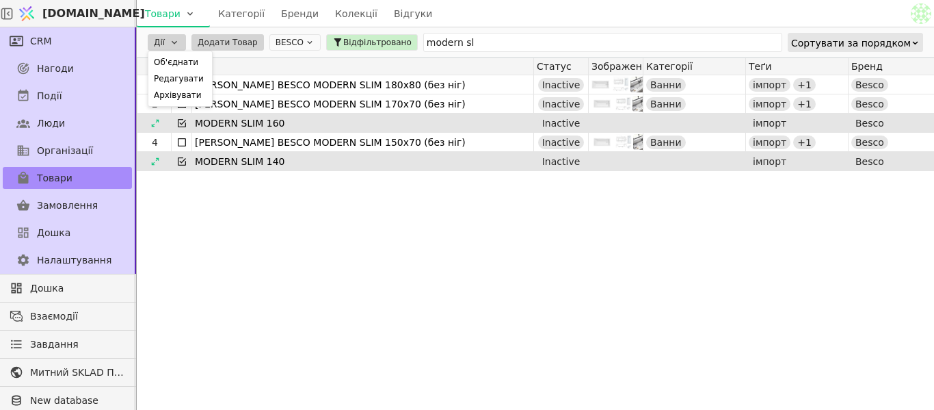
click at [193, 211] on html "[DOMAIN_NAME] Товари Категорії Бренди Колекції Відгуки CRM Нагоди Події Люди Ор…" at bounding box center [467, 205] width 934 height 410
click at [179, 129] on div at bounding box center [182, 123] width 20 height 18
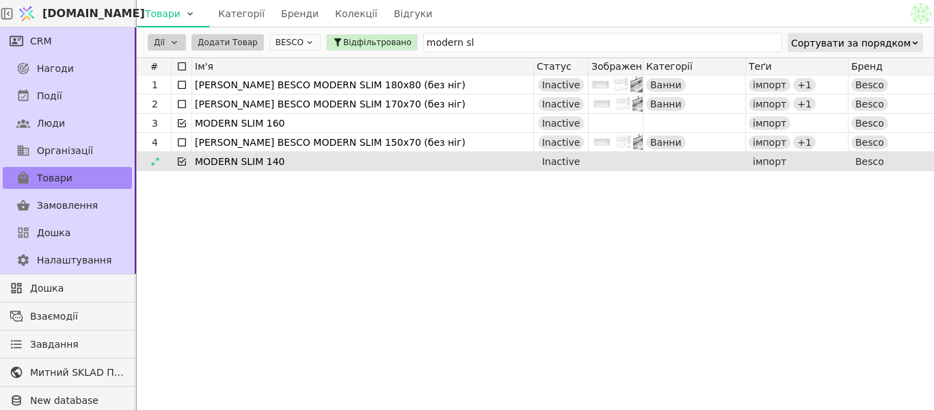
click at [182, 127] on icon at bounding box center [181, 123] width 11 height 11
click at [178, 162] on icon at bounding box center [182, 161] width 8 height 8
click at [183, 121] on icon at bounding box center [181, 123] width 11 height 11
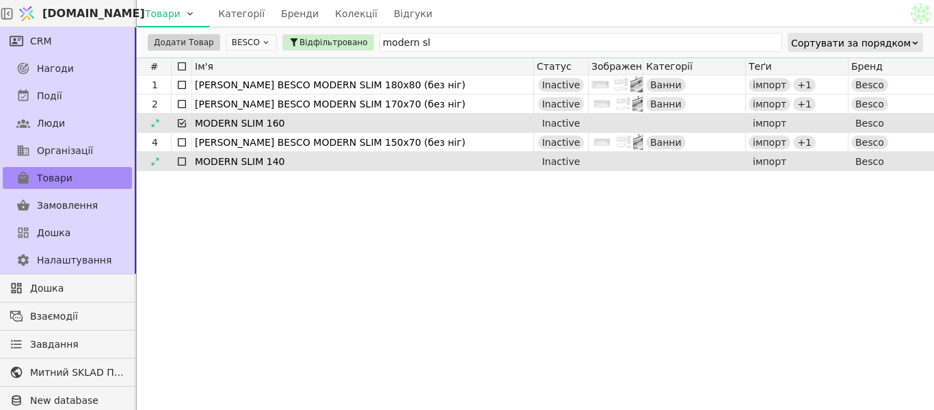
click at [235, 128] on div "MODERN SLIM 160" at bounding box center [363, 123] width 336 height 19
click at [155, 117] on div at bounding box center [155, 123] width 22 height 16
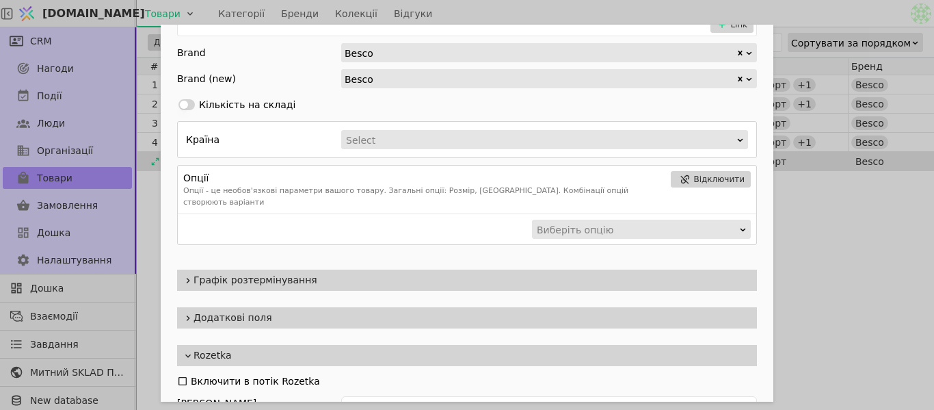
scroll to position [445, 0]
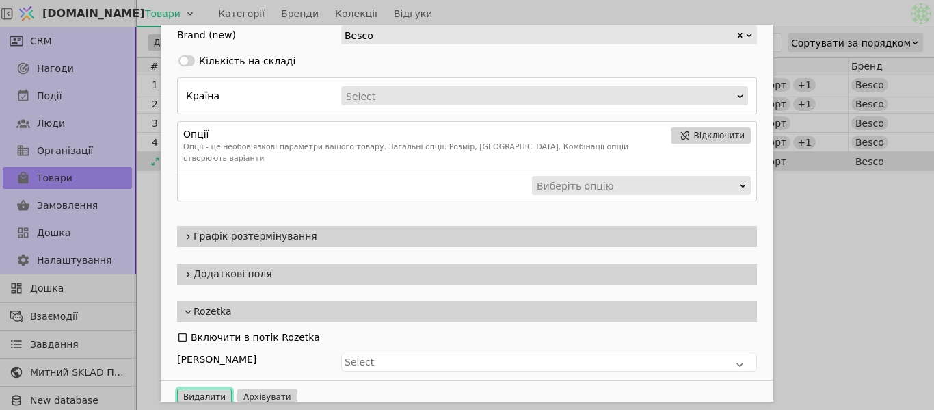
click at [207, 388] on button "Видалити" at bounding box center [204, 396] width 55 height 16
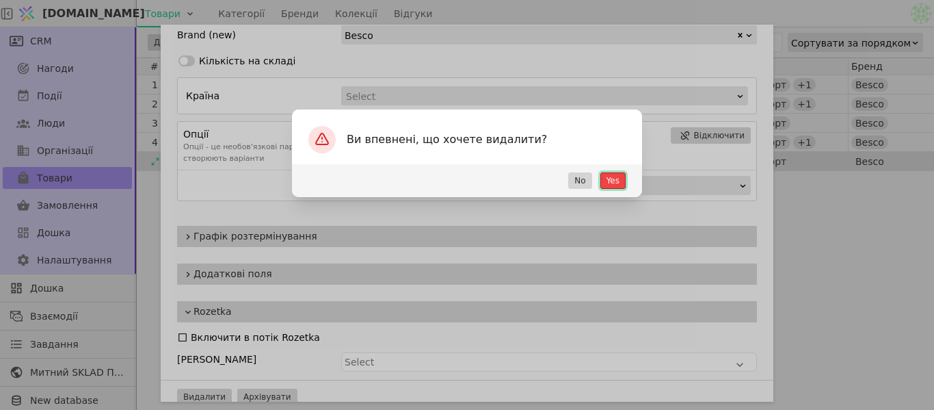
drag, startPoint x: 615, startPoint y: 181, endPoint x: 541, endPoint y: 190, distance: 74.5
click at [615, 181] on button "Yes" at bounding box center [612, 180] width 25 height 16
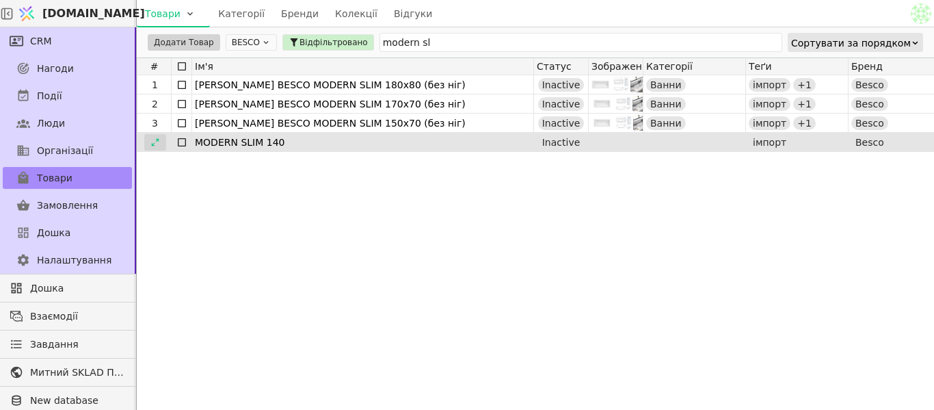
click at [159, 143] on icon at bounding box center [155, 142] width 10 height 10
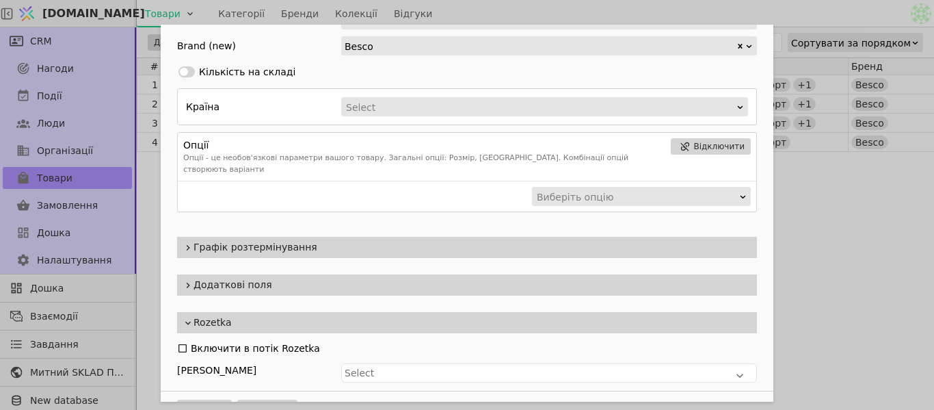
scroll to position [445, 0]
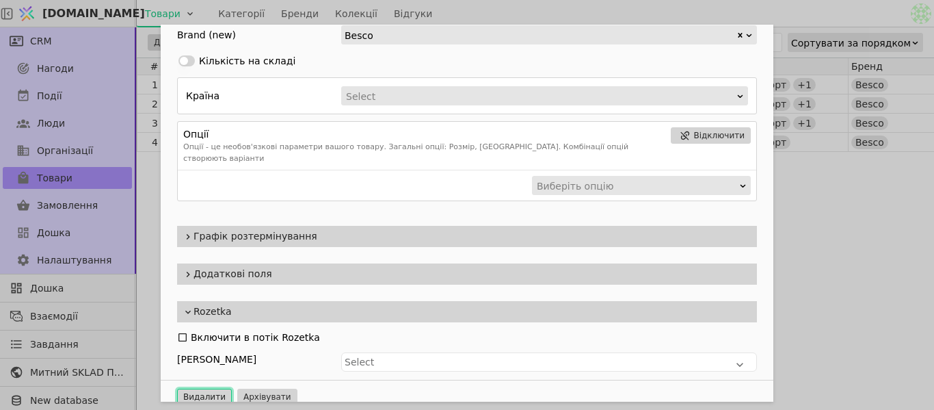
click at [204, 388] on button "Видалити" at bounding box center [204, 396] width 55 height 16
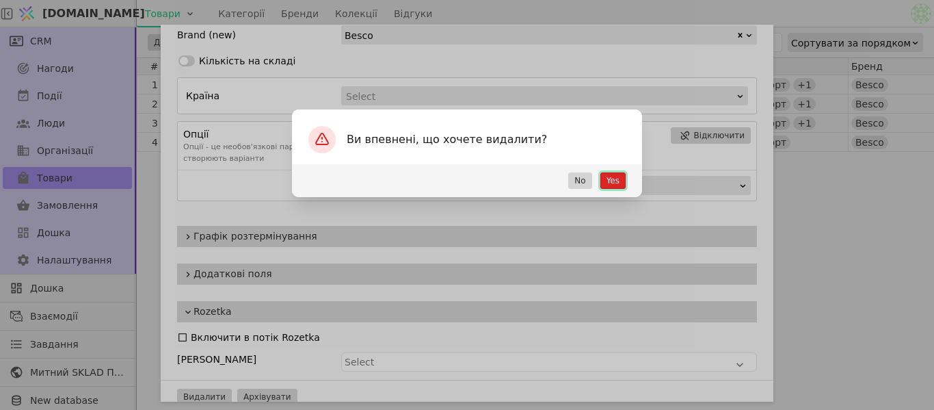
click at [608, 181] on button "Yes" at bounding box center [612, 180] width 25 height 16
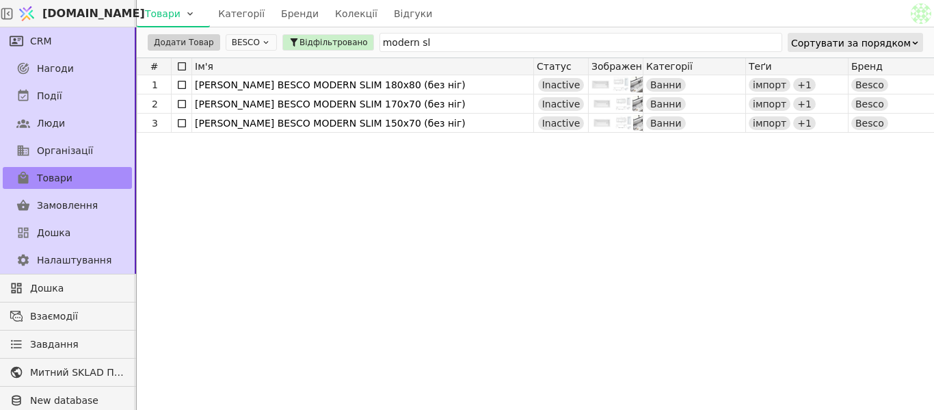
click at [766, 198] on div "1 [PERSON_NAME] BESCO MODERN SLIM 180х80 (без ніг) Inactive Ванни імпорт + 1 Be…" at bounding box center [912, 237] width 1550 height 324
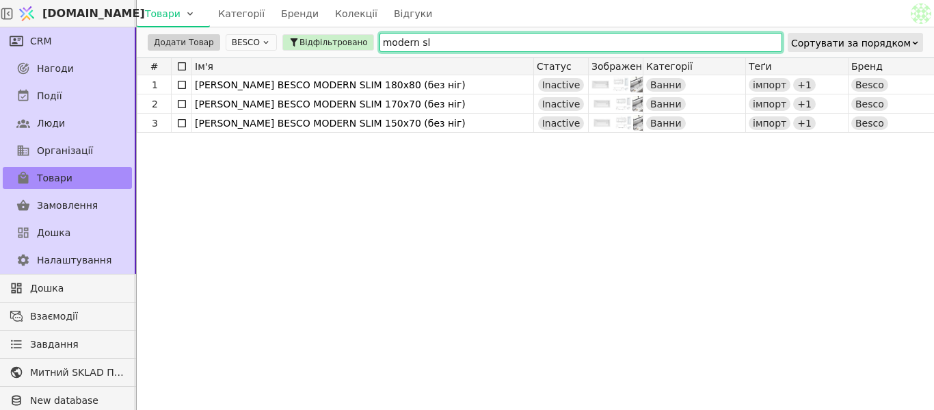
drag, startPoint x: 464, startPoint y: 44, endPoint x: 445, endPoint y: 44, distance: 18.5
click at [448, 44] on input "modern sl" at bounding box center [581, 42] width 403 height 19
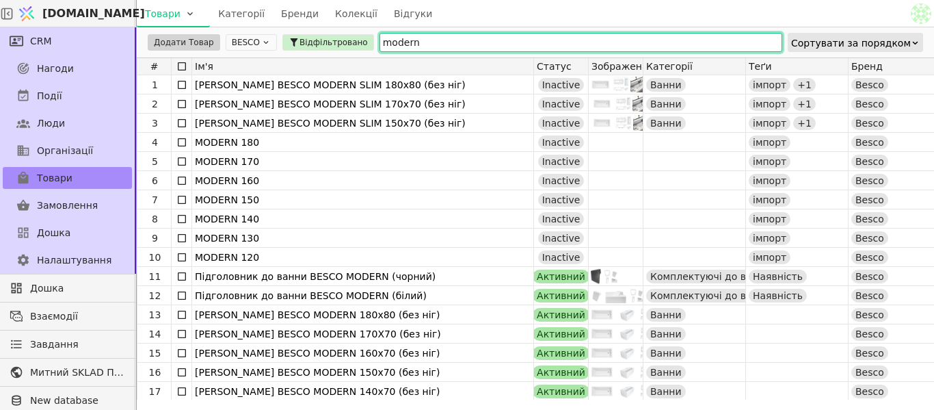
type input "modern"
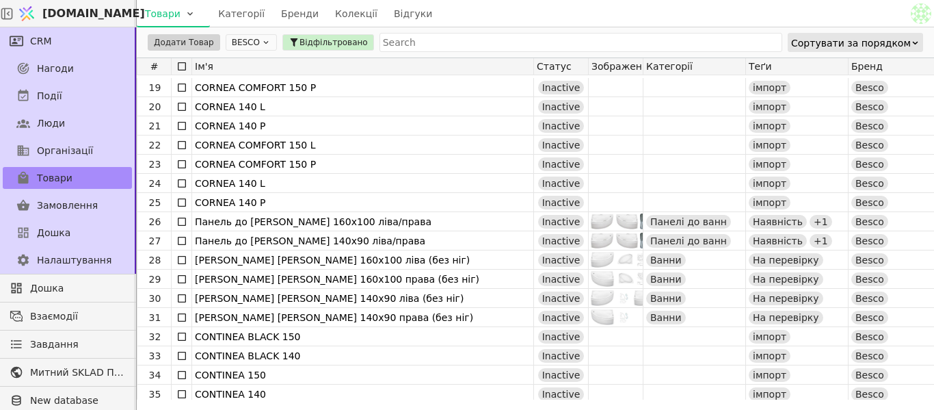
scroll to position [410, 0]
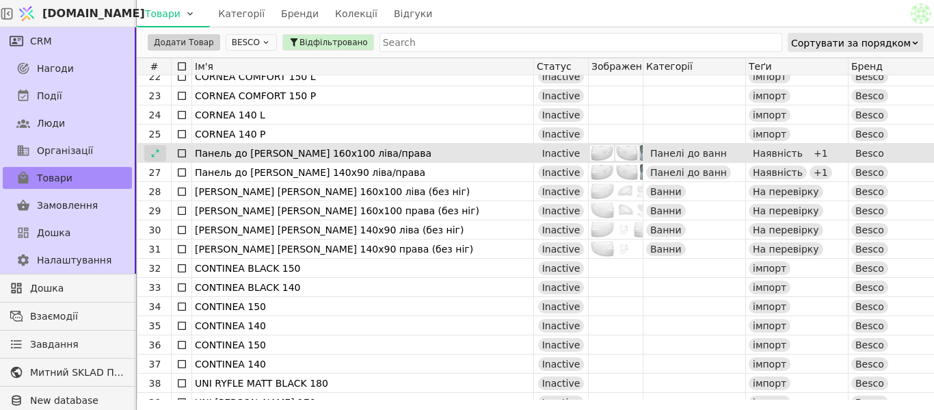
click at [161, 151] on div at bounding box center [155, 153] width 22 height 16
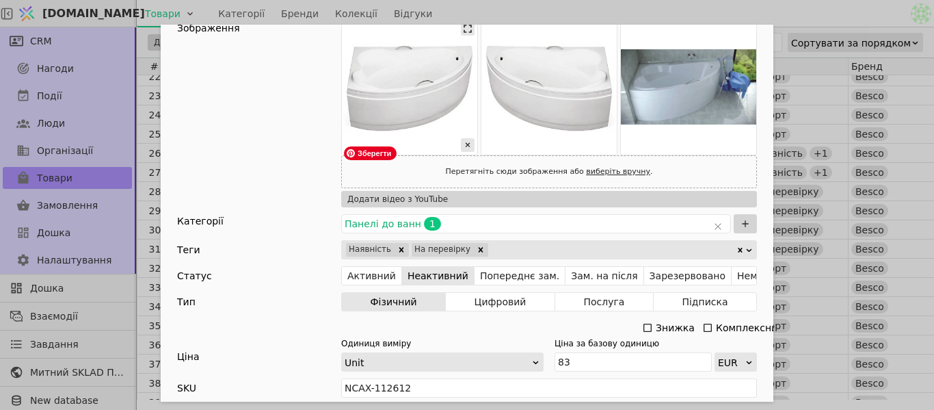
scroll to position [137, 0]
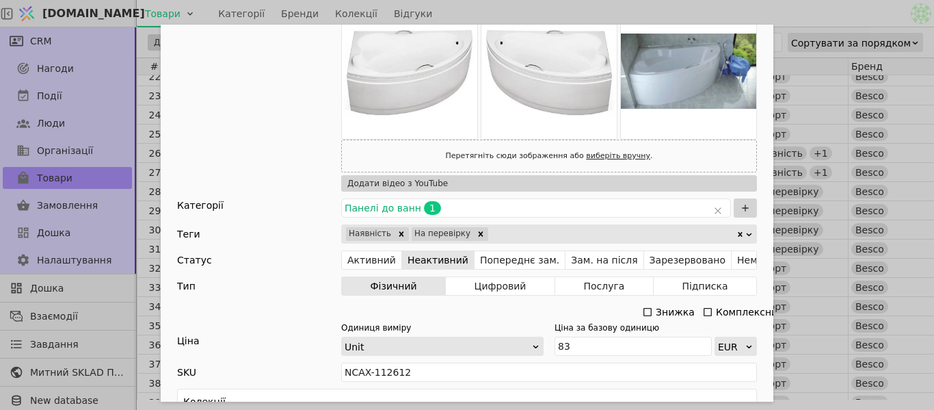
click at [754, 5] on div "Ім'я Панель до ванни Besco ADA 160х100 ліва/права Посилання obudova-do-vanny-ad…" at bounding box center [467, 205] width 934 height 410
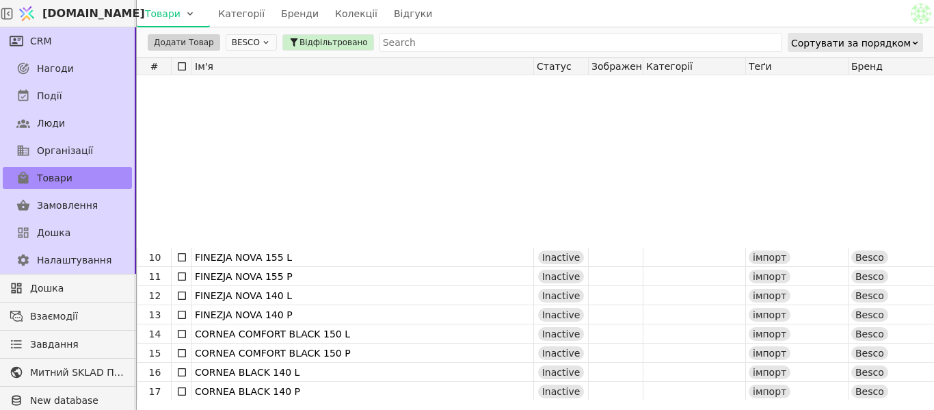
scroll to position [274, 0]
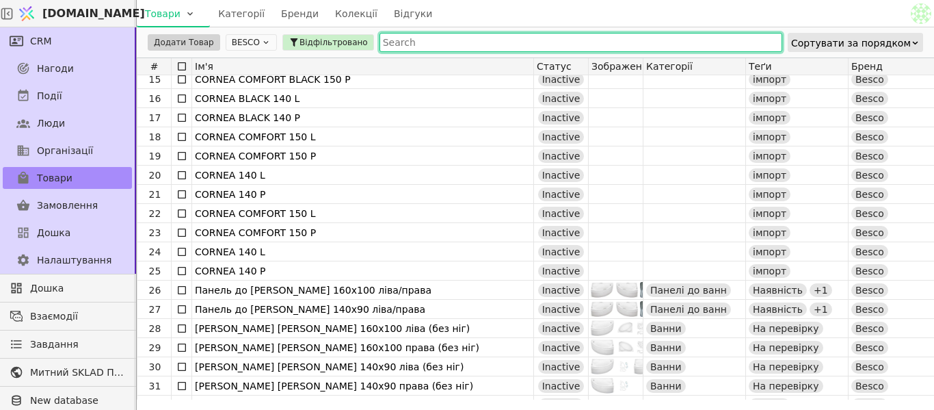
click at [408, 43] on input "text" at bounding box center [581, 42] width 403 height 19
type input "ь"
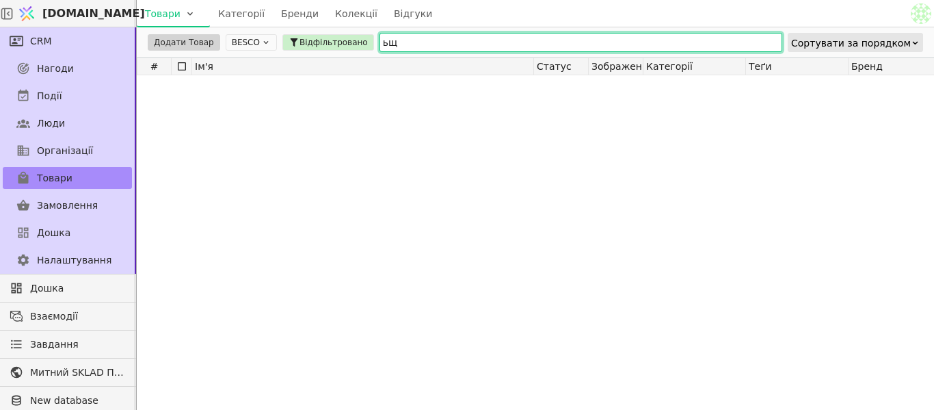
scroll to position [0, 0]
type input "ь"
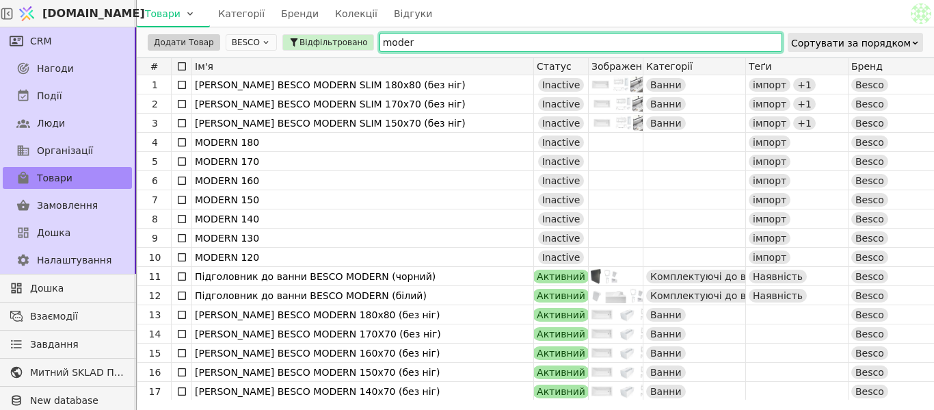
scroll to position [40, 0]
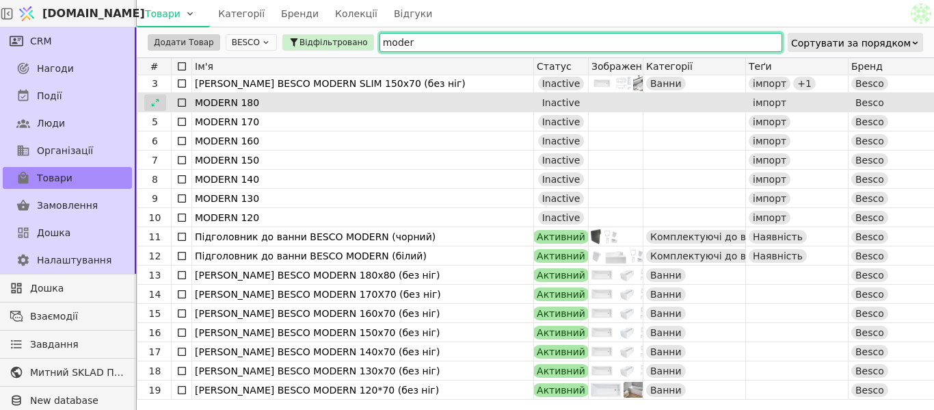
type input "moder"
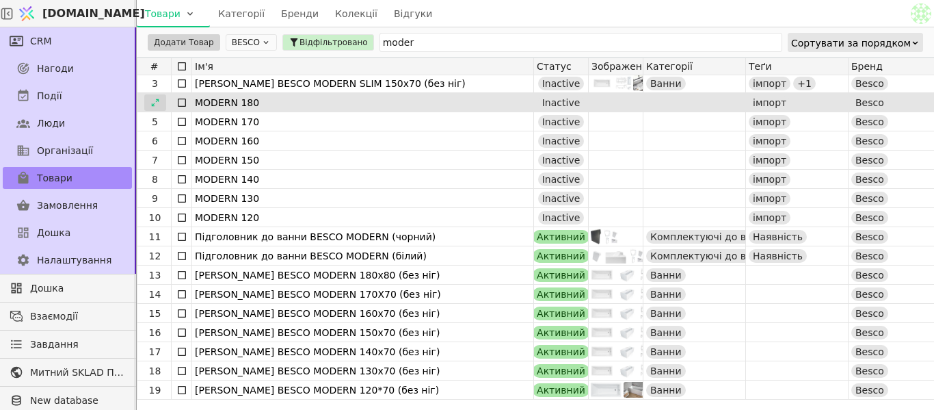
click at [153, 99] on icon at bounding box center [155, 103] width 10 height 10
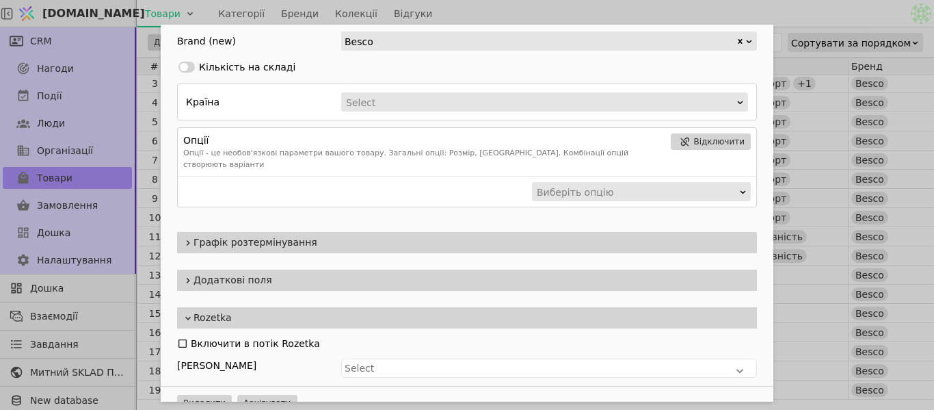
scroll to position [445, 0]
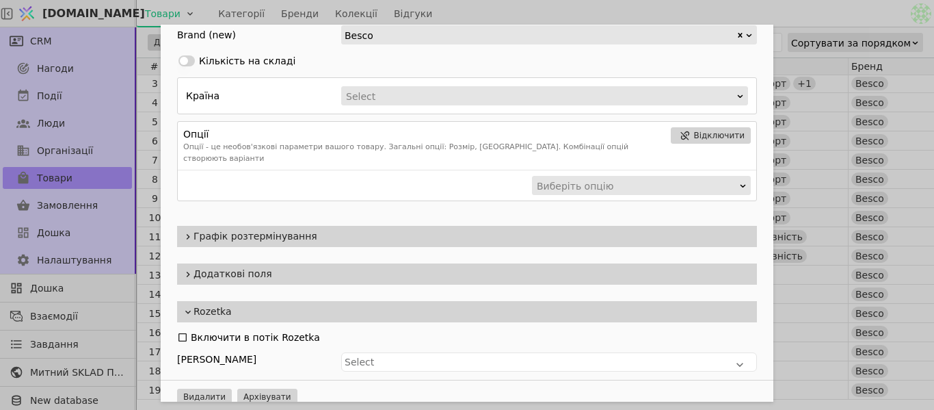
click at [260, 267] on span "Додаткові поля" at bounding box center [473, 274] width 558 height 14
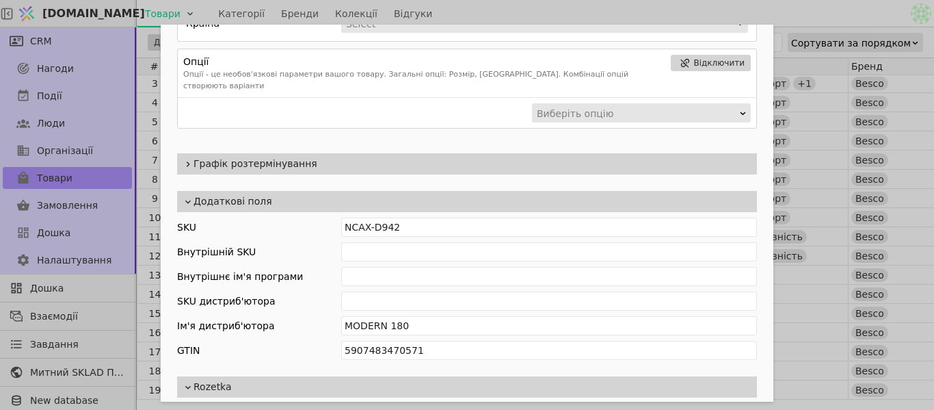
scroll to position [582, 0]
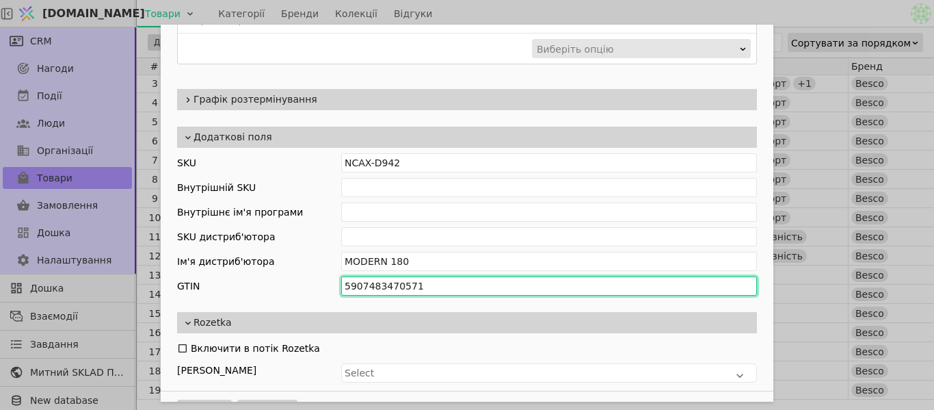
drag, startPoint x: 341, startPoint y: 274, endPoint x: 436, endPoint y: 277, distance: 95.8
click at [436, 277] on input "5907483470571" at bounding box center [549, 285] width 416 height 19
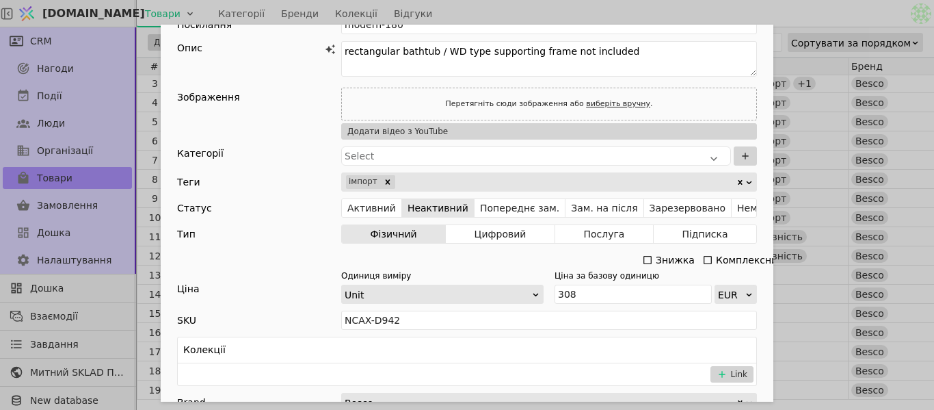
scroll to position [0, 0]
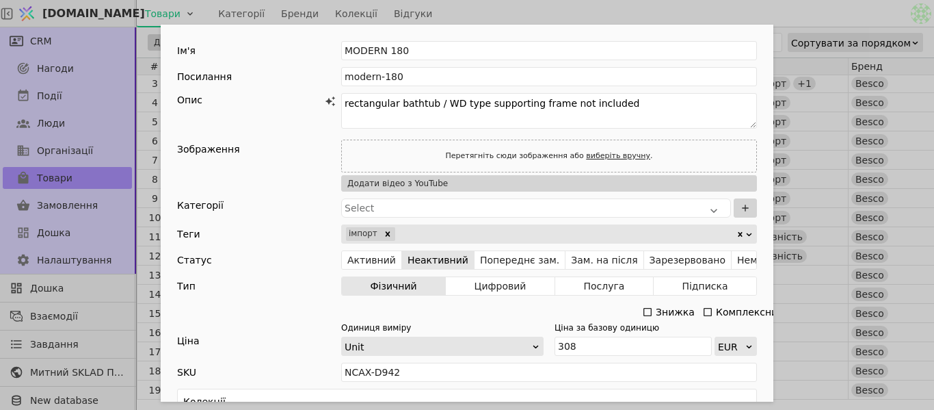
click at [538, 17] on div "Ім'я MODERN 180 Посилання modern-180 Опис rectangular bathtub / WD type support…" at bounding box center [467, 205] width 934 height 410
click at [533, 14] on div "Ім'я MODERN 180 Посилання modern-180 Опис rectangular bathtub / WD type support…" at bounding box center [467, 205] width 934 height 410
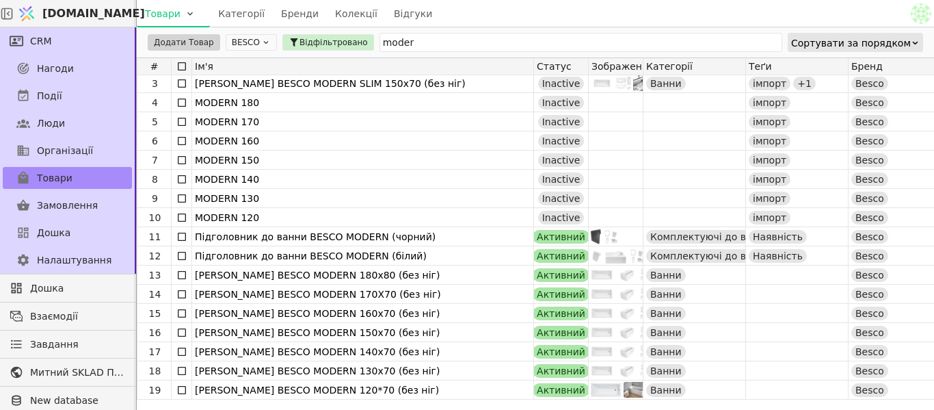
click at [533, 14] on div "Товари Категорії Бренди Колекції Відгуки" at bounding box center [522, 13] width 771 height 27
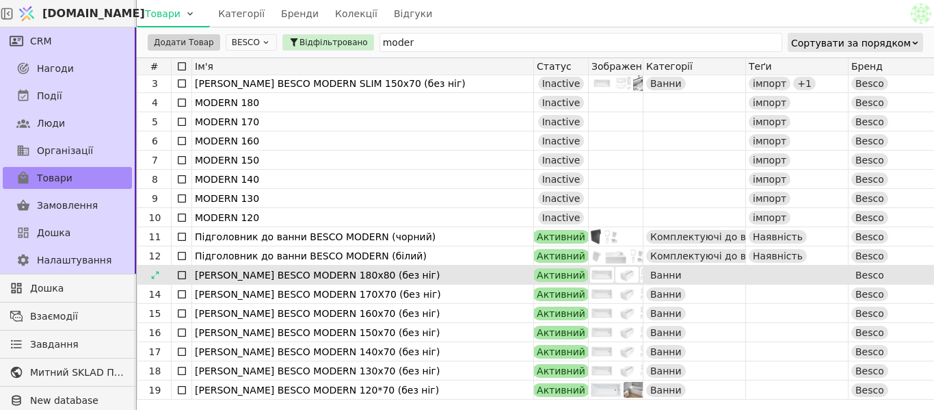
click at [180, 278] on icon at bounding box center [181, 274] width 11 height 11
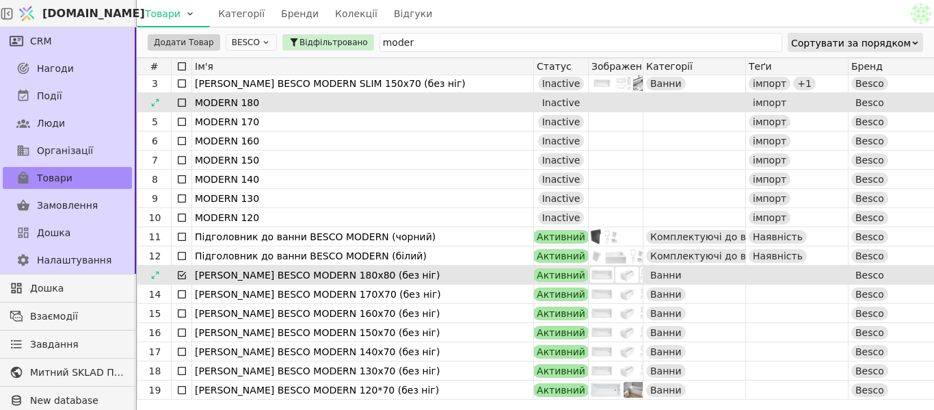
click at [185, 105] on icon at bounding box center [181, 102] width 11 height 11
click at [176, 46] on html "Svit.One Товари Категорії Бренди Колекції Відгуки CRM Нагоди Події Люди Організ…" at bounding box center [467, 205] width 934 height 410
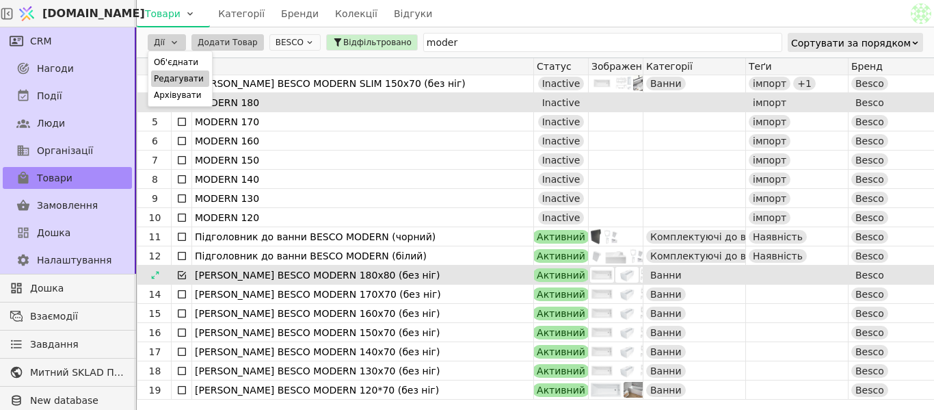
click at [186, 75] on div "Редагувати" at bounding box center [180, 78] width 58 height 16
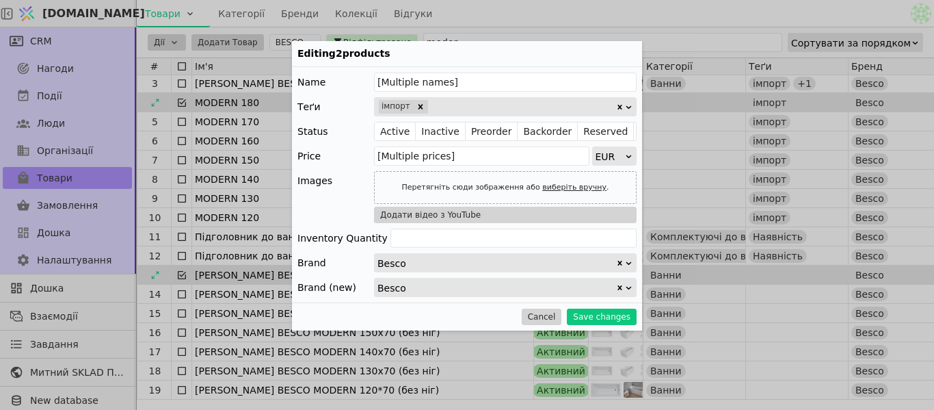
click at [444, 103] on div at bounding box center [523, 106] width 186 height 19
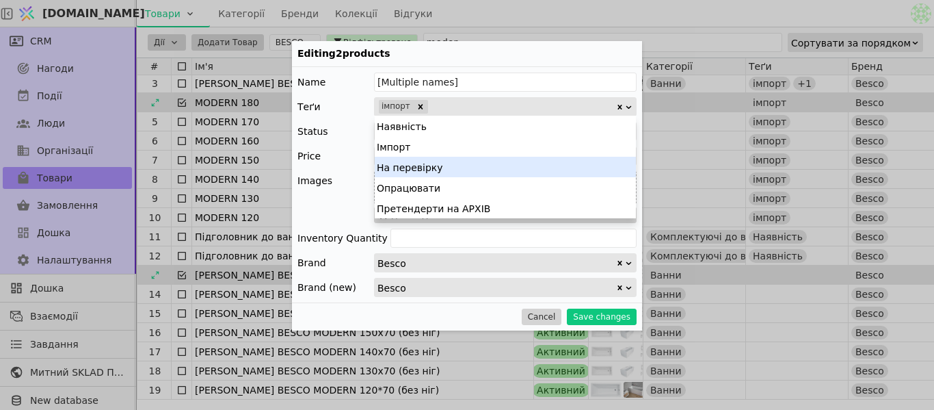
click at [424, 174] on div "На перевірку" at bounding box center [505, 167] width 261 height 21
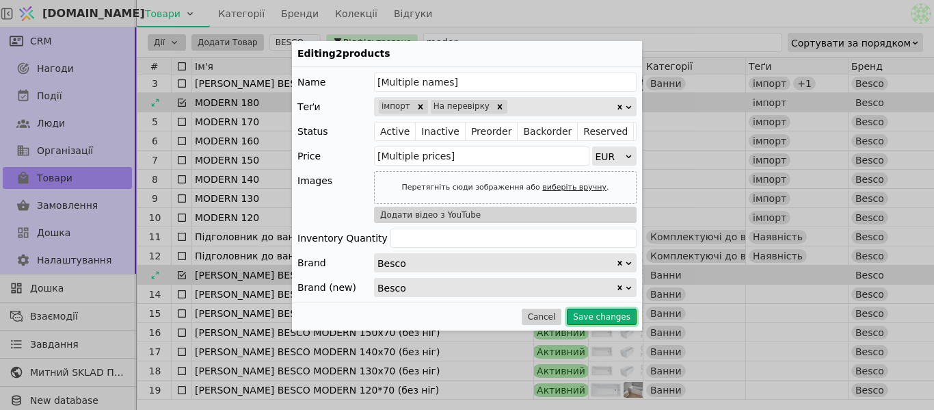
click at [603, 319] on button "Save changes" at bounding box center [602, 316] width 70 height 16
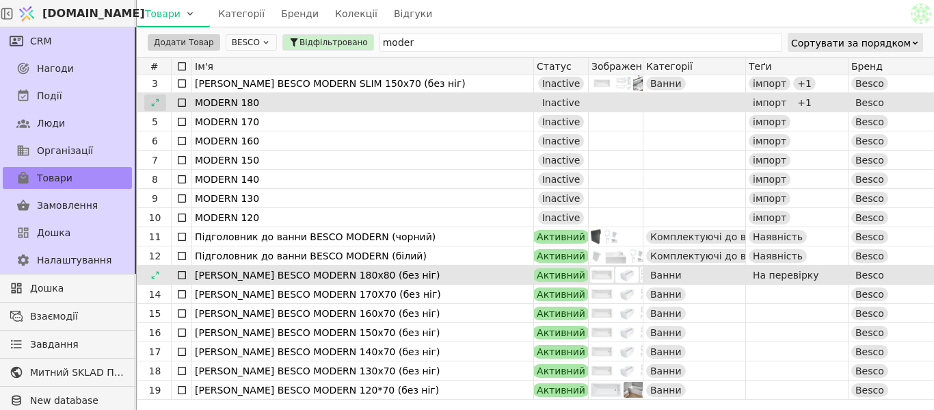
click at [155, 109] on div at bounding box center [155, 102] width 22 height 16
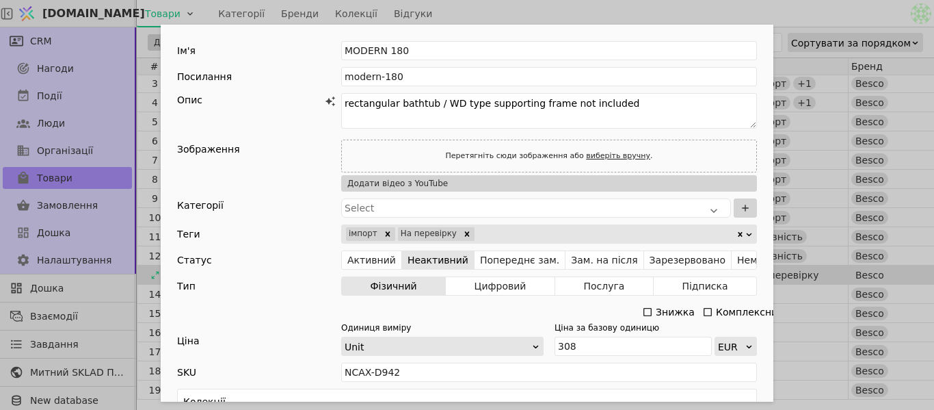
click at [671, 11] on div "Ім'я MODERN 180 Посилання modern-180 Опис rectangular bathtub / WD type support…" at bounding box center [467, 205] width 934 height 410
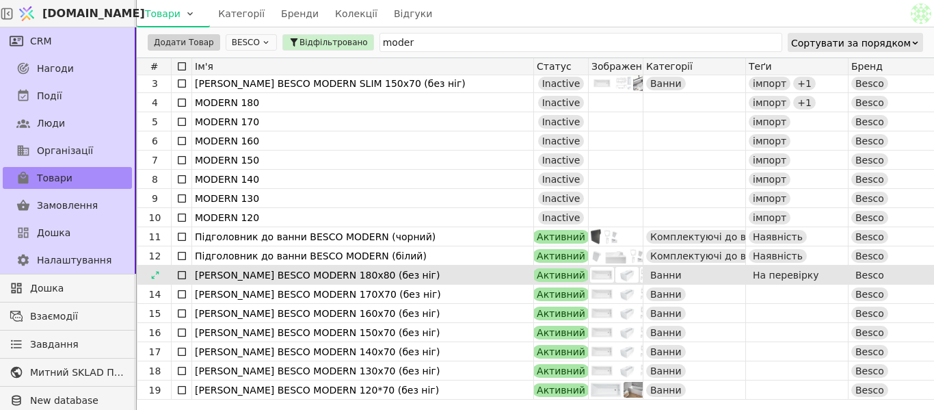
click at [181, 105] on icon at bounding box center [181, 102] width 11 height 11
click at [181, 276] on icon at bounding box center [181, 274] width 11 height 11
click at [178, 44] on html "Svit.One Товари Категорії Бренди Колекції Відгуки CRM Нагоди Події Люди Організ…" at bounding box center [467, 205] width 934 height 410
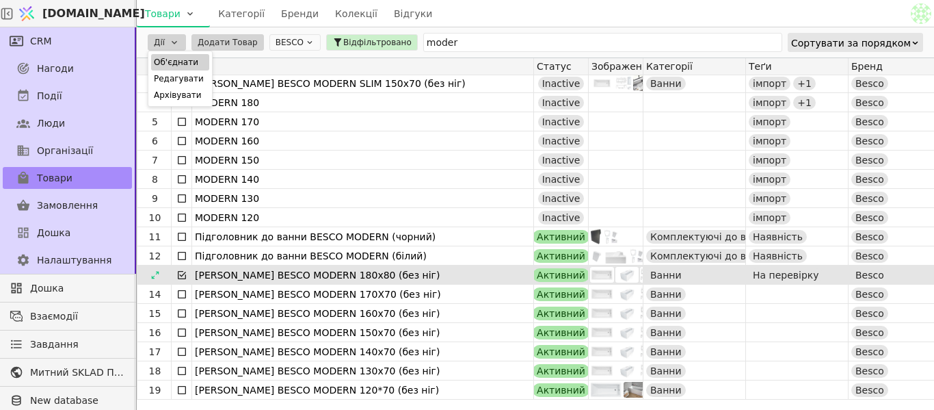
click at [185, 65] on div "Об'єднати" at bounding box center [180, 62] width 58 height 16
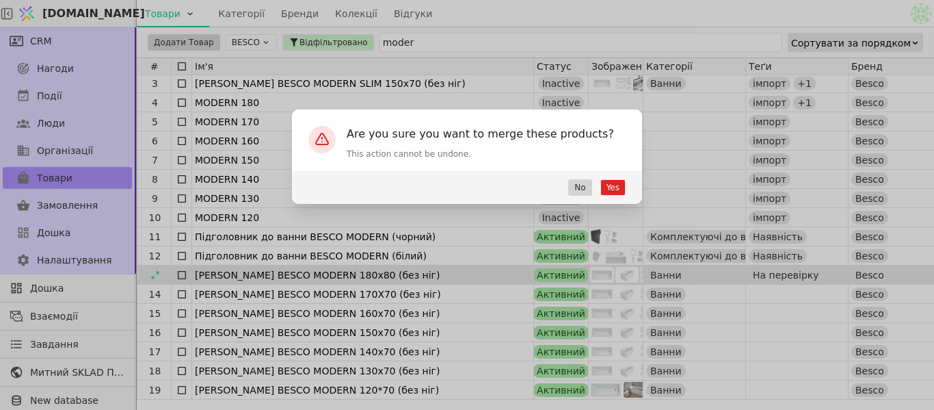
click at [625, 189] on div "Yes No" at bounding box center [467, 187] width 350 height 33
click at [621, 188] on button "Yes" at bounding box center [612, 187] width 25 height 16
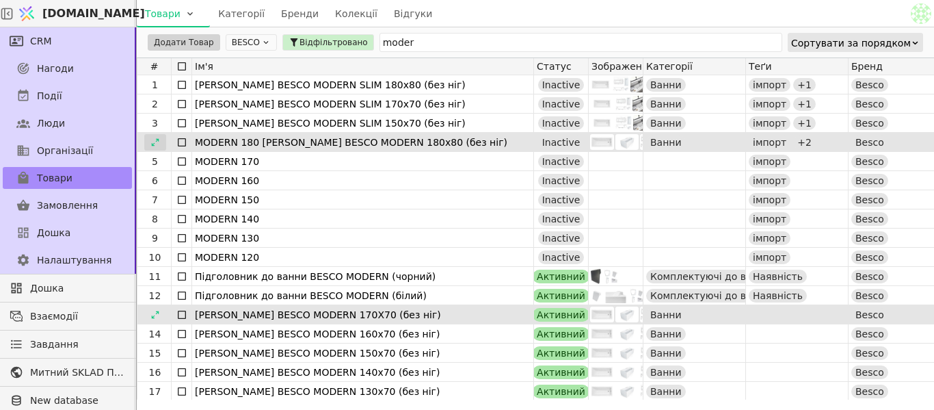
click at [160, 147] on div at bounding box center [155, 142] width 22 height 16
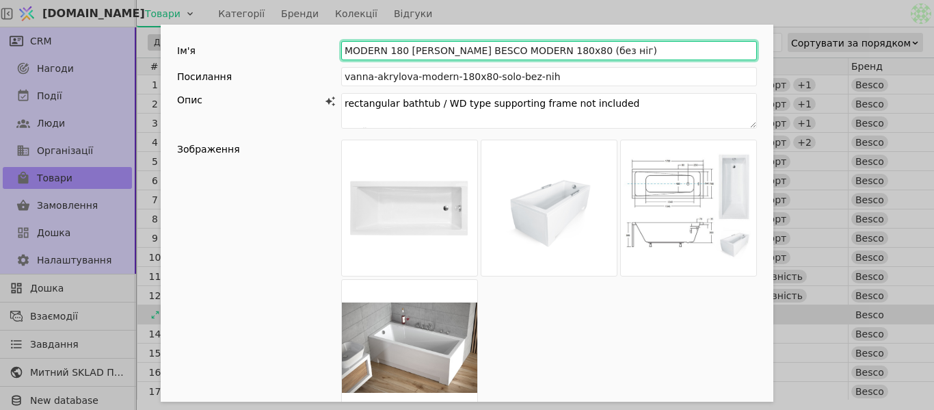
click at [401, 49] on input "MODERN 180 Ванна акрилова BESCO MODERN 180x80 (без ніг)" at bounding box center [549, 50] width 416 height 19
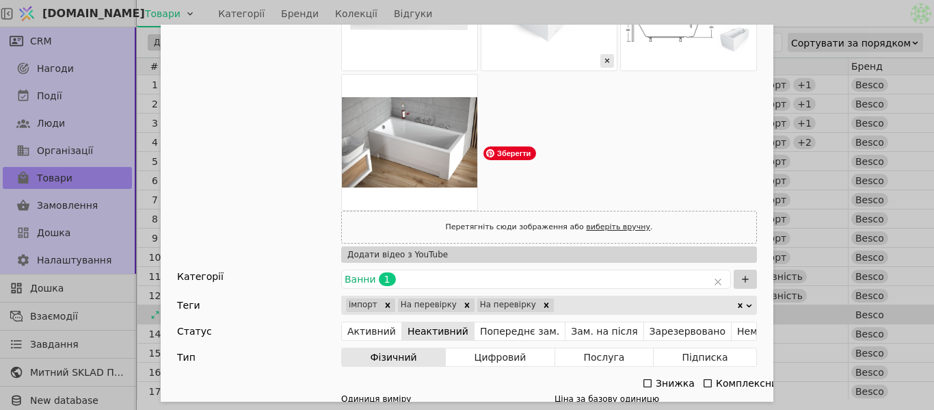
scroll to position [342, 0]
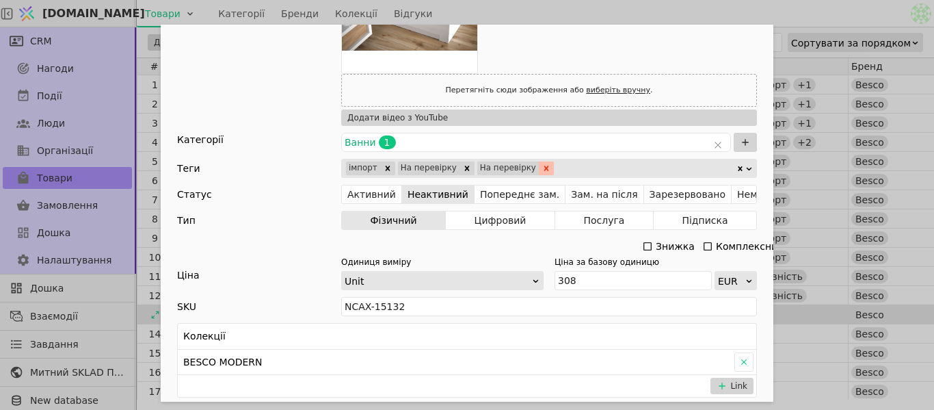
click at [542, 166] on icon "Remove На перевірку" at bounding box center [547, 168] width 10 height 10
type input "[PERSON_NAME] BESCO MODERN 180x80 (без ніг)"
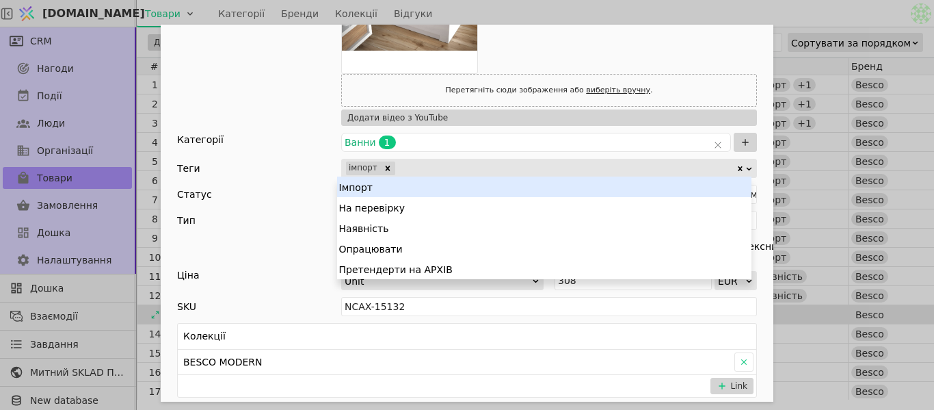
click at [480, 163] on div "Add Opportunity" at bounding box center [566, 168] width 339 height 19
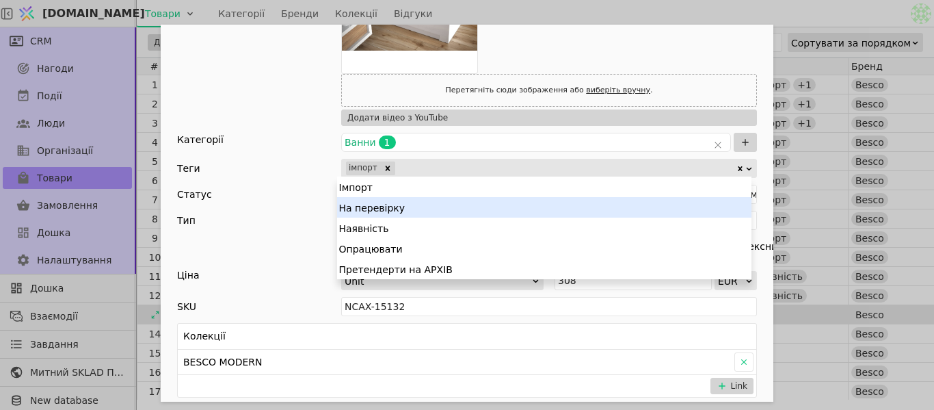
click at [425, 204] on div "На перевірку" at bounding box center [544, 207] width 414 height 21
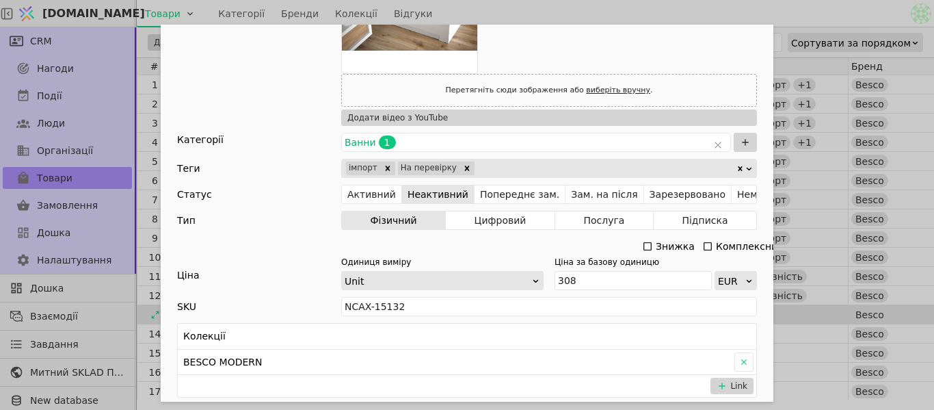
click at [263, 172] on div "Теги імпорт На перевірку" at bounding box center [467, 168] width 580 height 19
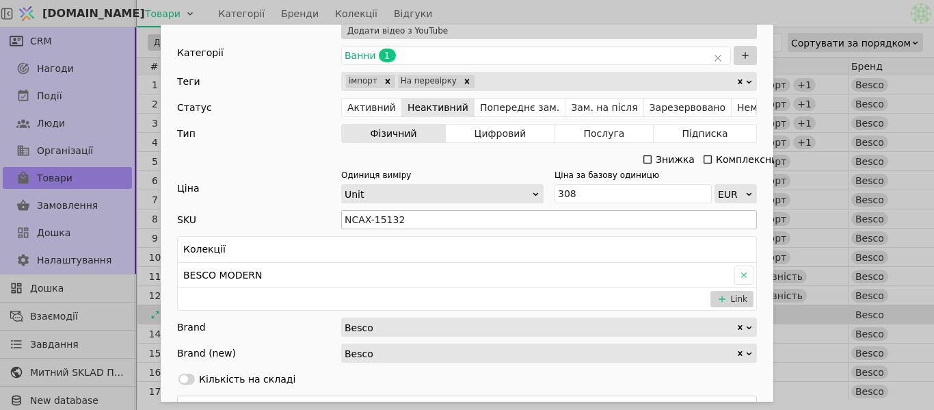
scroll to position [547, 0]
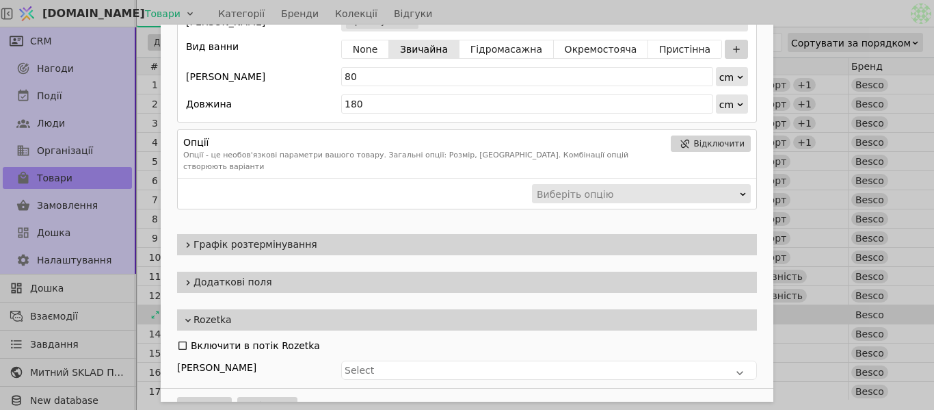
click at [280, 275] on span "Додаткові поля" at bounding box center [473, 282] width 558 height 14
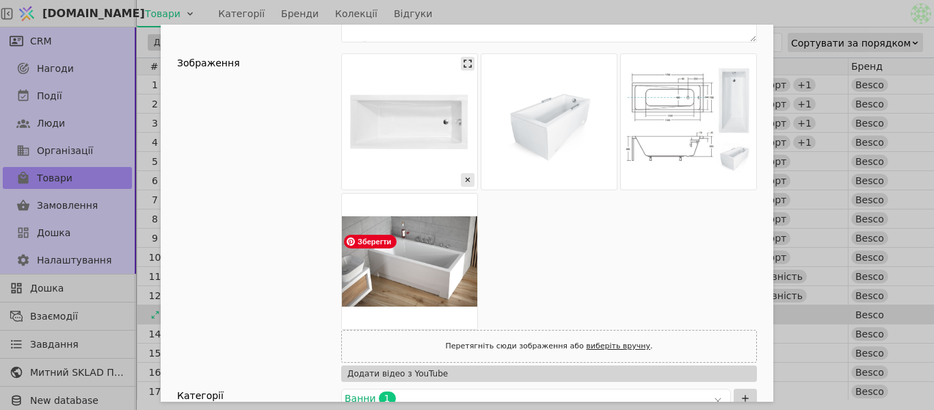
scroll to position [0, 0]
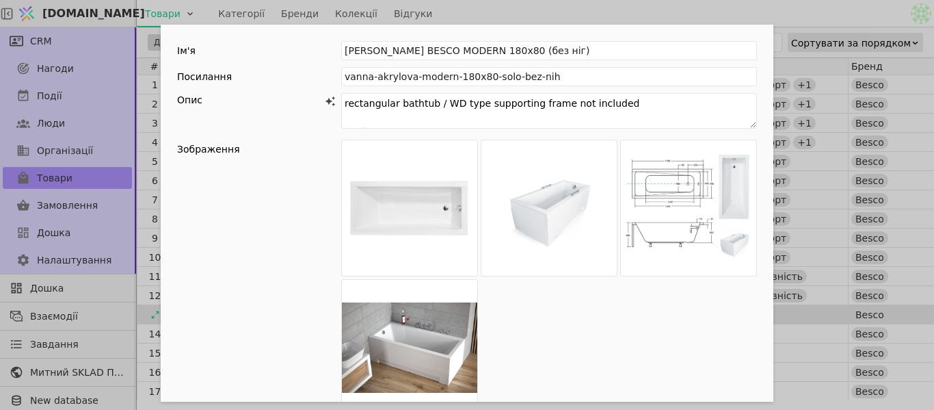
click at [674, 14] on div "Ім'я Ванна акрилова BESCO MODERN 180x80 (без ніг) Посилання vanna-akrylova-mode…" at bounding box center [467, 205] width 934 height 410
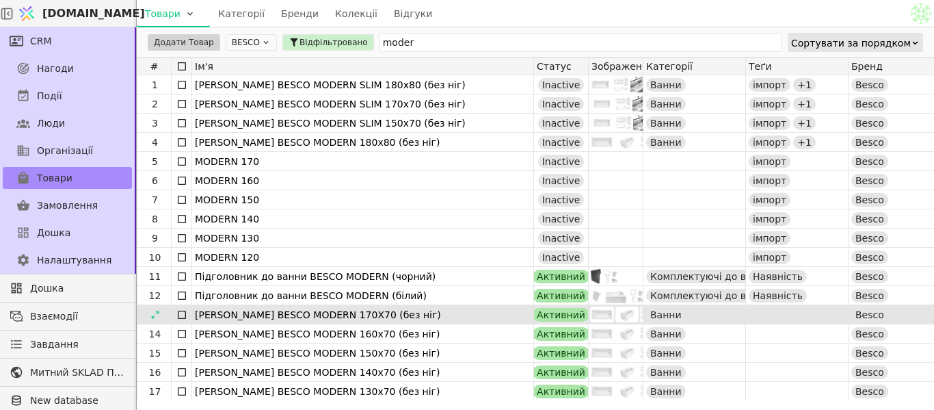
scroll to position [21, 0]
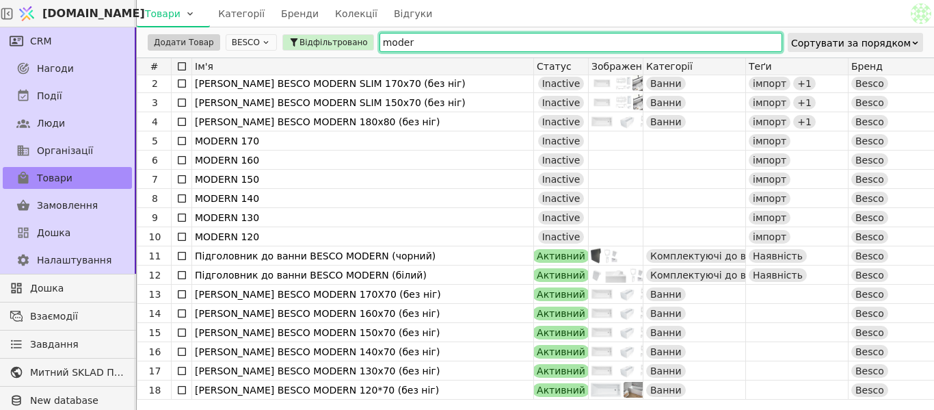
click at [416, 37] on input "moder" at bounding box center [581, 42] width 403 height 19
type input "m"
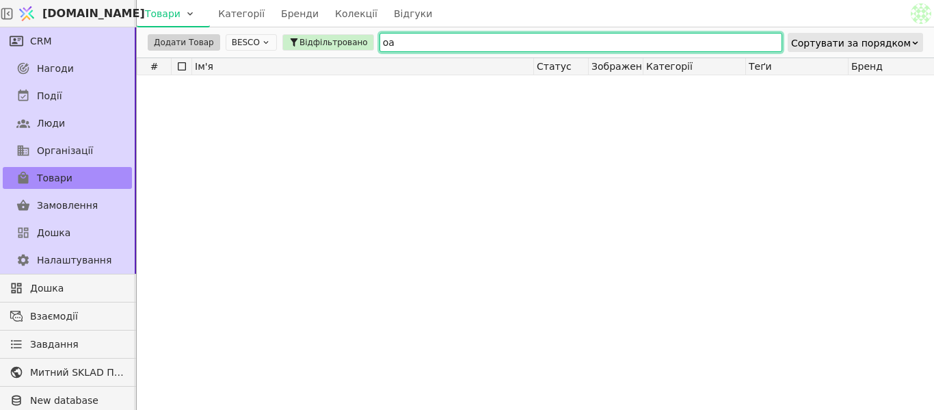
scroll to position [0, 0]
type input "o"
click at [453, 36] on input "12069" at bounding box center [581, 42] width 403 height 19
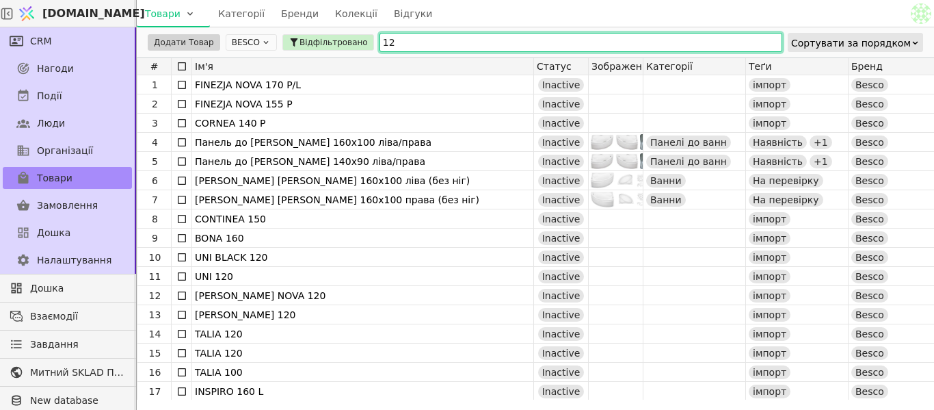
type input "1"
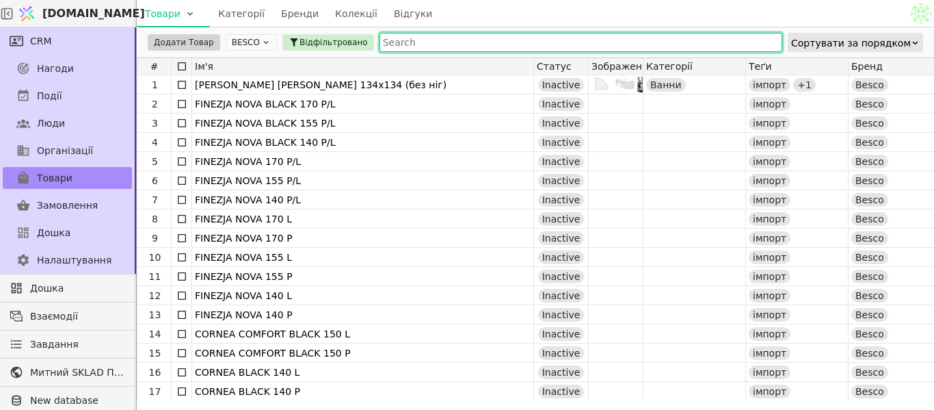
click at [254, 35] on button "BESCO" at bounding box center [251, 42] width 51 height 16
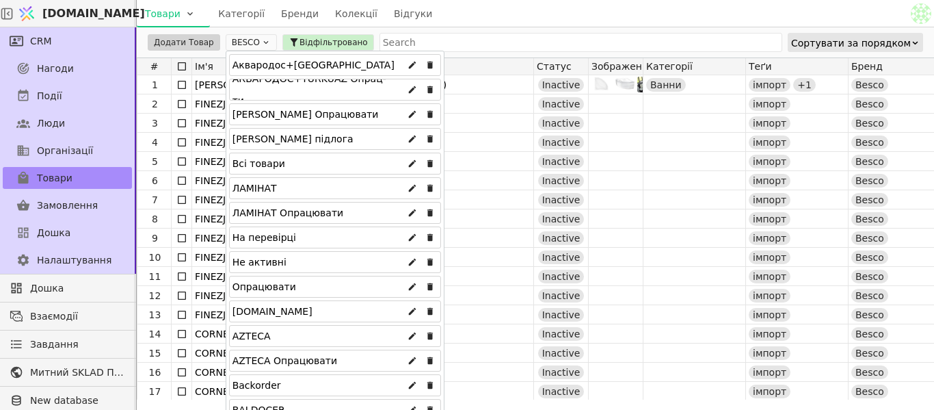
click at [263, 171] on div "Всі товари" at bounding box center [259, 164] width 53 height 22
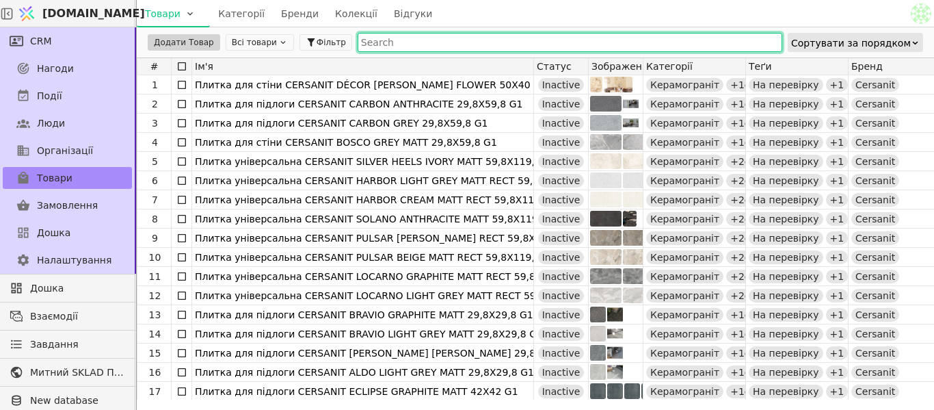
click at [404, 49] on input "text" at bounding box center [570, 42] width 425 height 19
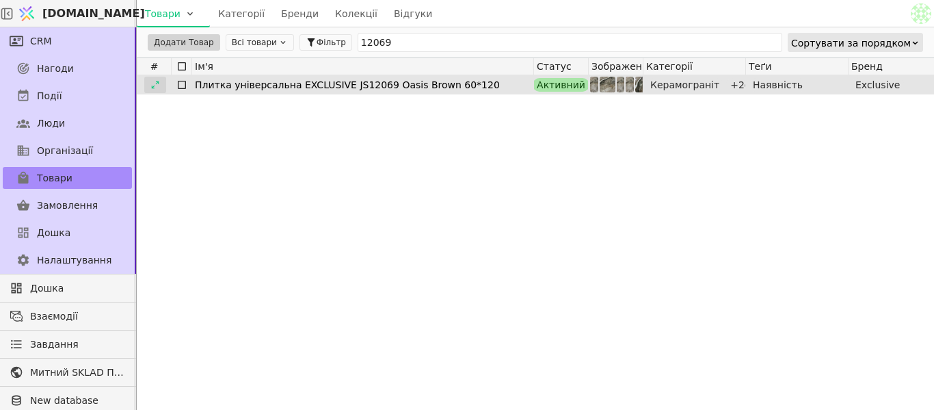
click at [161, 81] on div at bounding box center [155, 85] width 22 height 16
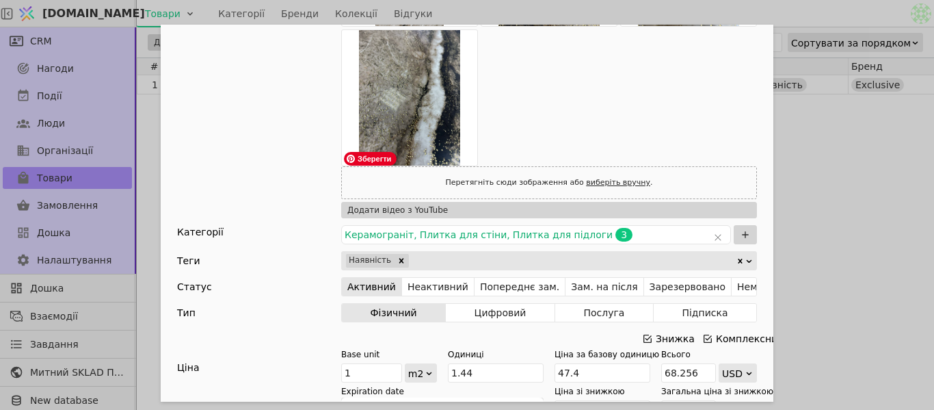
scroll to position [410, 0]
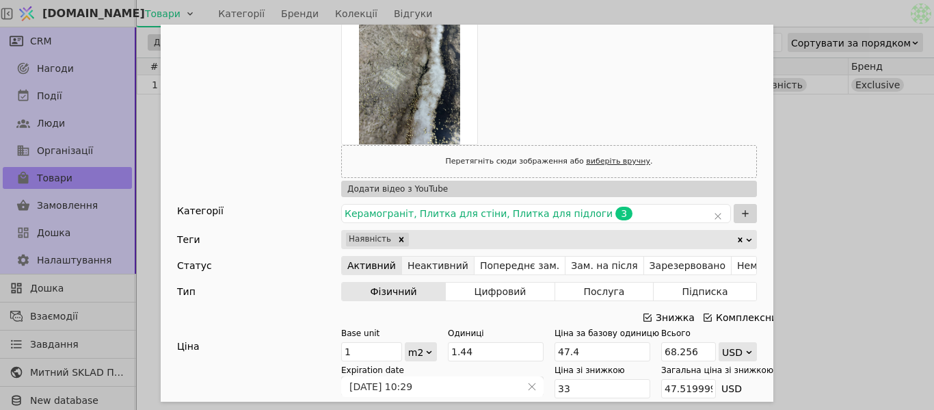
click at [427, 267] on button "Неактивний" at bounding box center [438, 265] width 72 height 19
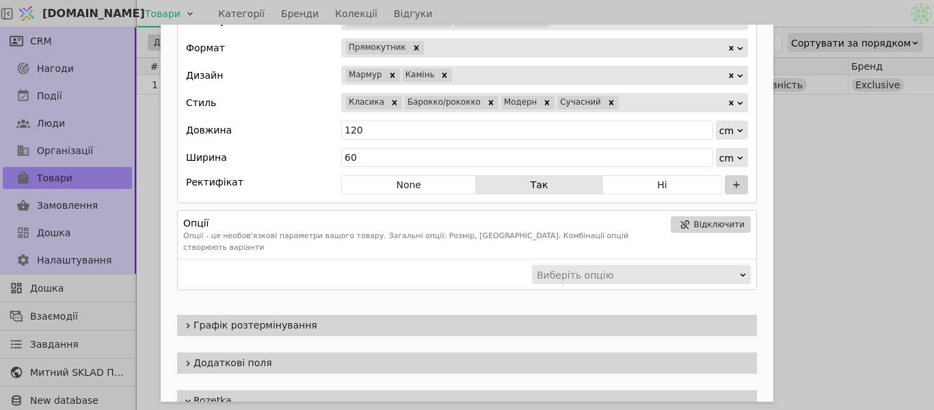
scroll to position [1252, 0]
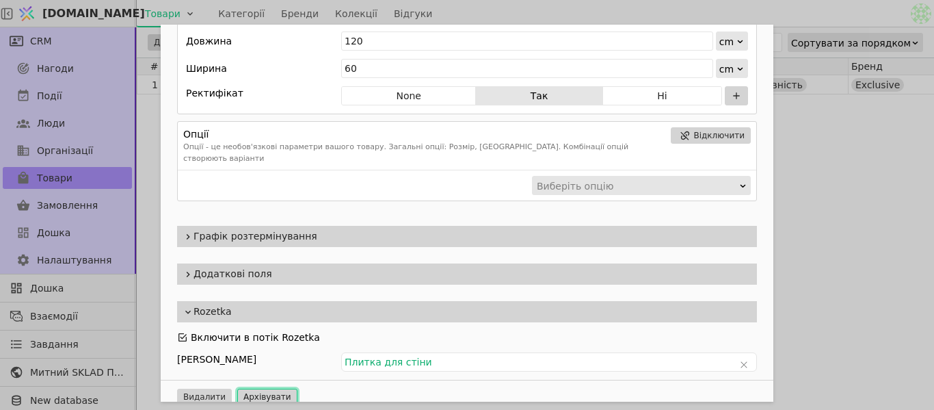
click at [238, 388] on button "Архівувати" at bounding box center [267, 396] width 60 height 16
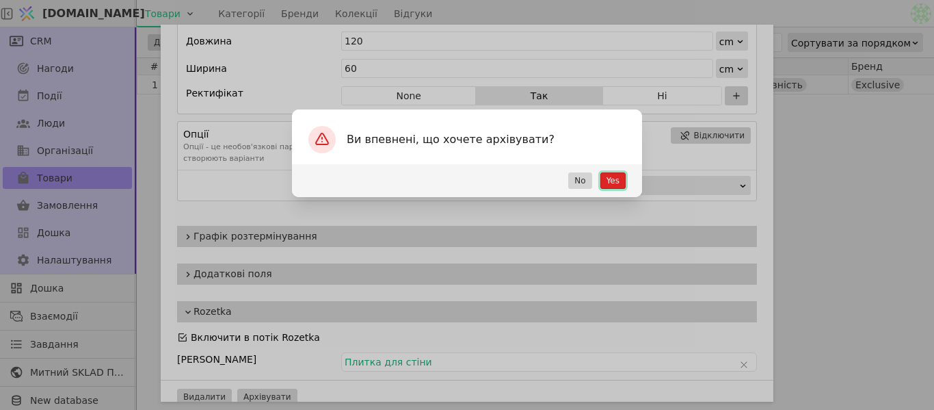
click at [608, 178] on button "Yes" at bounding box center [612, 180] width 25 height 16
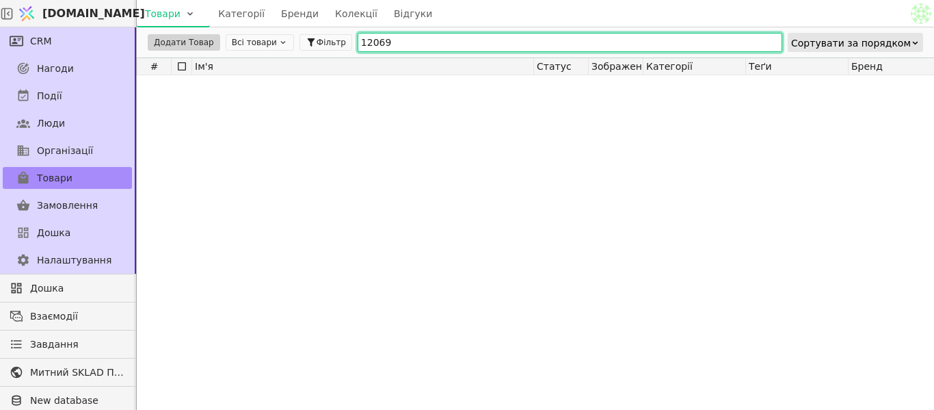
click at [494, 45] on input "12069" at bounding box center [570, 42] width 425 height 19
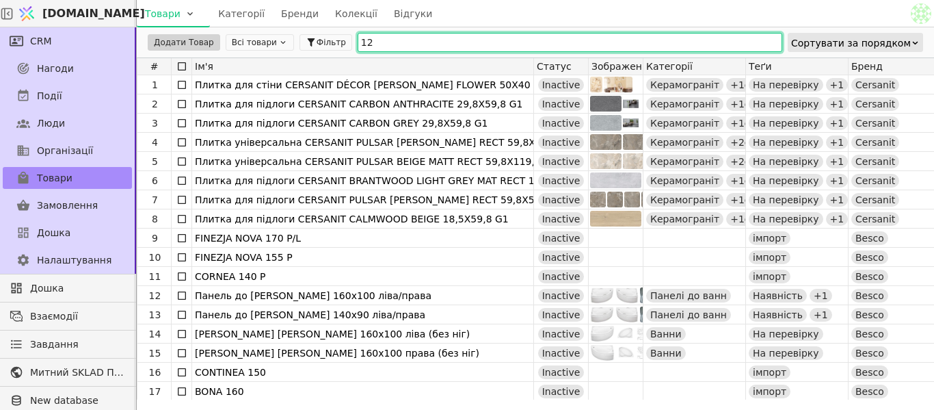
type input "1"
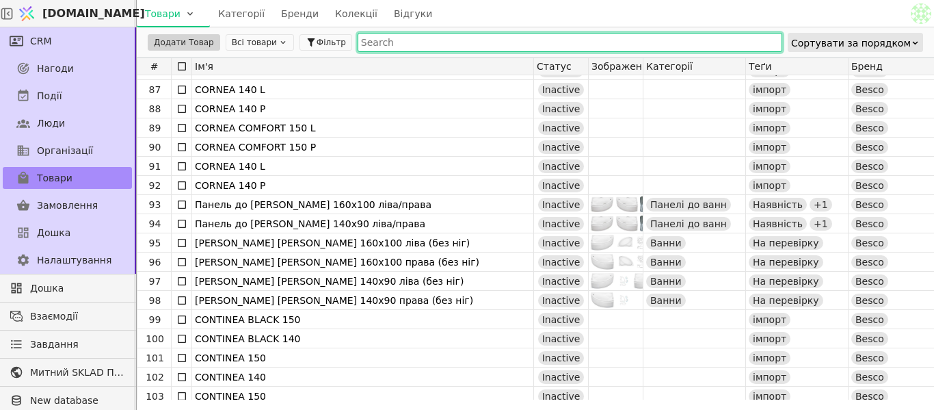
scroll to position [1641, 0]
